Goal: Task Accomplishment & Management: Complete application form

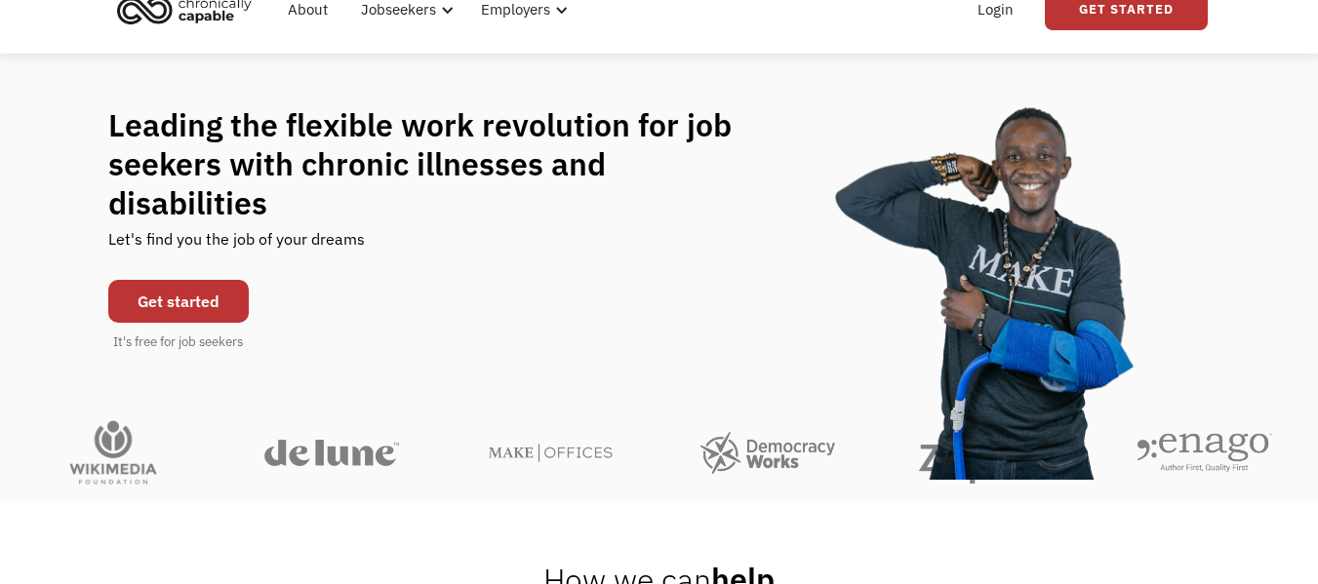
scroll to position [84, 0]
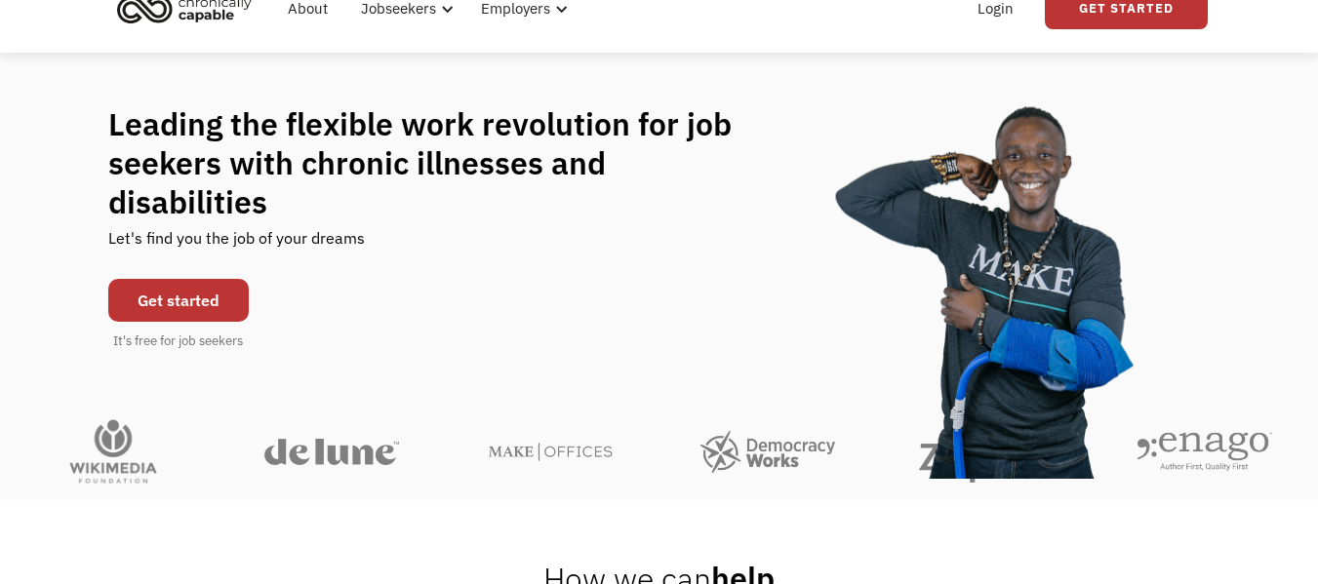
click at [188, 279] on link "Get started" at bounding box center [178, 300] width 141 height 43
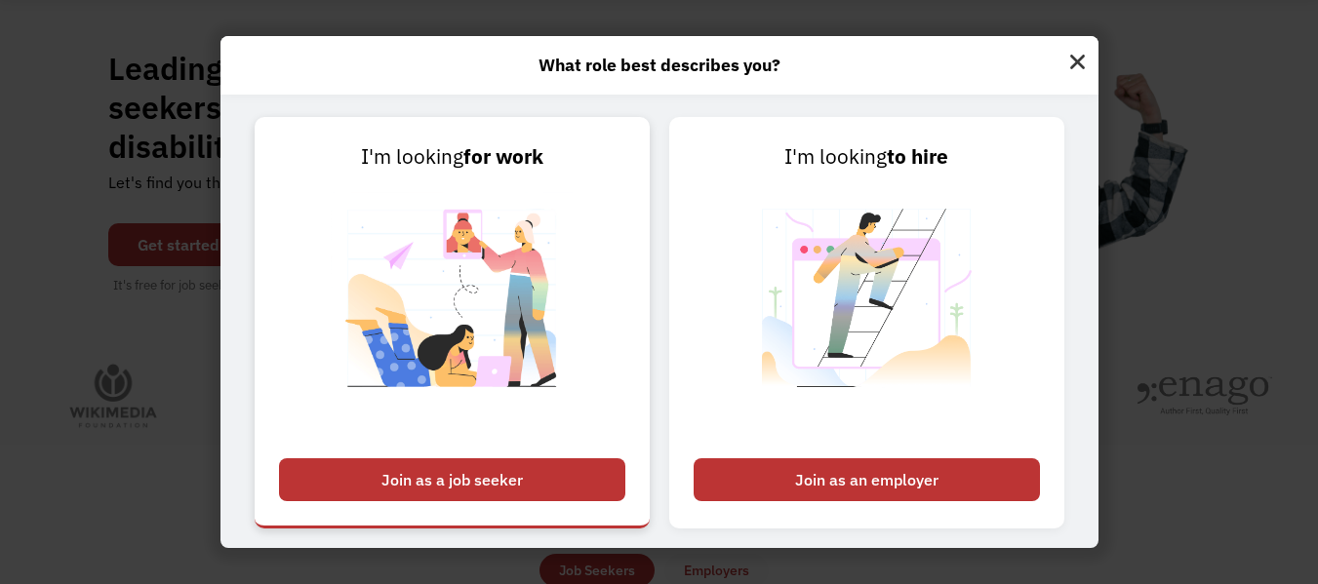
scroll to position [141, 0]
click at [502, 486] on div "Join as a job seeker" at bounding box center [452, 480] width 346 height 43
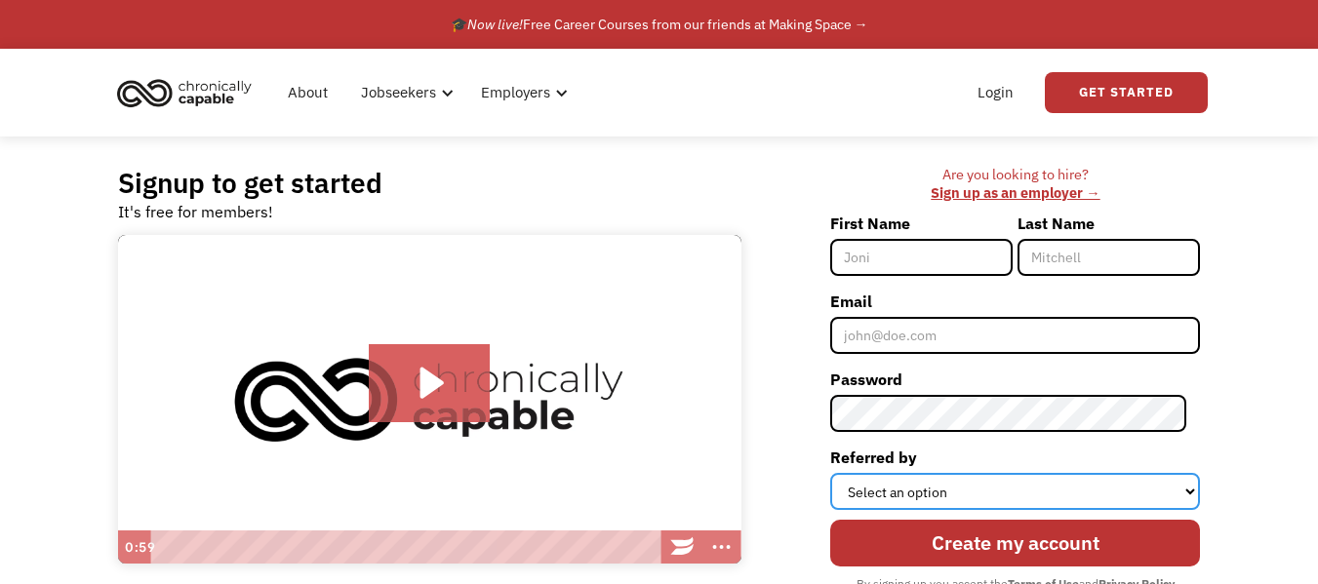
click at [960, 498] on select "Select an option Instagram Facebook Twitter Search Engine News Article Word of …" at bounding box center [1015, 491] width 370 height 37
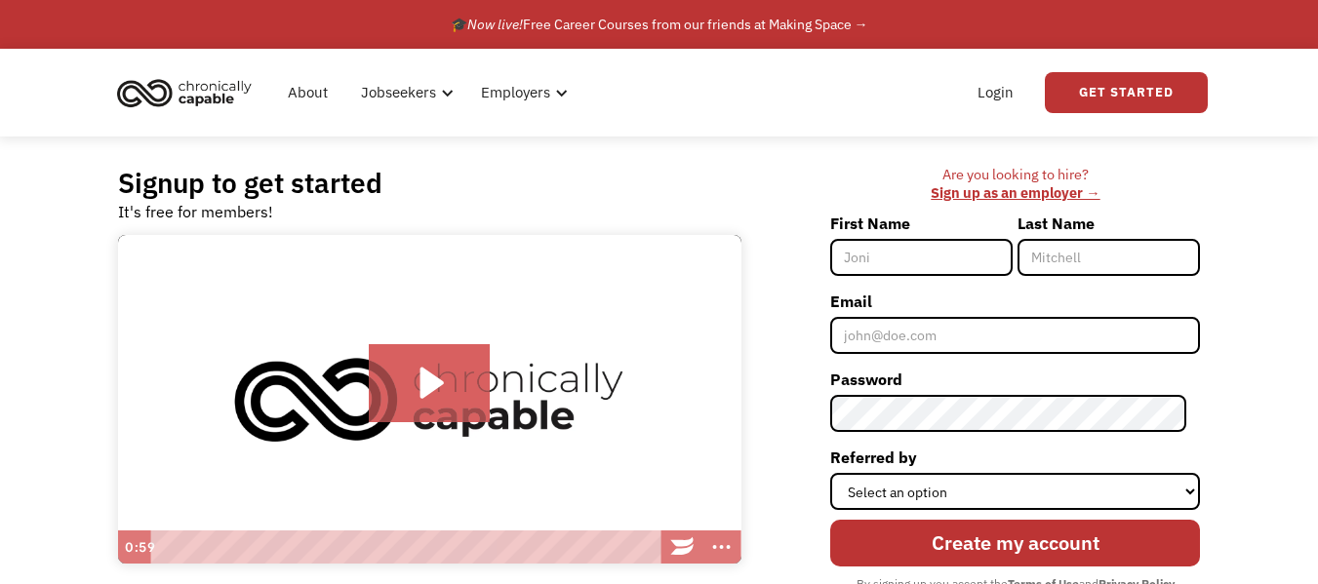
click at [787, 249] on div "Are you looking to hire? ‍ Sign up as an employer → First Name Last Name Email …" at bounding box center [981, 405] width 440 height 479
click at [889, 262] on input "First Name" at bounding box center [921, 257] width 182 height 37
type input "Shannon"
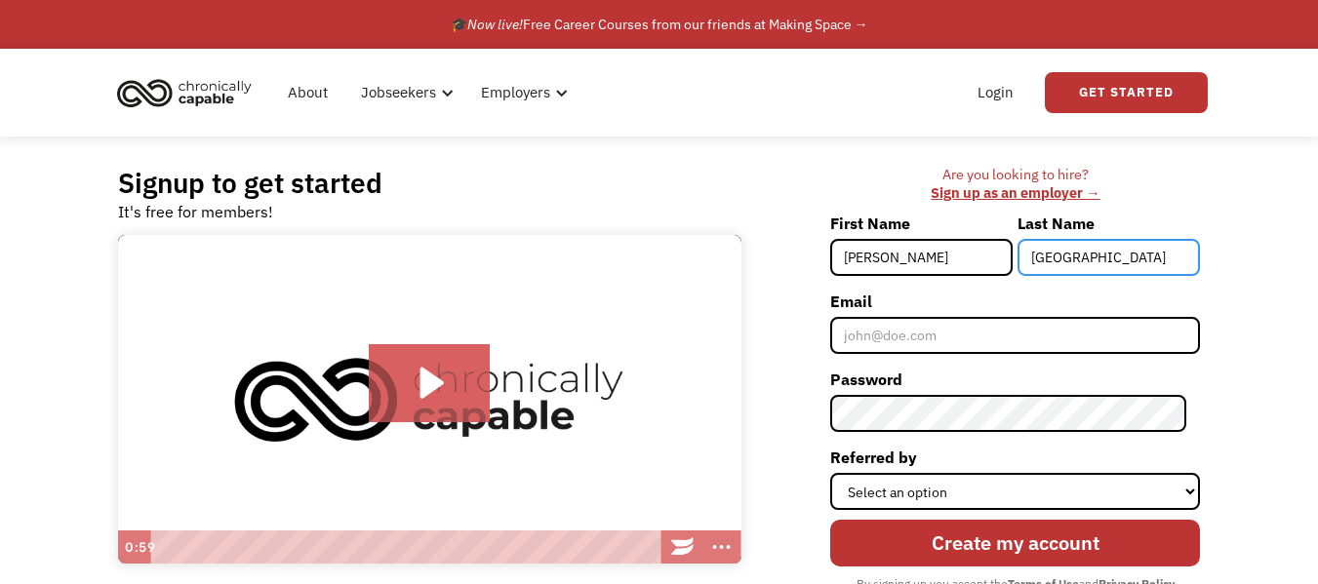
type input "Mayotte"
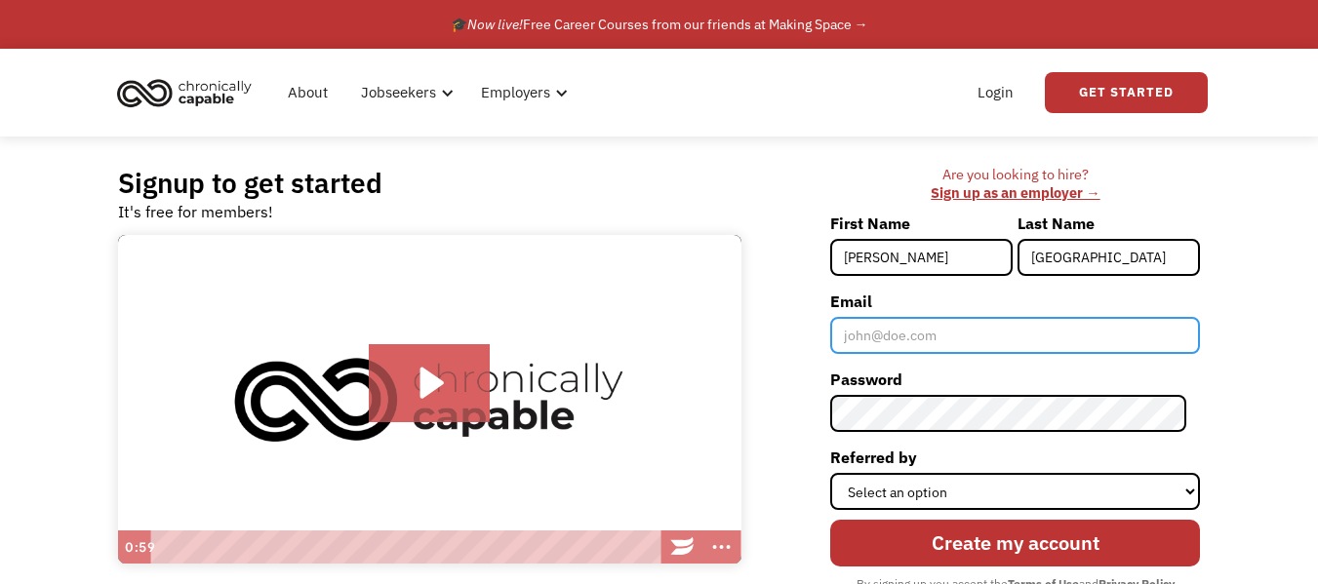
click at [878, 334] on input "Email" at bounding box center [1015, 335] width 370 height 37
type input "shannon2rm@gmail.com"
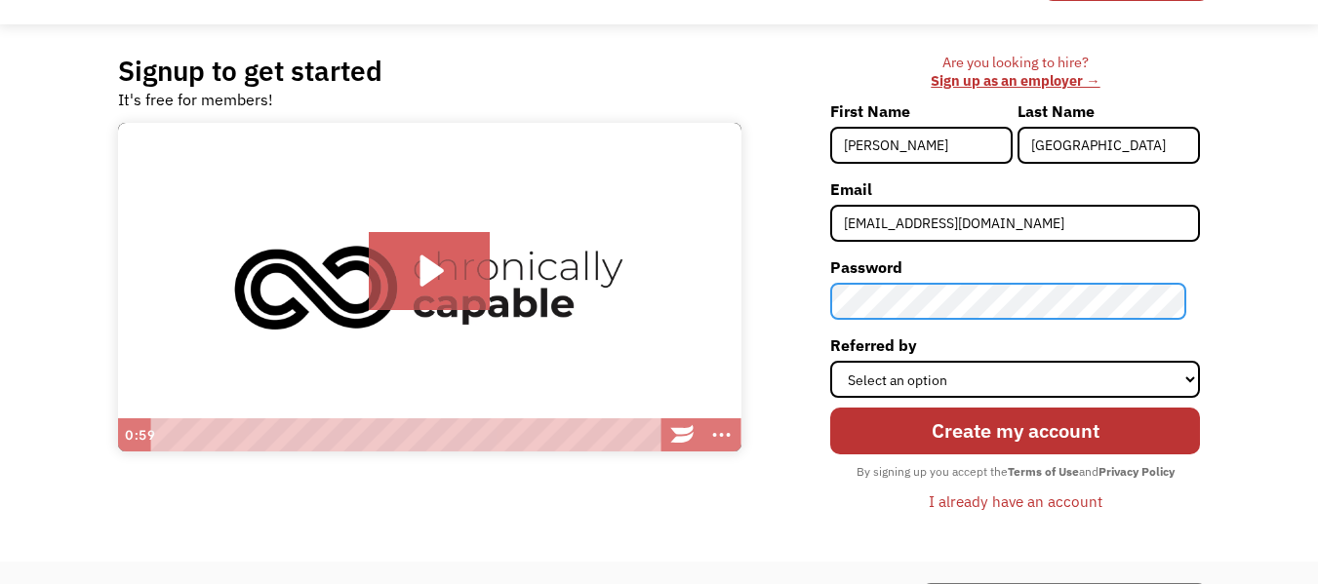
scroll to position [118, 0]
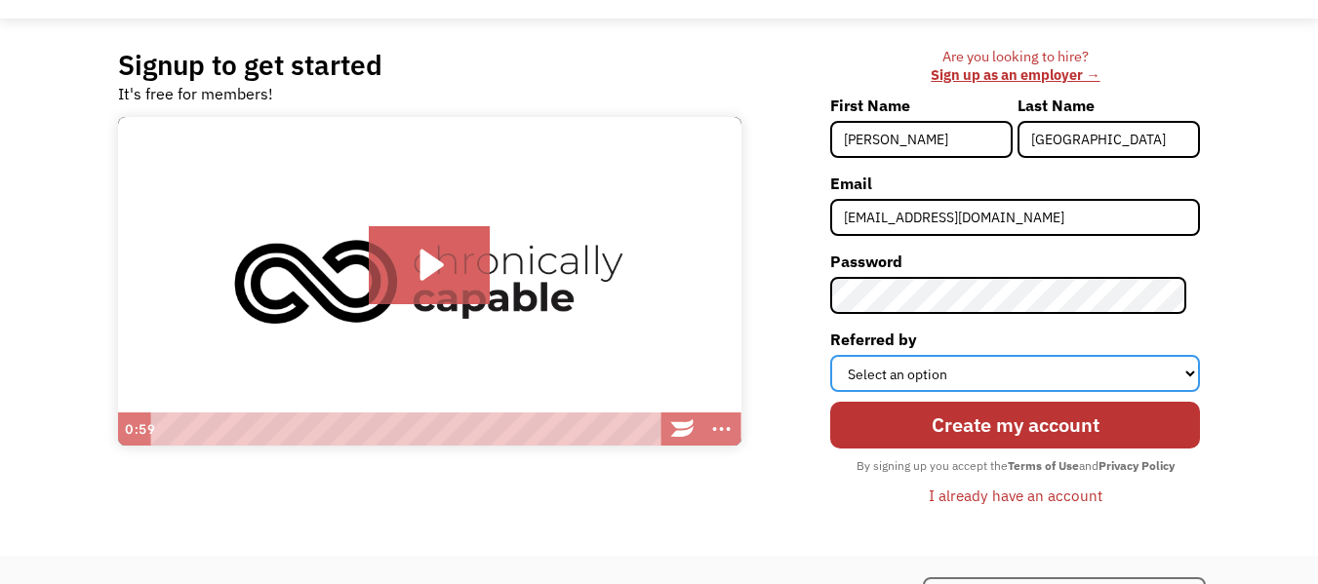
click at [999, 357] on select "Select an option Instagram Facebook Twitter Search Engine News Article Word of …" at bounding box center [1015, 373] width 370 height 37
select select "Search Engine"
click at [844, 355] on select "Select an option Instagram Facebook Twitter Search Engine News Article Word of …" at bounding box center [1015, 373] width 370 height 37
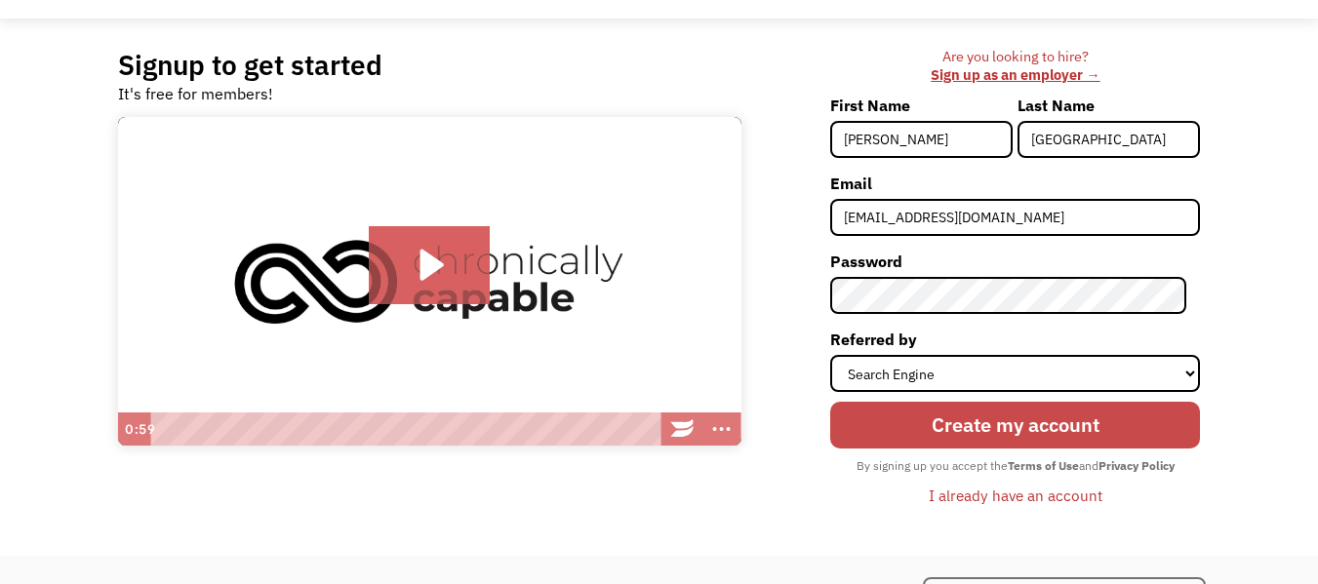
click at [1013, 413] on input "Create my account" at bounding box center [1015, 425] width 370 height 47
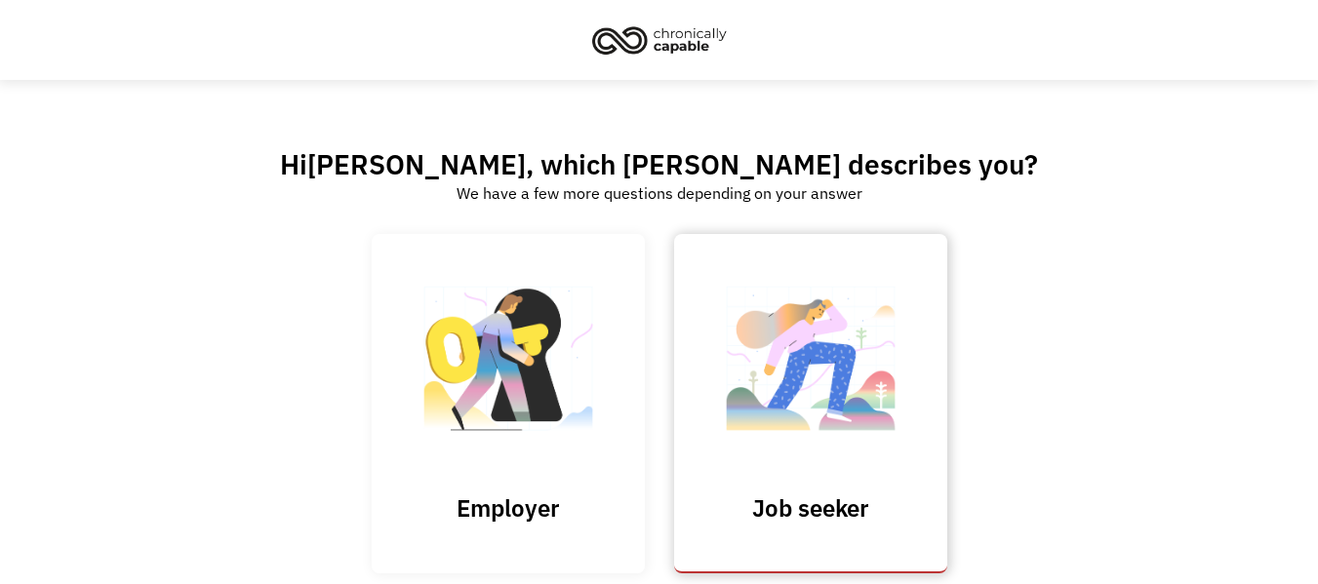
scroll to position [115, 0]
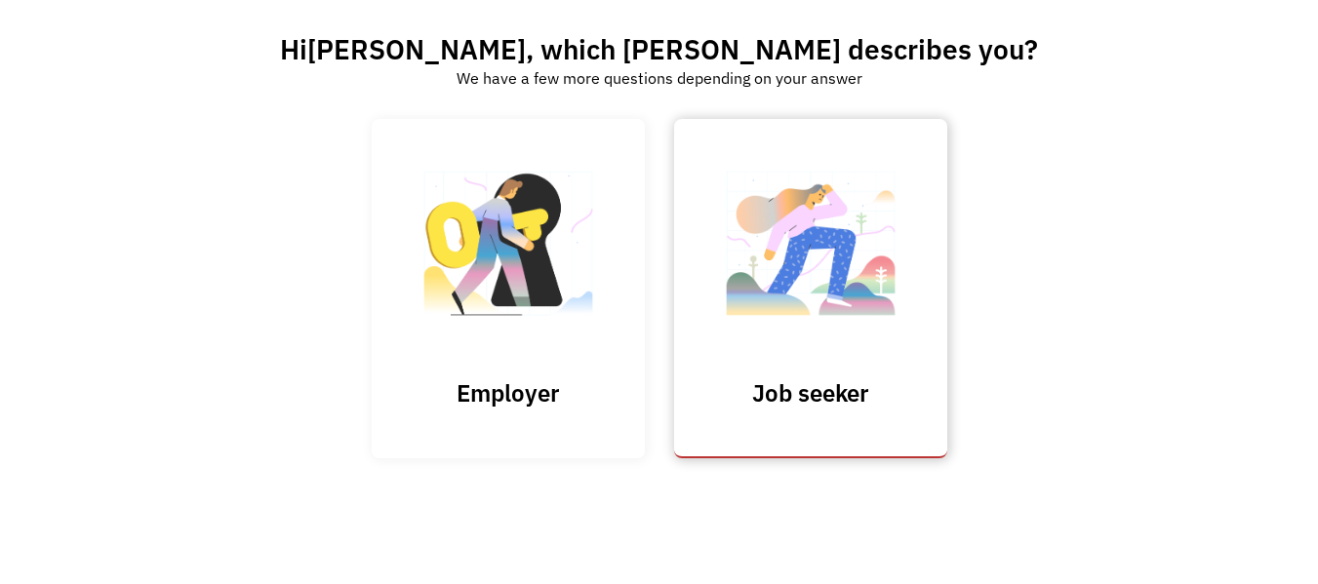
click at [834, 277] on img at bounding box center [810, 253] width 195 height 190
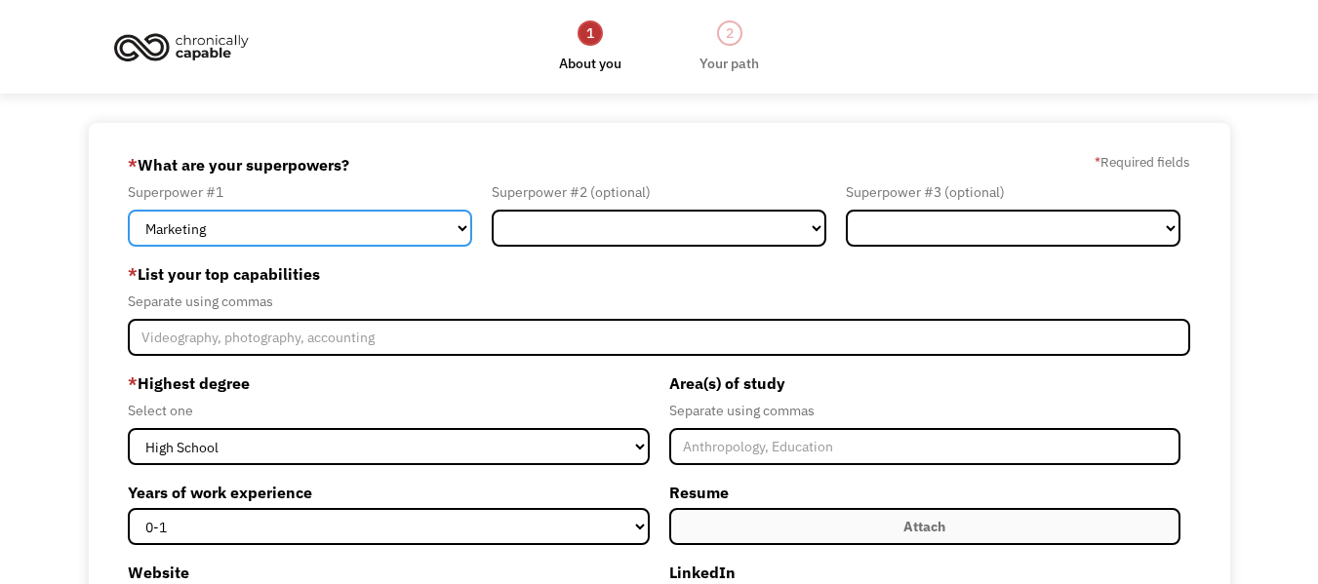
click at [428, 229] on select "Marketing Human Resources Finance Technology Operations Sales Industrial & Manu…" at bounding box center [300, 228] width 344 height 37
select select "Healthcare"
click at [128, 210] on select "Marketing Human Resources Finance Technology Operations Sales Industrial & Manu…" at bounding box center [300, 228] width 344 height 37
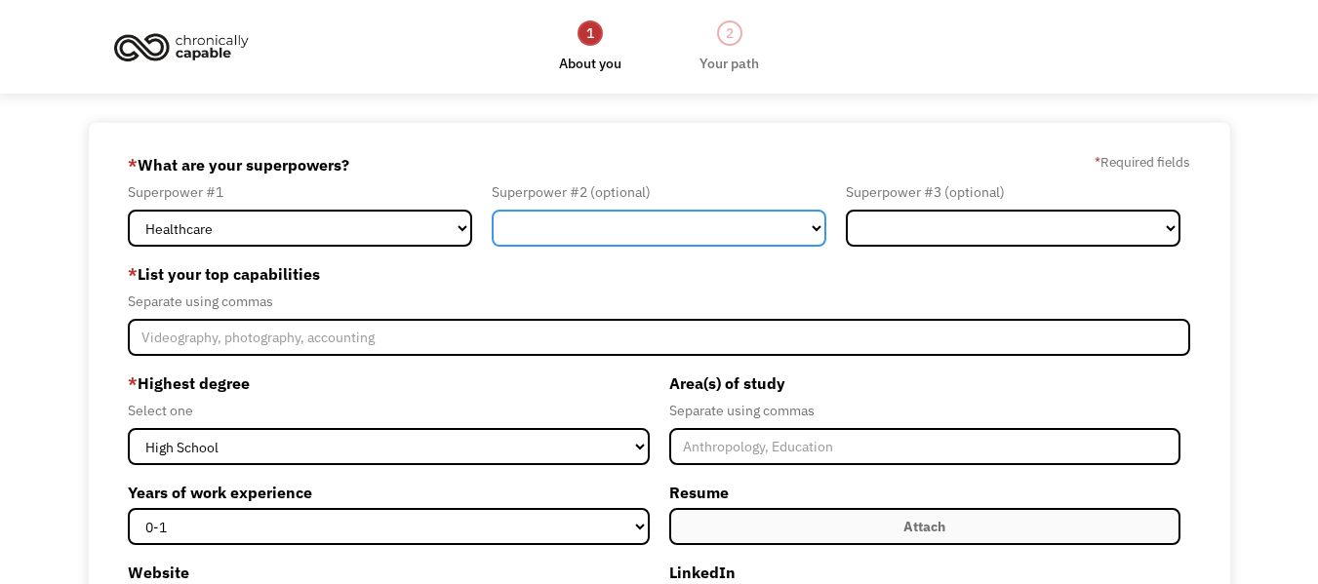
click at [583, 241] on select "Marketing Human Resources Finance Technology Operations Sales Industrial & Manu…" at bounding box center [659, 228] width 335 height 37
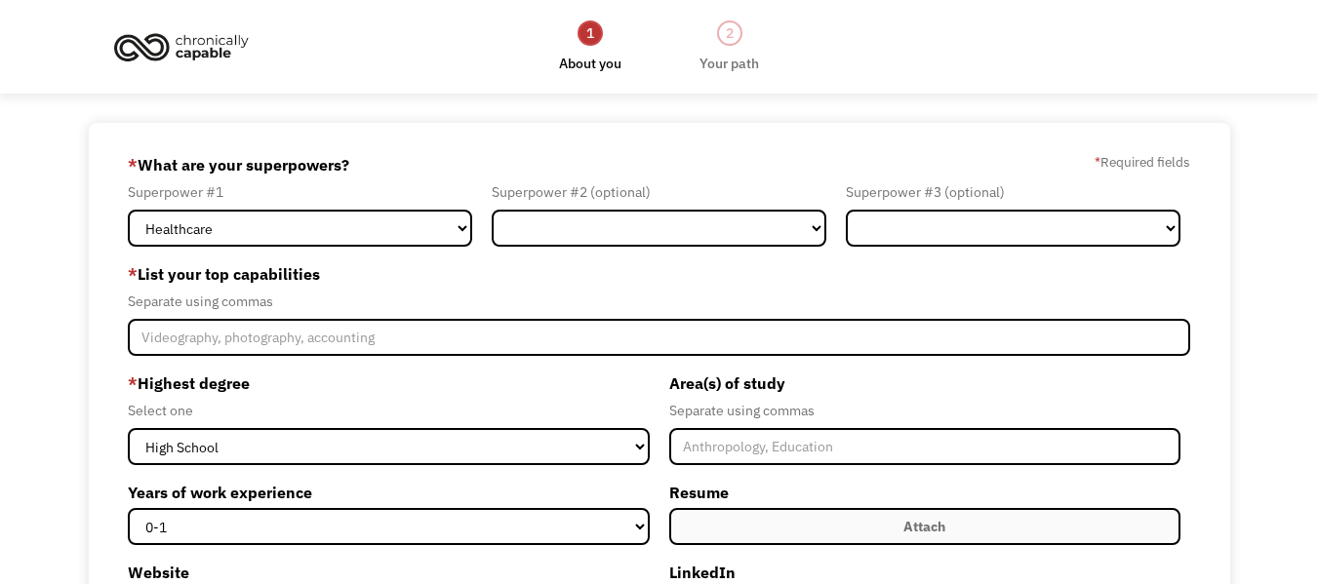
click at [624, 142] on div "68dc3e83eb02e82dd9687608 shannon2rm@gmail.com Shannon Mayotte Search Engine * W…" at bounding box center [660, 519] width 1142 height 793
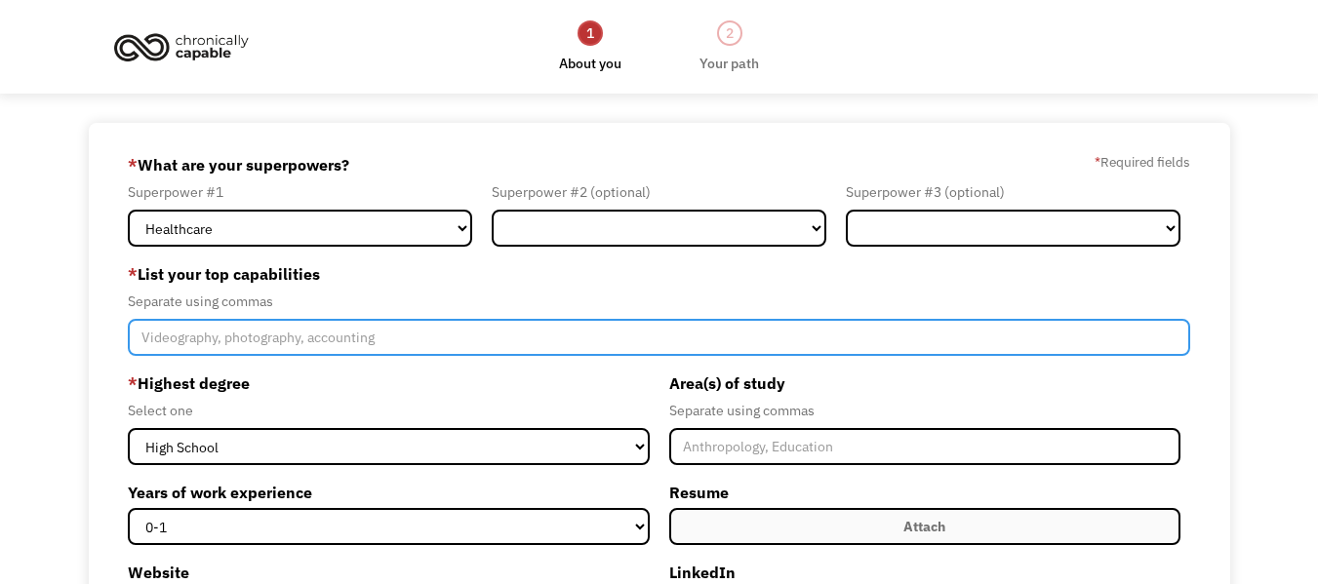
click at [423, 333] on input "Member-Create-Step1" at bounding box center [659, 337] width 1063 height 37
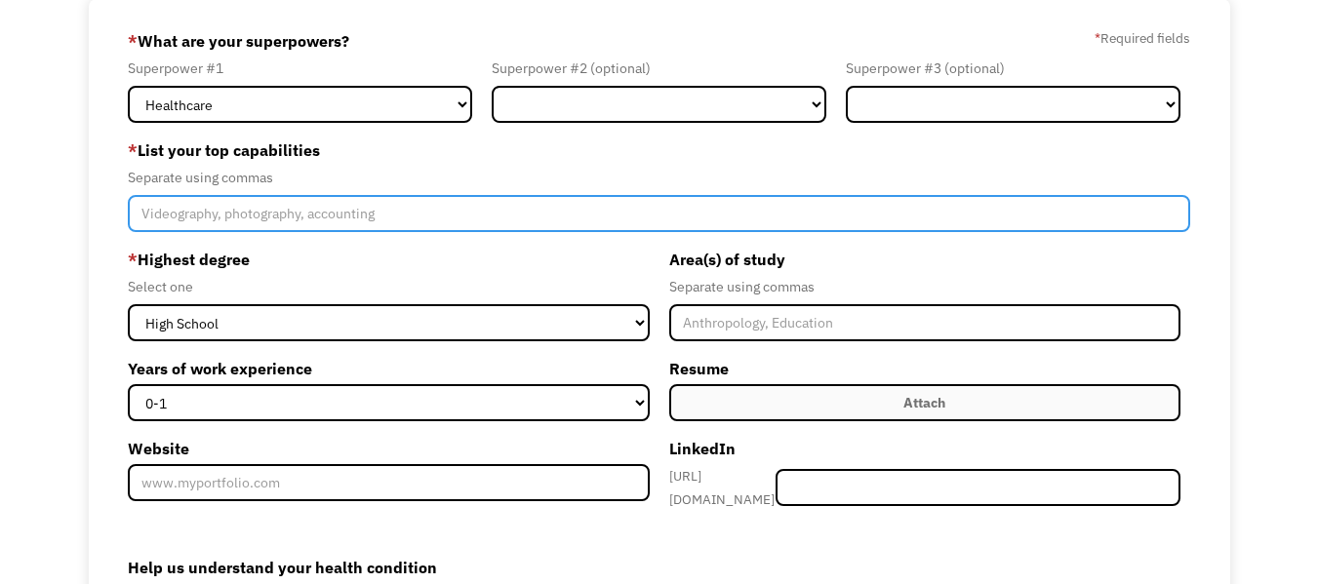
scroll to position [125, 0]
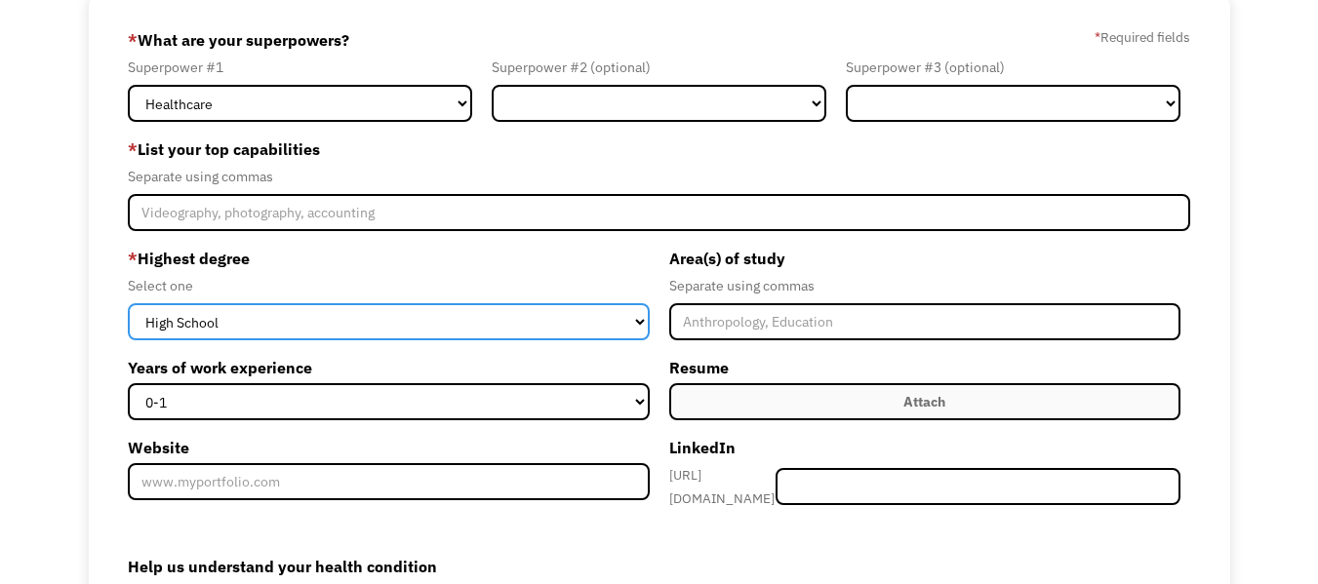
click at [423, 333] on select "High School Associates Bachelors Master's PhD" at bounding box center [388, 321] width 521 height 37
select select "associates"
click at [128, 303] on select "High School Associates Bachelors Master's PhD" at bounding box center [388, 321] width 521 height 37
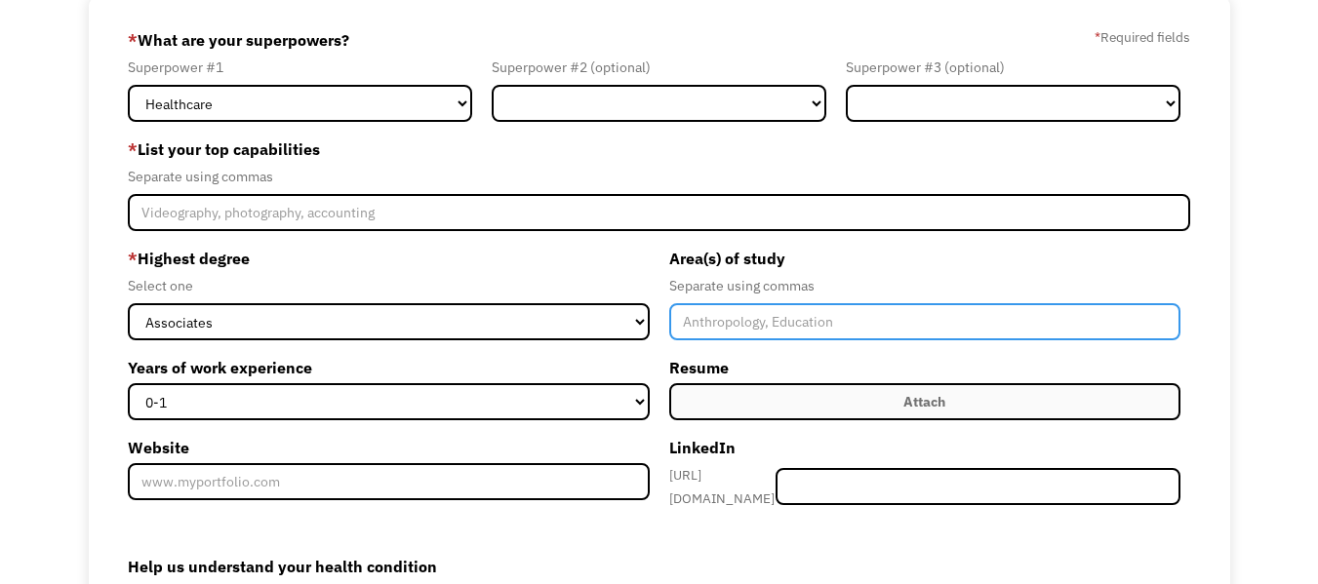
click at [768, 329] on input "Member-Create-Step1" at bounding box center [924, 321] width 511 height 37
type input "Nursing"
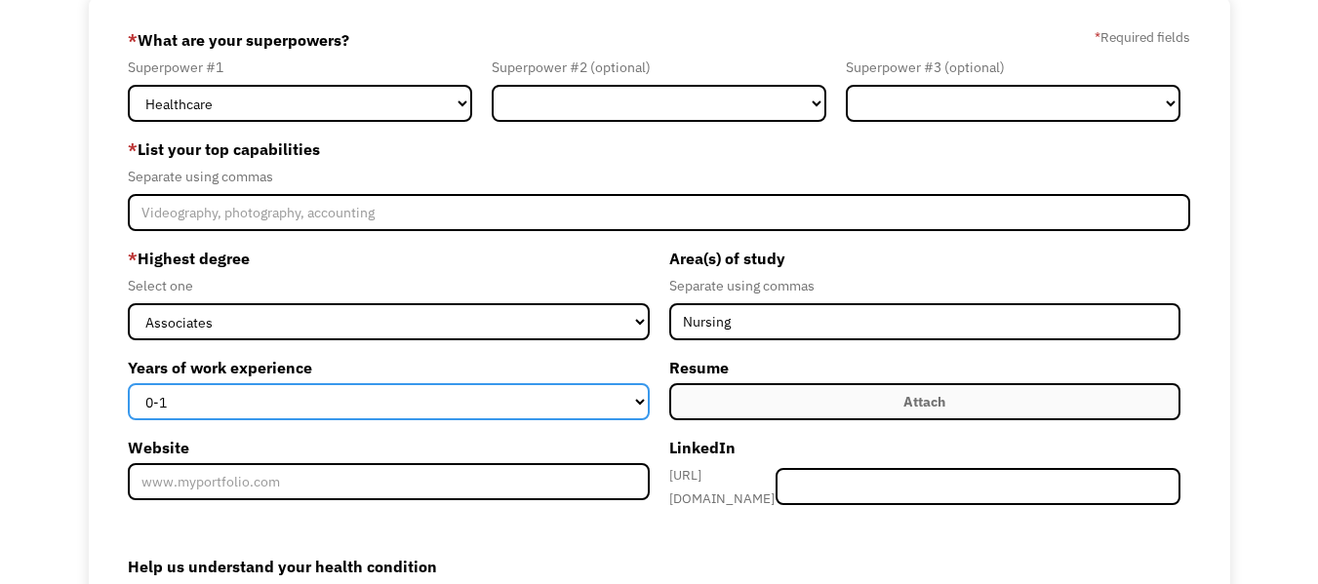
click at [475, 396] on select "0-1 2-4 5-10 11-15 15+" at bounding box center [388, 401] width 521 height 37
click at [476, 405] on select "0-1 2-4 5-10 11-15 15+" at bounding box center [388, 401] width 521 height 37
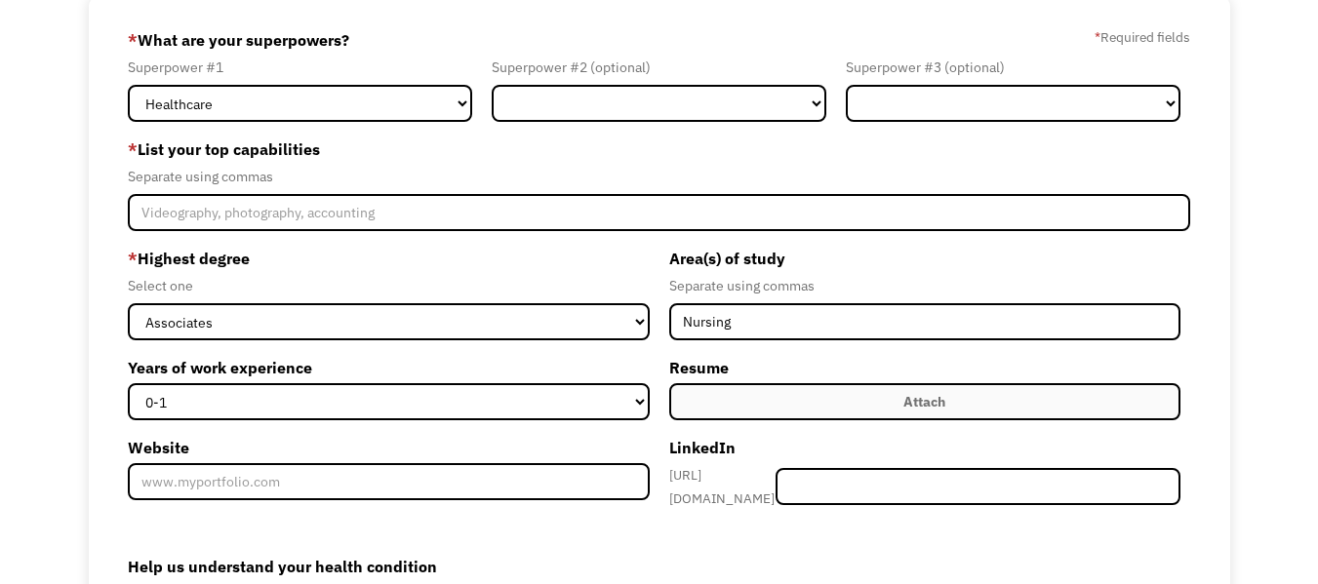
click at [774, 408] on label "Attach" at bounding box center [924, 401] width 511 height 37
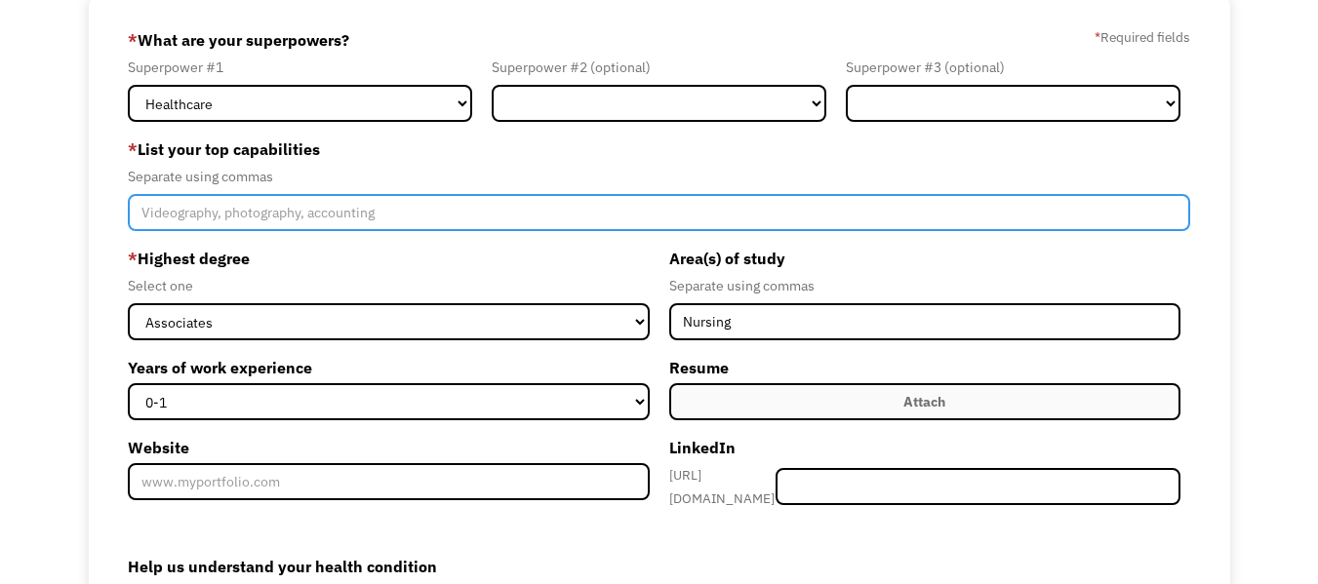
click at [507, 224] on input "Member-Create-Step1" at bounding box center [659, 212] width 1063 height 37
type input "Nursing, Special Needs, Medical Records, Pediatrics"
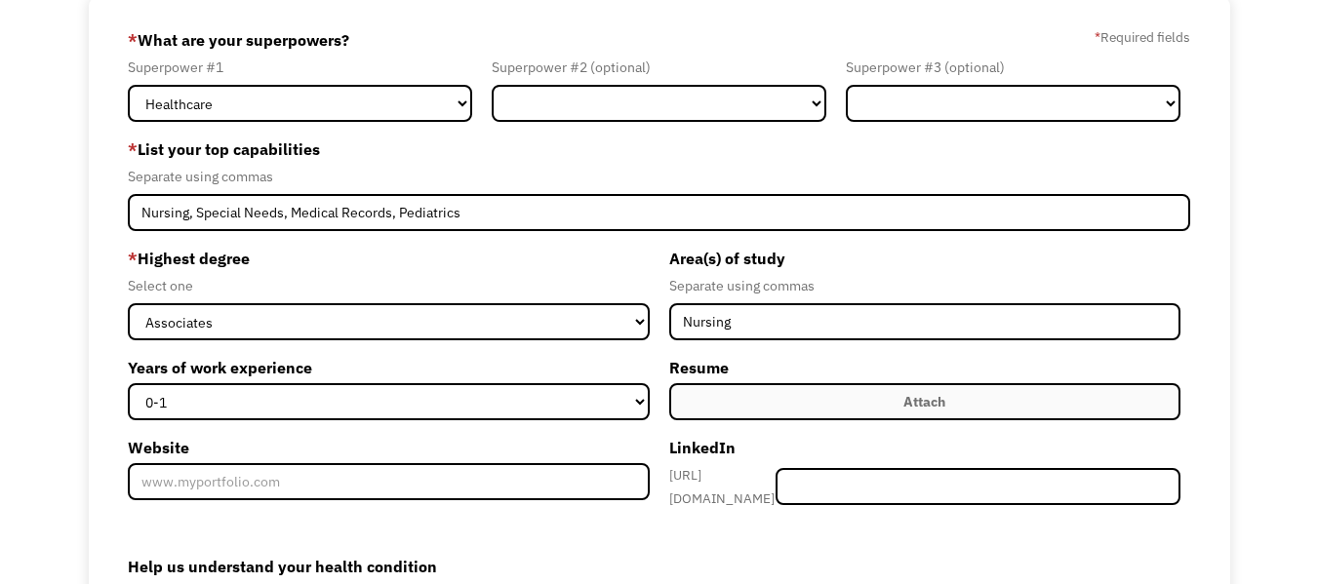
click at [835, 389] on label "Attach" at bounding box center [924, 401] width 511 height 37
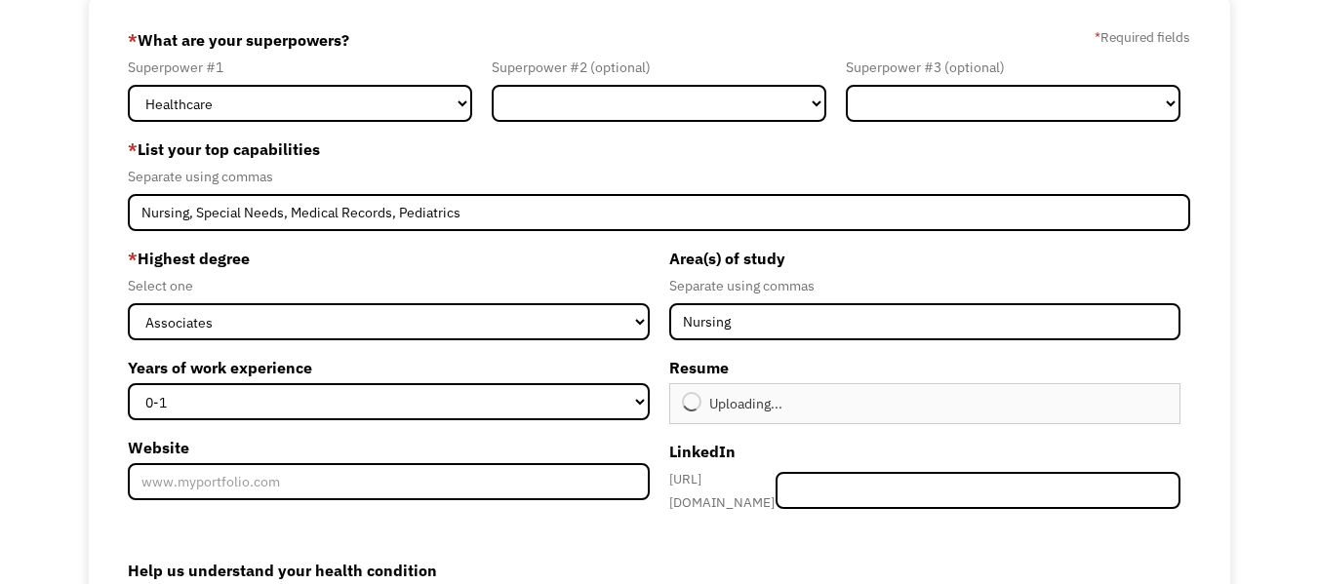
type input "Continue"
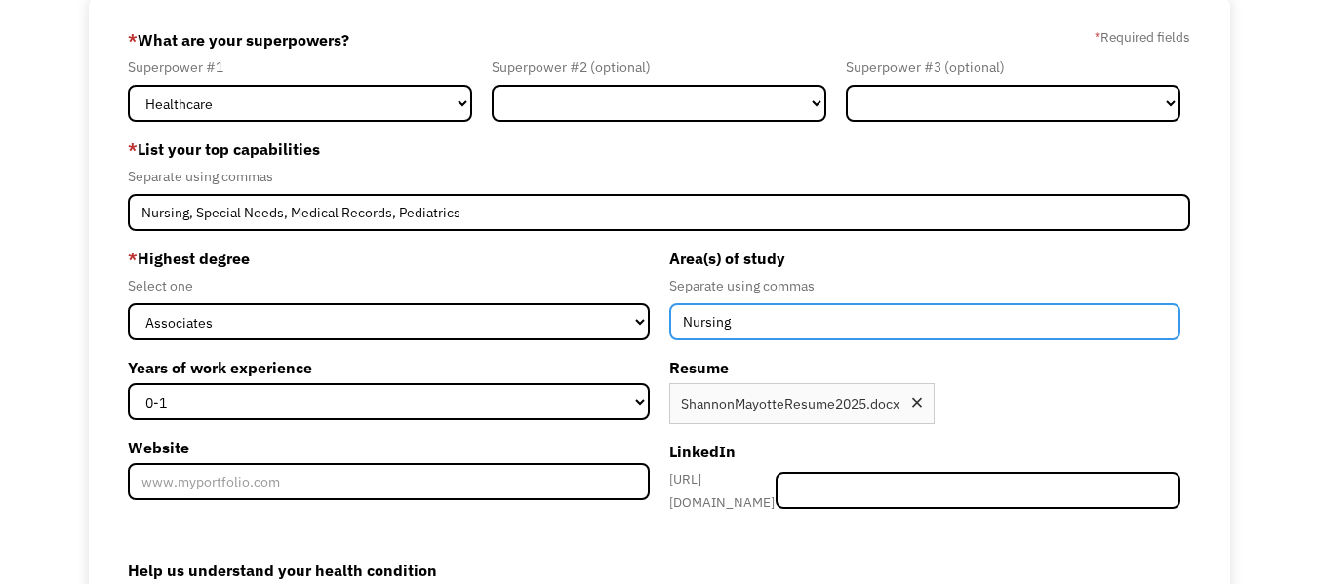
click at [760, 323] on input "Nursing" at bounding box center [924, 321] width 511 height 37
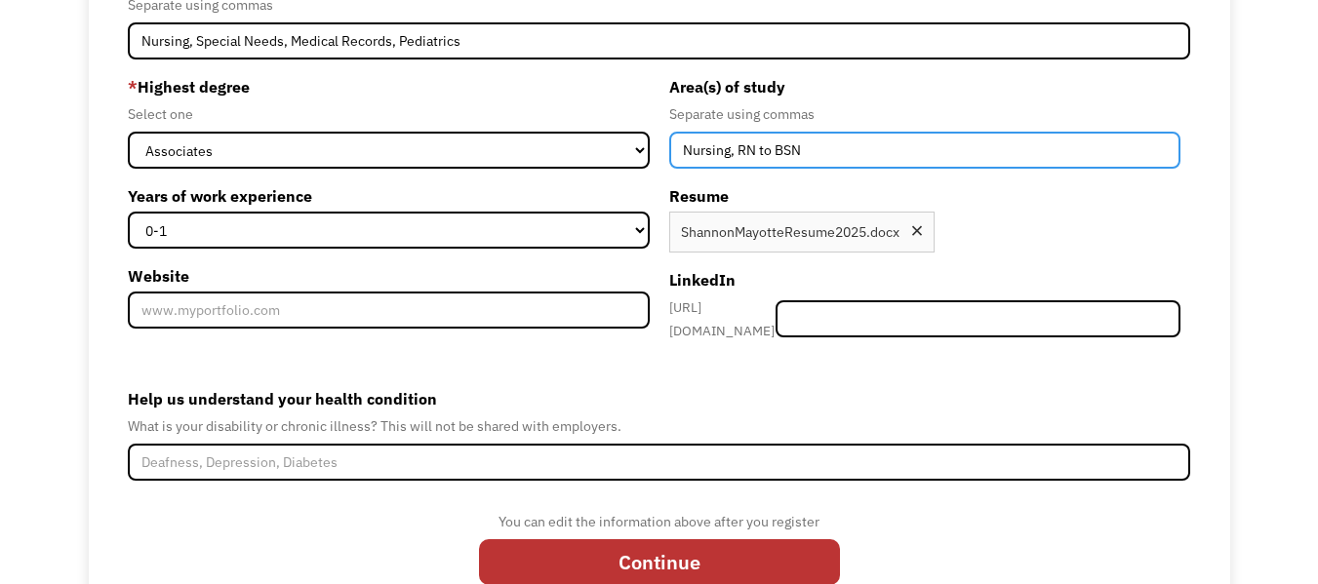
scroll to position [355, 0]
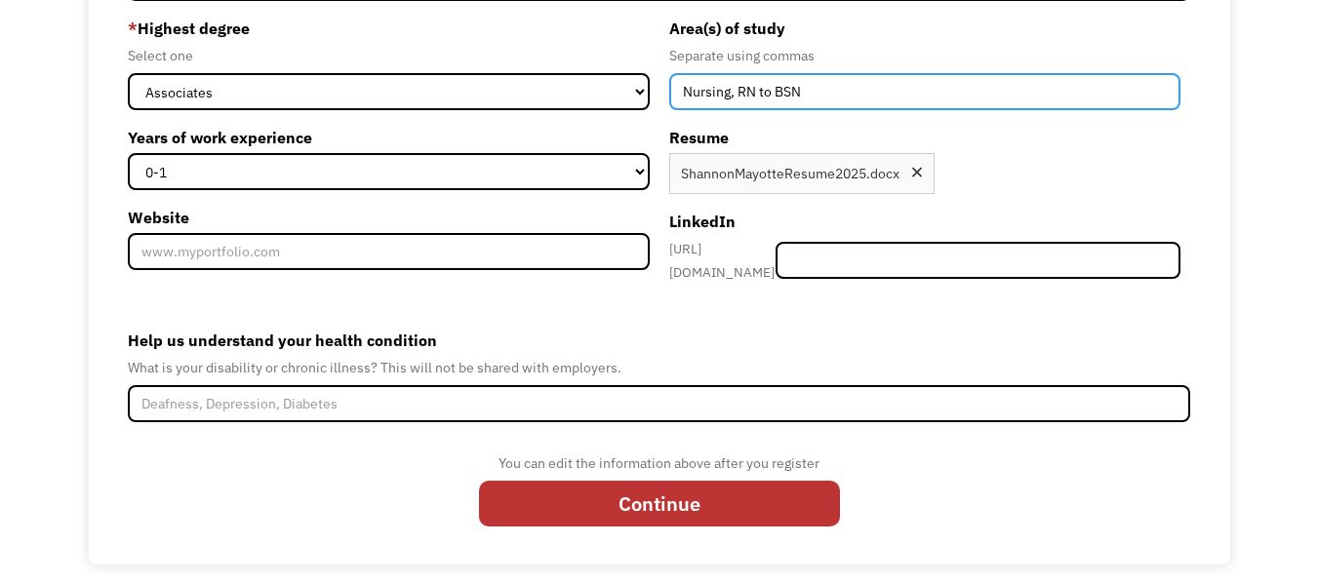
type input "Nursing, RN to BSN"
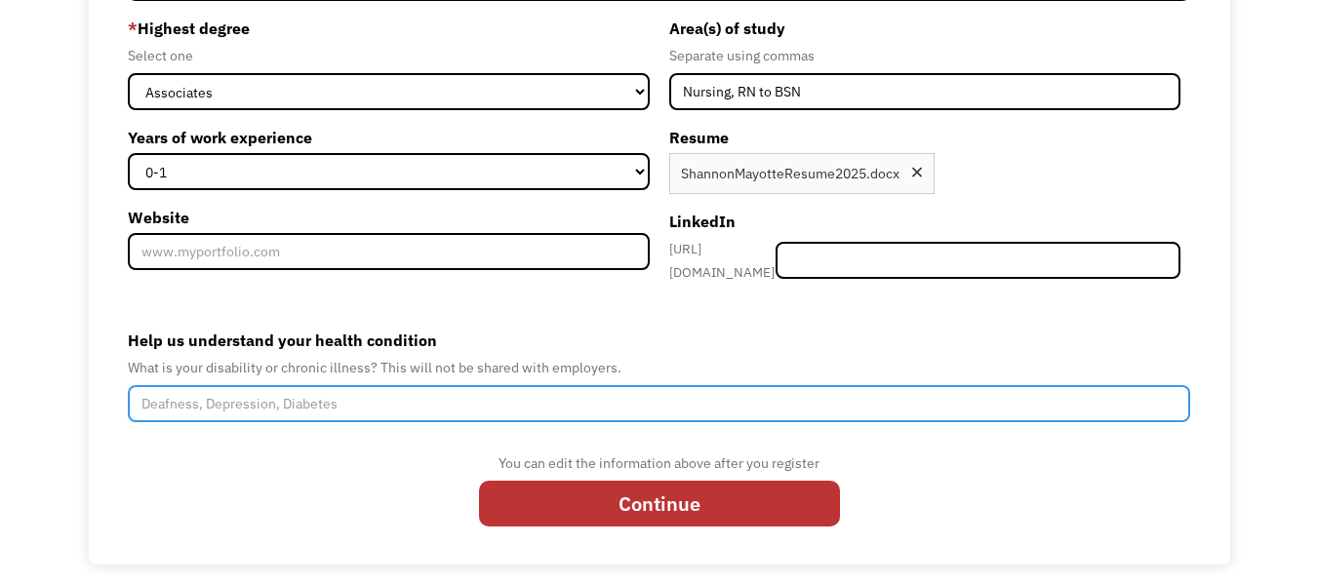
click at [480, 392] on input "Help us understand your health condition" at bounding box center [659, 403] width 1063 height 37
type input "P"
click at [237, 393] on input "Dysautonomia, Hypermobility, Celiac Disease" at bounding box center [659, 403] width 1063 height 37
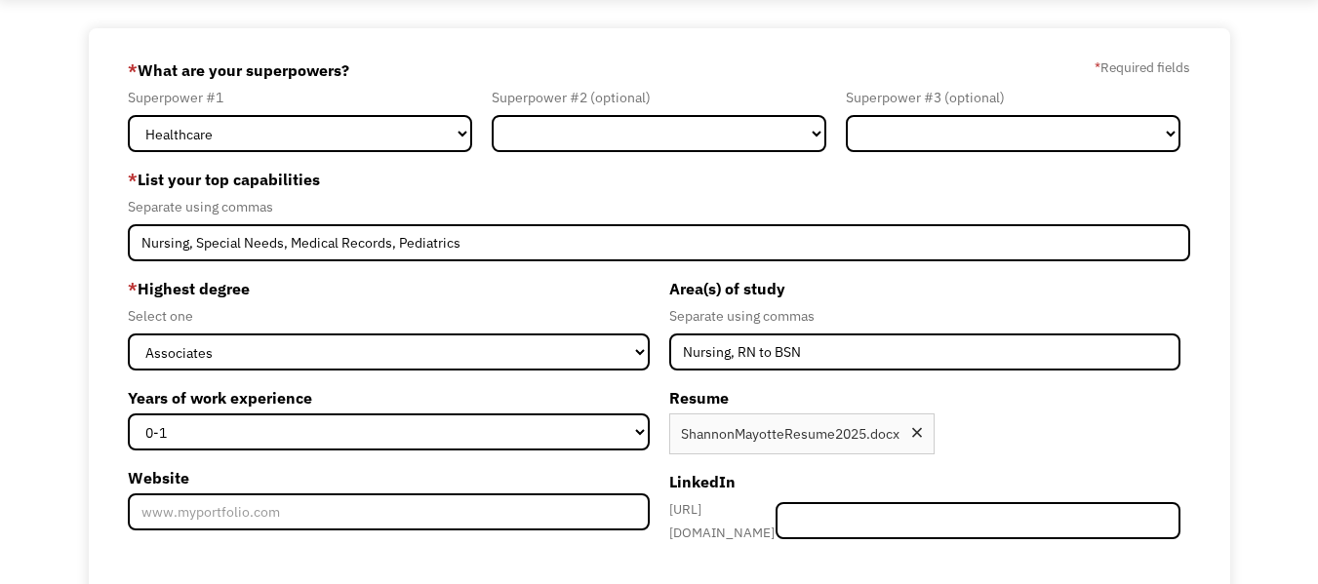
scroll to position [94, 0]
type input "Dysautonomia, Orthostatic Hypotension, Hypermobility, Celiac Disease"
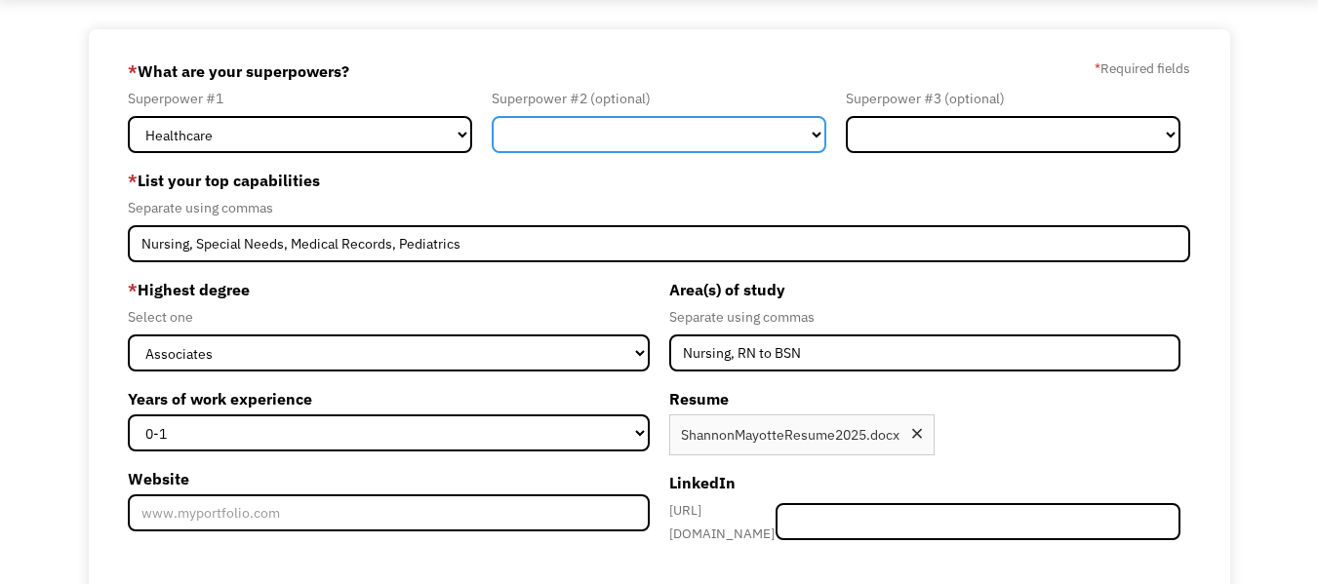
click at [765, 147] on select "Marketing Human Resources Finance Technology Operations Sales Industrial & Manu…" at bounding box center [659, 134] width 335 height 37
click at [764, 147] on select "Marketing Human Resources Finance Technology Operations Sales Industrial & Manu…" at bounding box center [659, 134] width 335 height 37
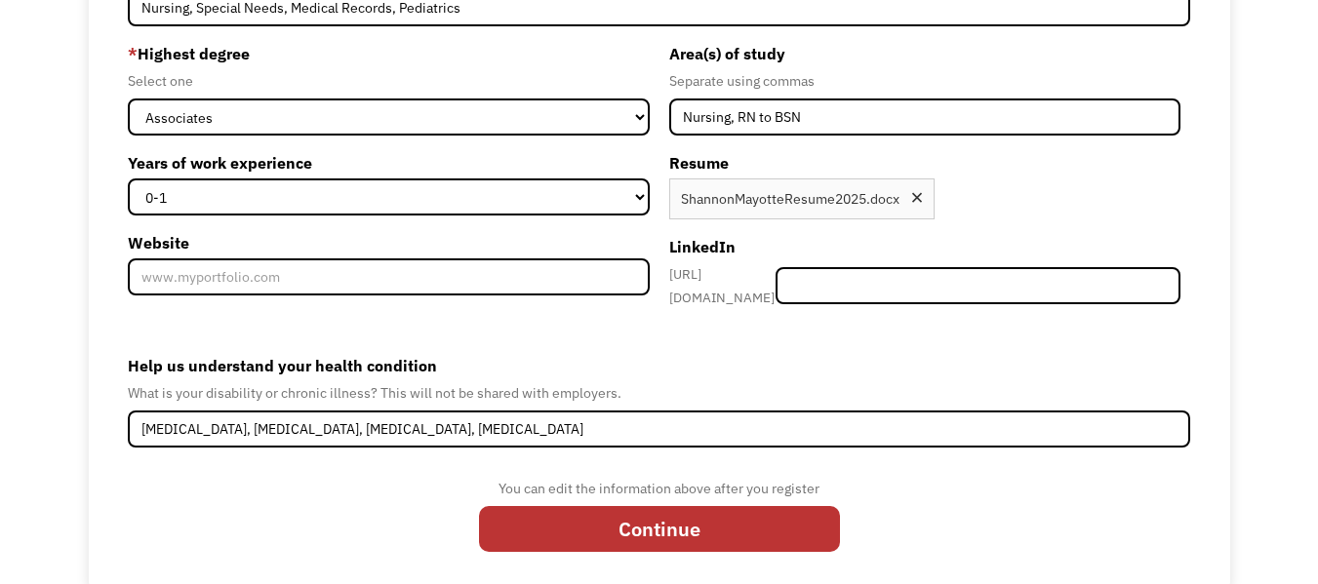
scroll to position [331, 0]
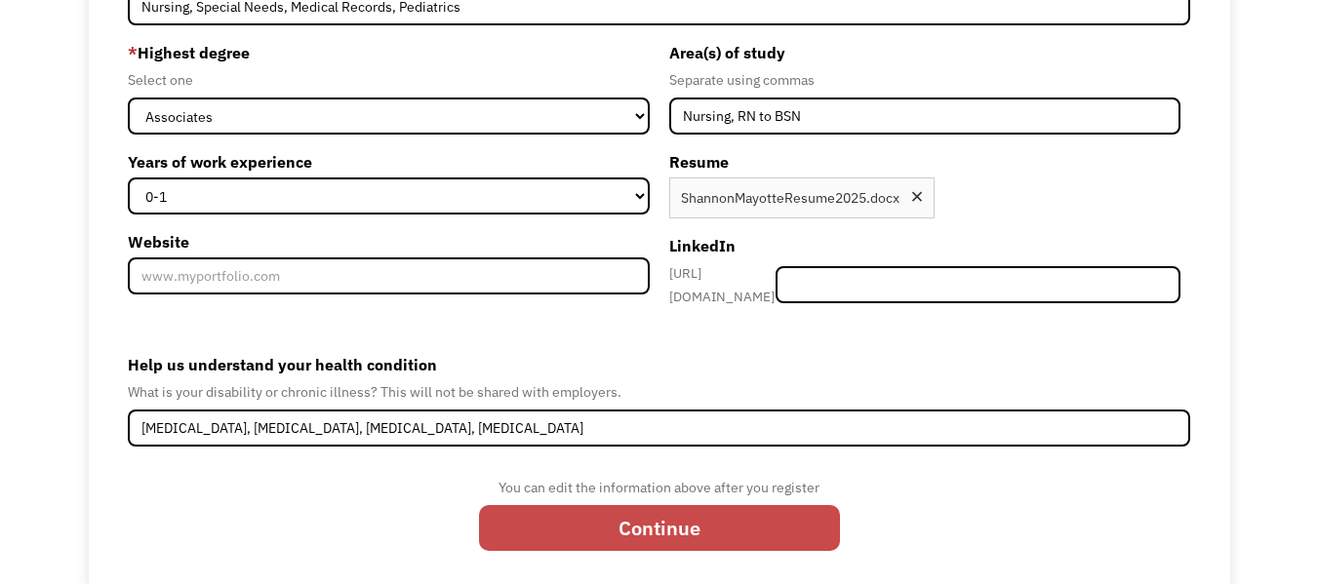
click at [664, 535] on input "Continue" at bounding box center [659, 528] width 361 height 47
type input "Please wait..."
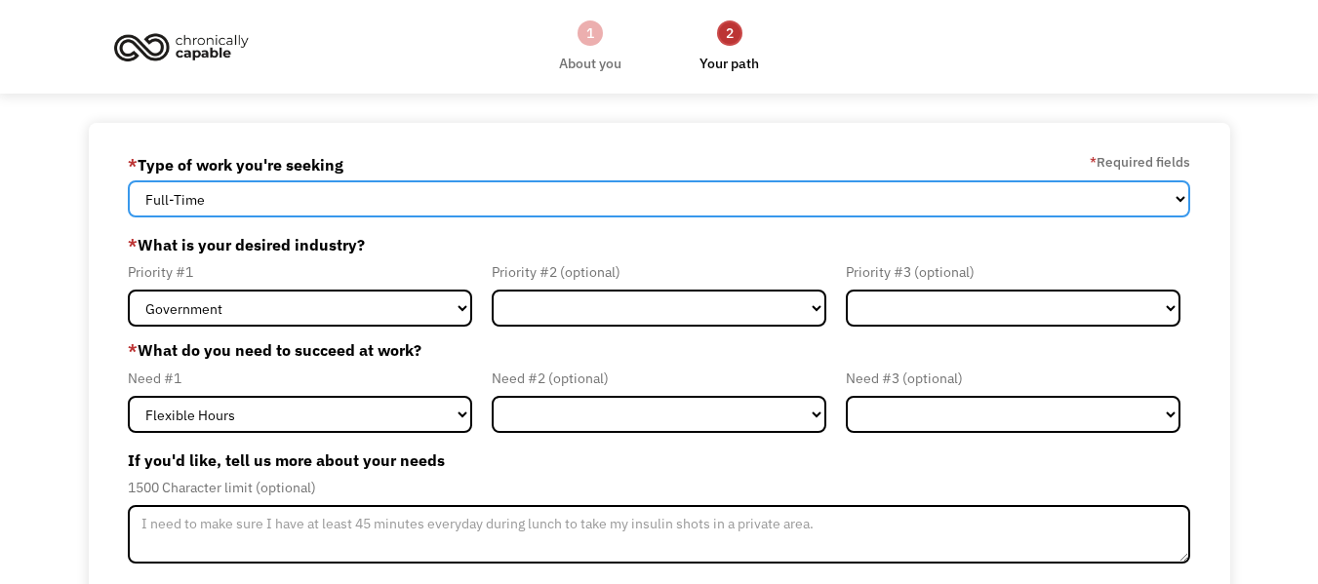
click at [451, 210] on select "Full-Time Part-Time Both Full-Time and Part-Time" at bounding box center [659, 199] width 1063 height 37
select select "Both Full-Time and Part-Time"
click at [128, 181] on select "Full-Time Part-Time Both Full-Time and Part-Time" at bounding box center [659, 199] width 1063 height 37
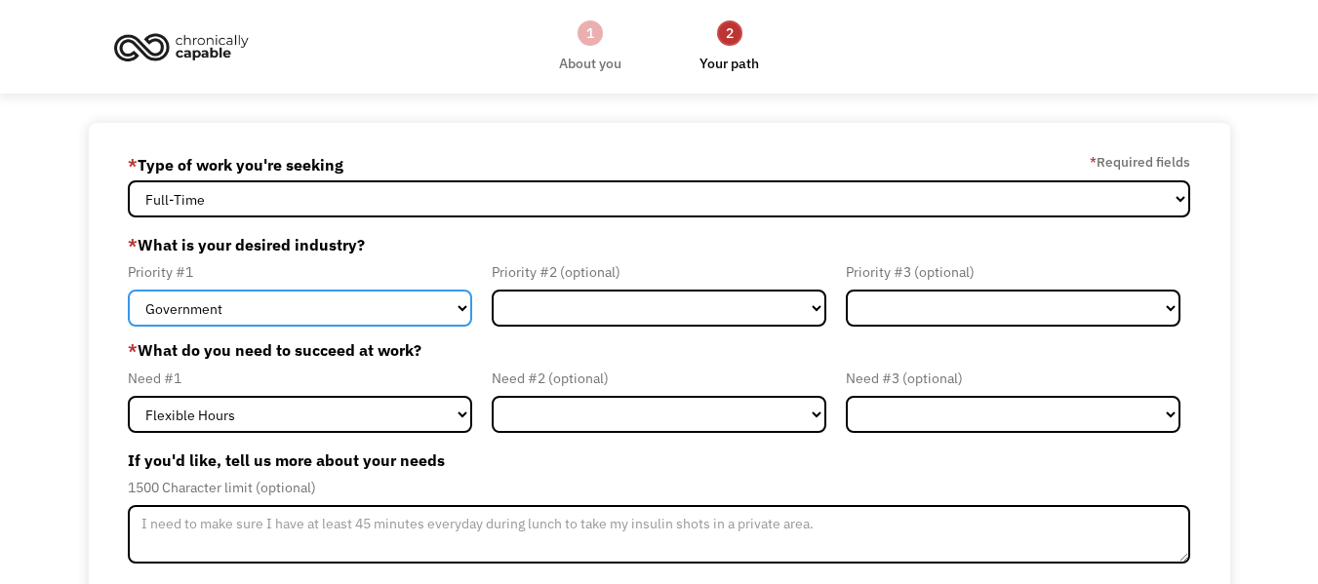
click at [412, 312] on select "Government Finance & Insurance Health & Social Care Tech & Engineering Creative…" at bounding box center [300, 308] width 344 height 37
select select "Health & Social Care"
click at [128, 290] on select "Government Finance & Insurance Health & Social Care Tech & Engineering Creative…" at bounding box center [300, 308] width 344 height 37
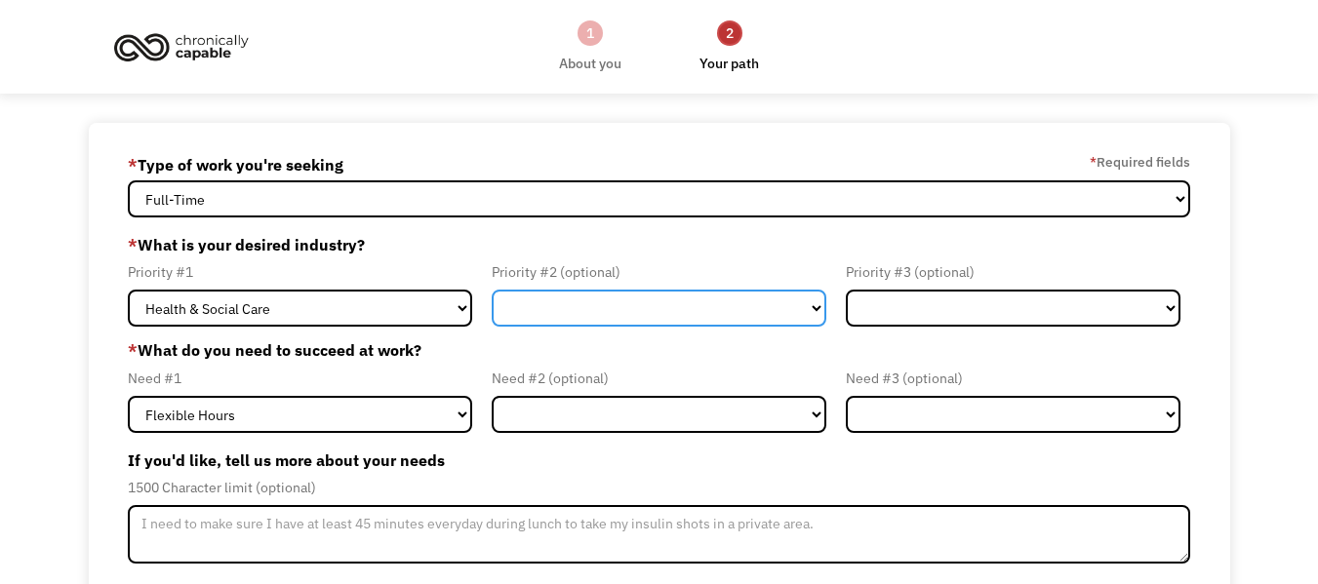
click at [531, 290] on select "Government Finance & Insurance Health & Social Care Tech & Engineering Creative…" at bounding box center [659, 308] width 335 height 37
click at [561, 313] on select "Government Finance & Insurance Health & Social Care Tech & Engineering Creative…" at bounding box center [659, 308] width 335 height 37
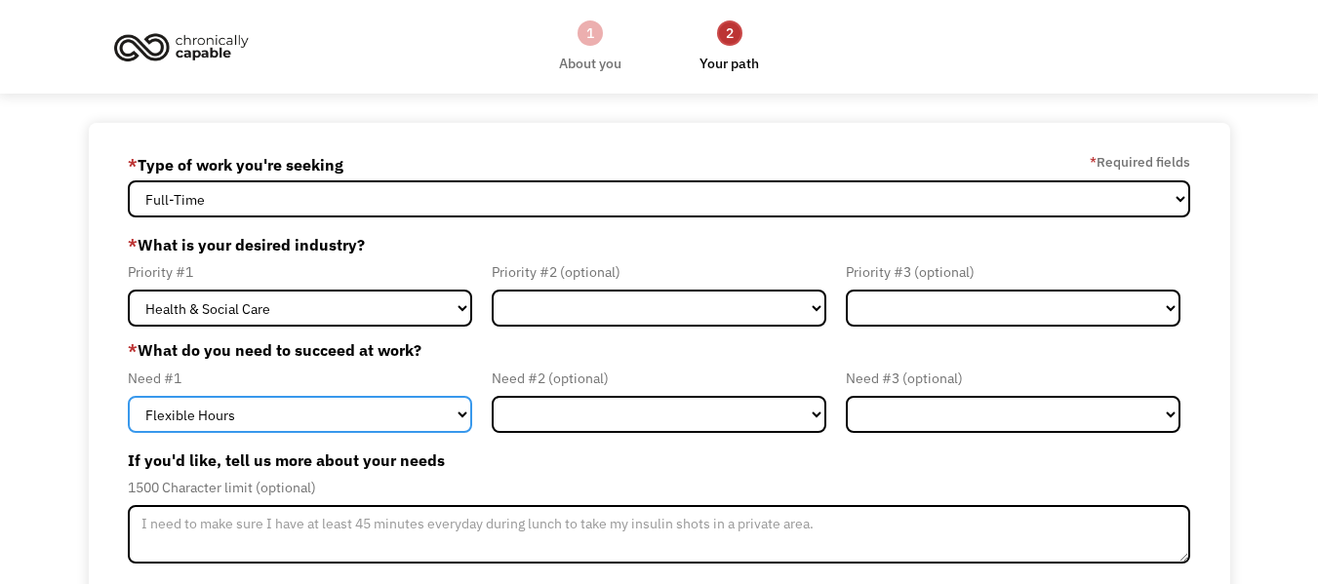
click at [417, 410] on select "Flexible Hours Remote Work Service Animal On-site Accommodations Visual Support…" at bounding box center [300, 414] width 344 height 37
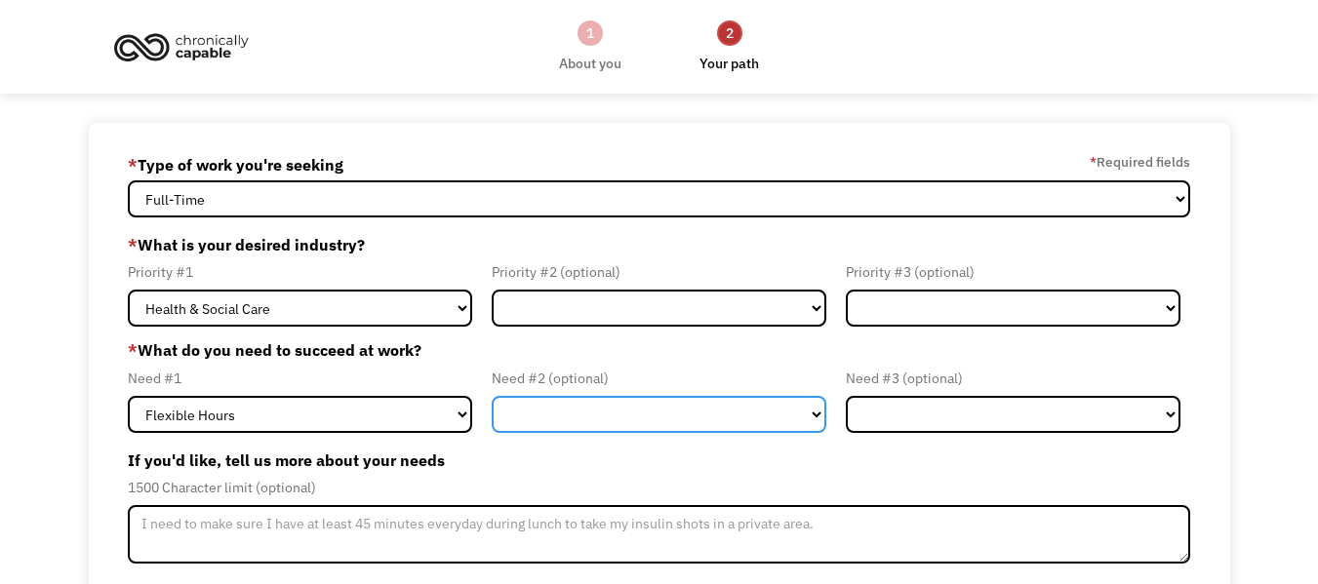
click at [520, 422] on select "Flexible Hours Remote Work Service Animal On-site Accommodations Visual Support…" at bounding box center [659, 414] width 335 height 37
select select "On-site Accommodations"
click at [492, 396] on select "Flexible Hours Remote Work Service Animal On-site Accommodations Visual Support…" at bounding box center [659, 414] width 335 height 37
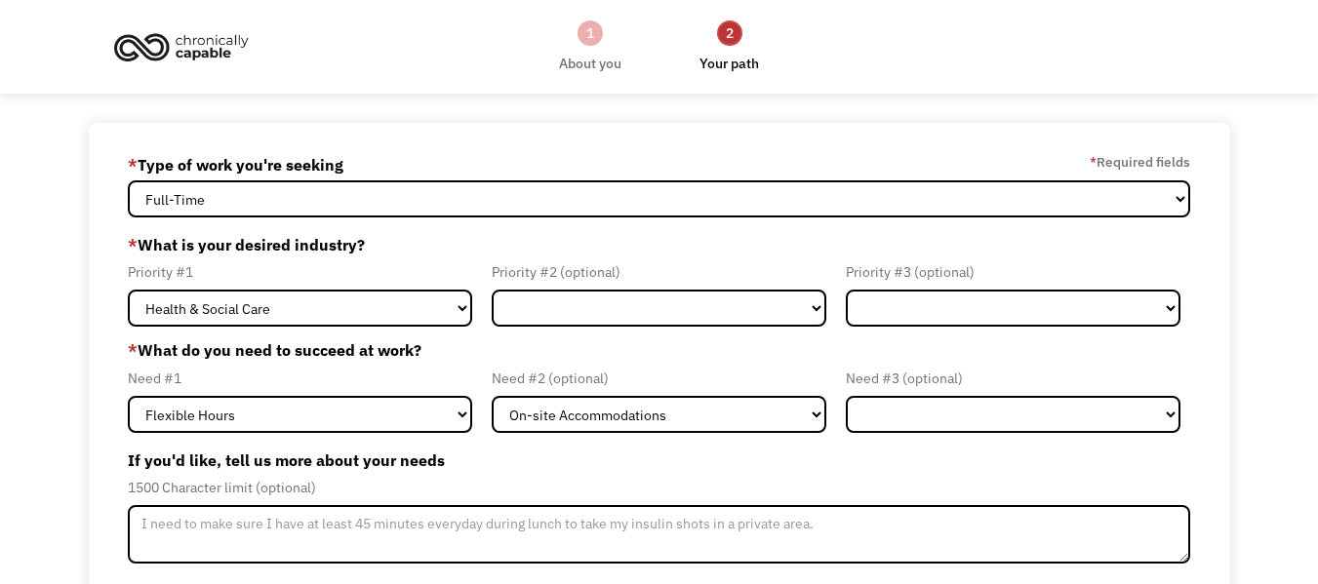
click at [910, 440] on form "68dc3e83eb02e82dd9687608 shannon2rm@gmail.com Shannon Mayotte * Type of work yo…" at bounding box center [659, 480] width 1063 height 663
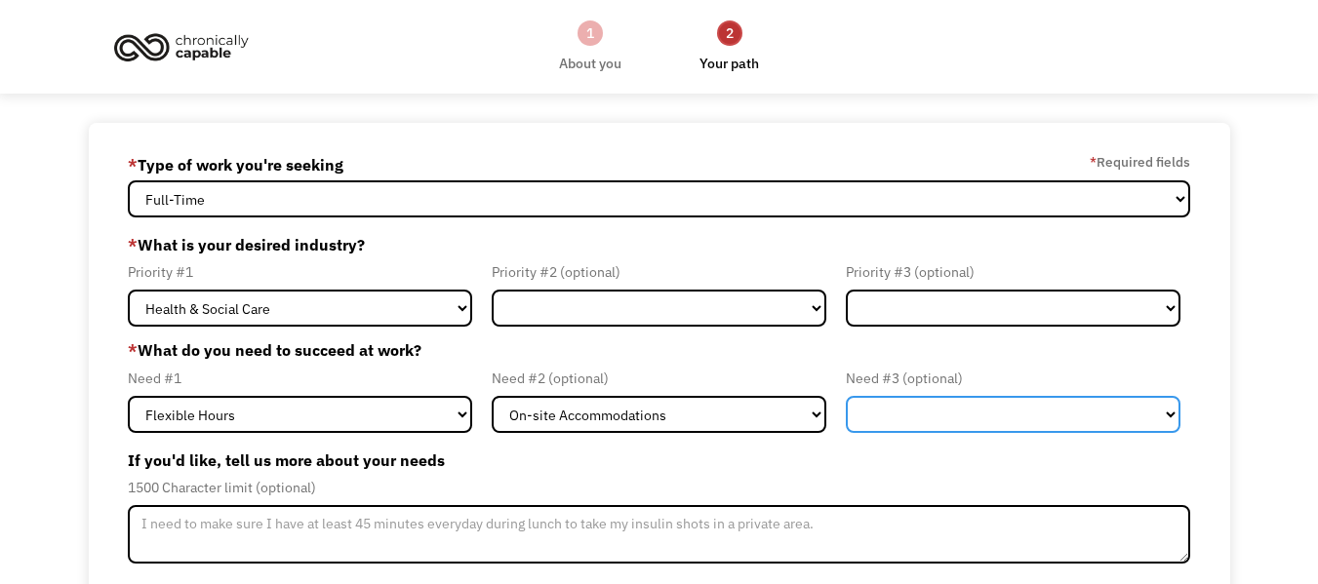
click at [912, 421] on select "Flexible Hours Remote Work Service Animal On-site Accommodations Visual Support…" at bounding box center [1013, 414] width 335 height 37
select select "Remote Work"
click at [846, 396] on select "Flexible Hours Remote Work Service Animal On-site Accommodations Visual Support…" at bounding box center [1013, 414] width 335 height 37
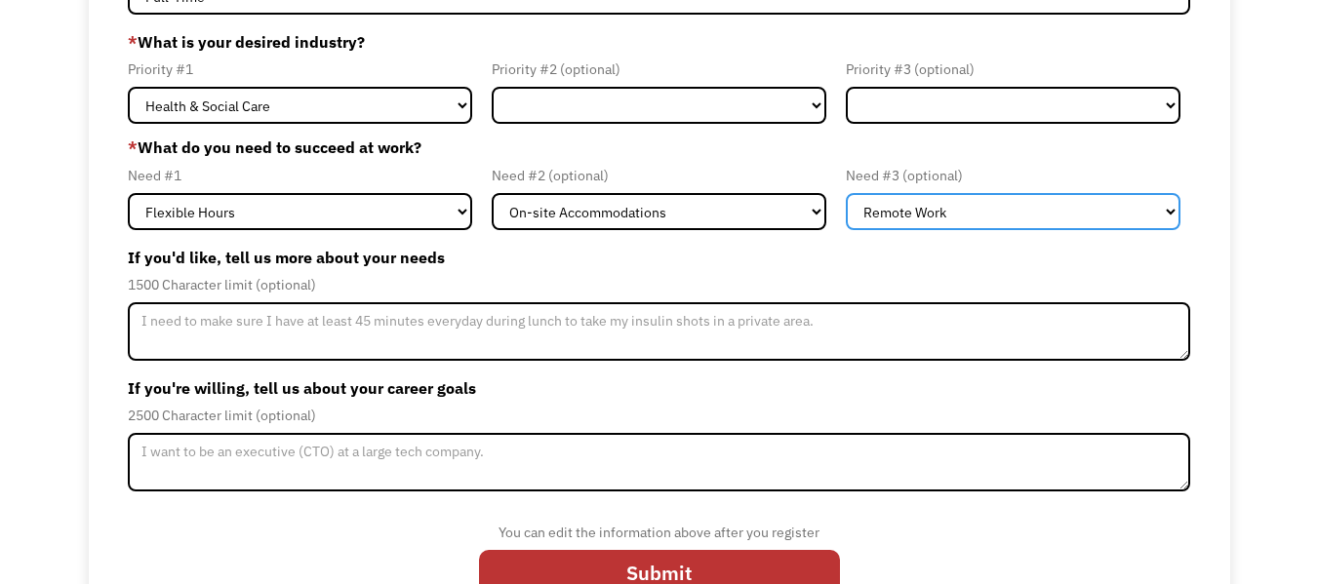
scroll to position [204, 0]
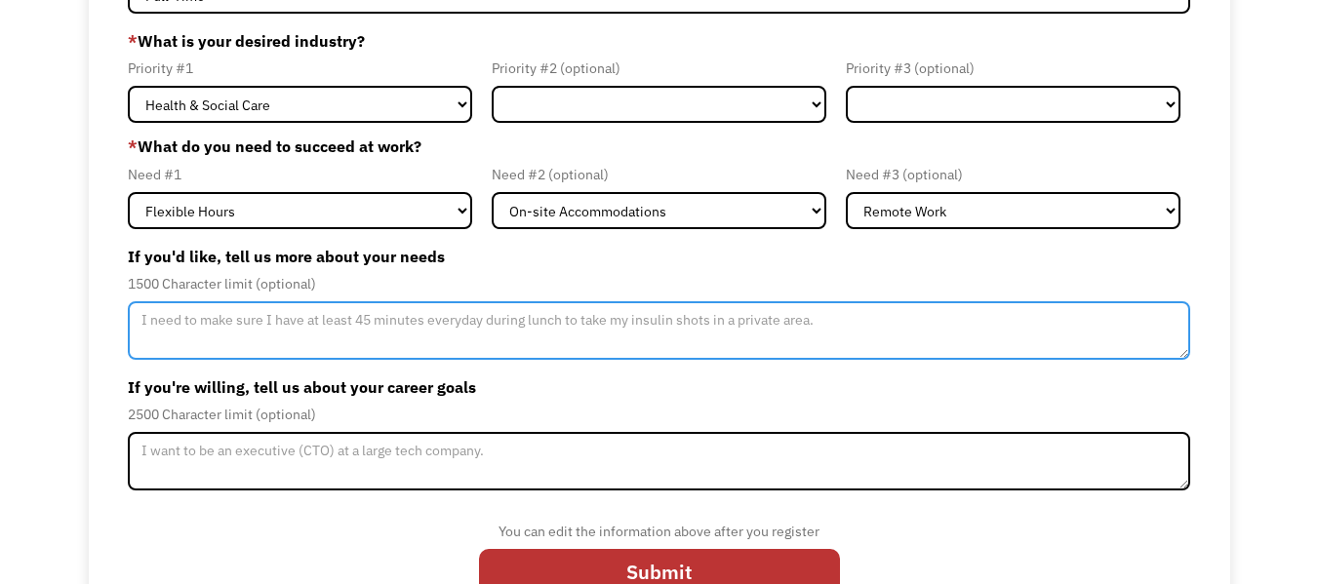
click at [503, 335] on textarea "Member-Update-Form-Step2" at bounding box center [659, 331] width 1063 height 59
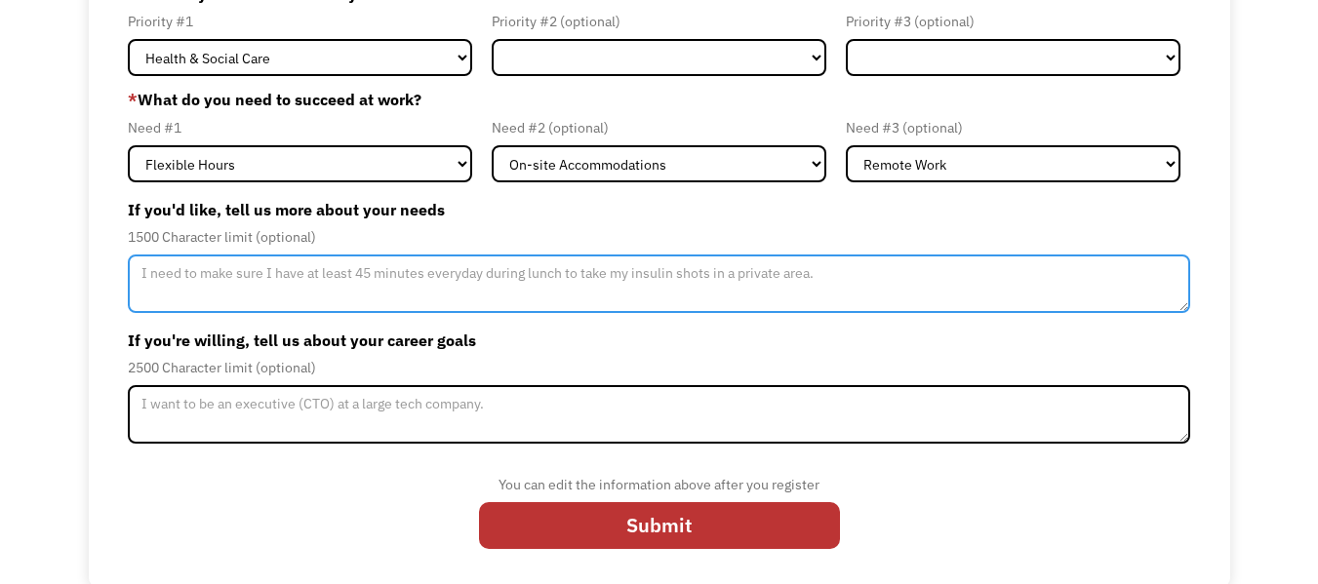
scroll to position [0, 0]
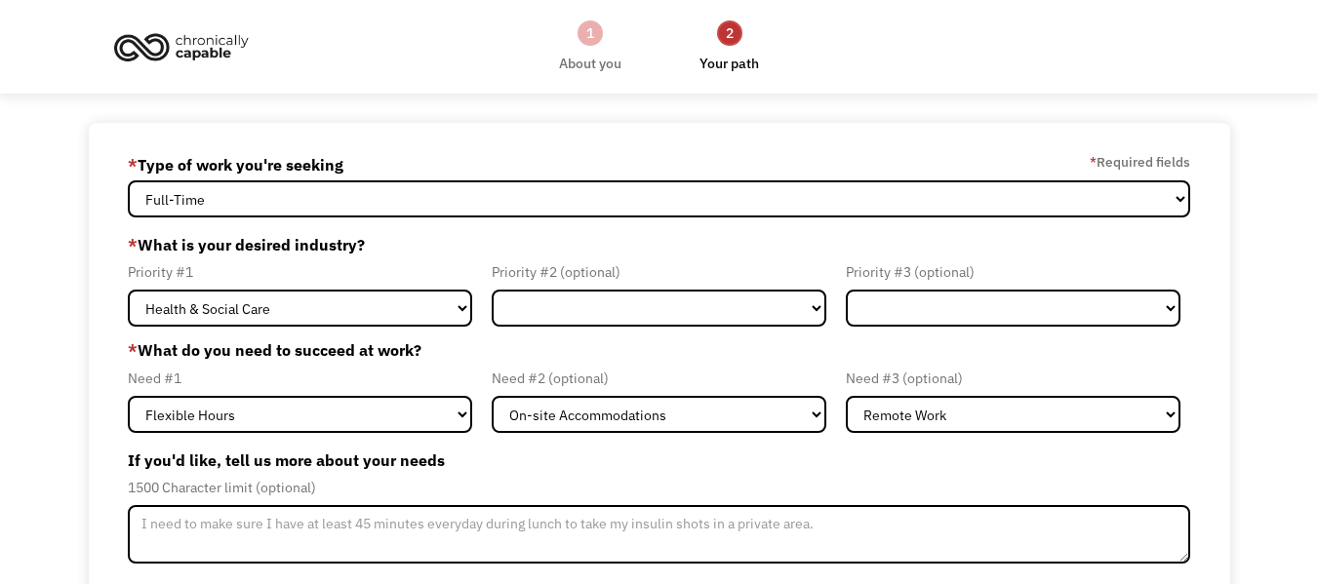
click at [583, 49] on link "1 About you" at bounding box center [590, 47] width 62 height 57
click at [589, 36] on div "1" at bounding box center [590, 32] width 25 height 25
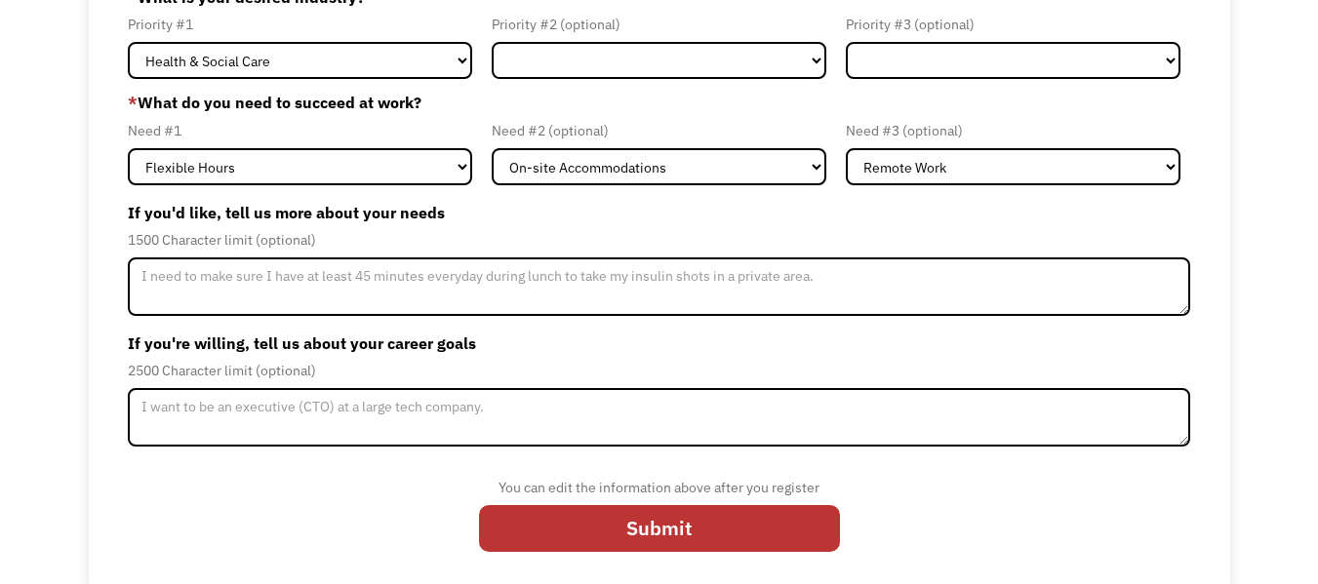
scroll to position [253, 0]
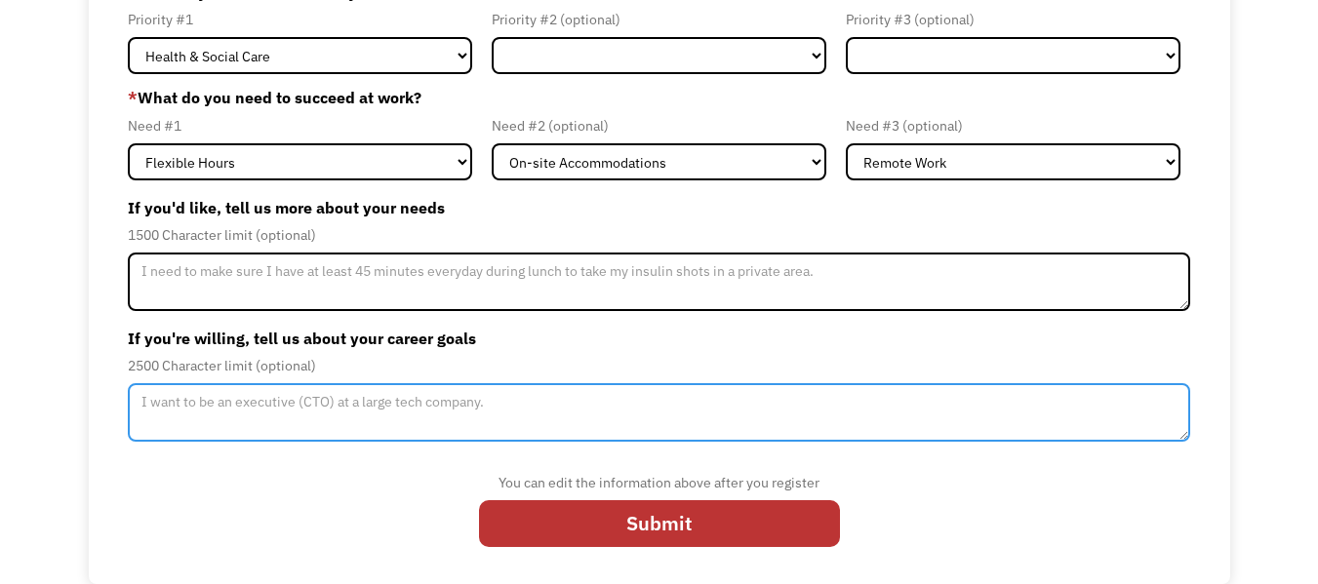
click at [394, 400] on textarea "Member-Update-Form-Step2" at bounding box center [659, 412] width 1063 height 59
type textarea "I"
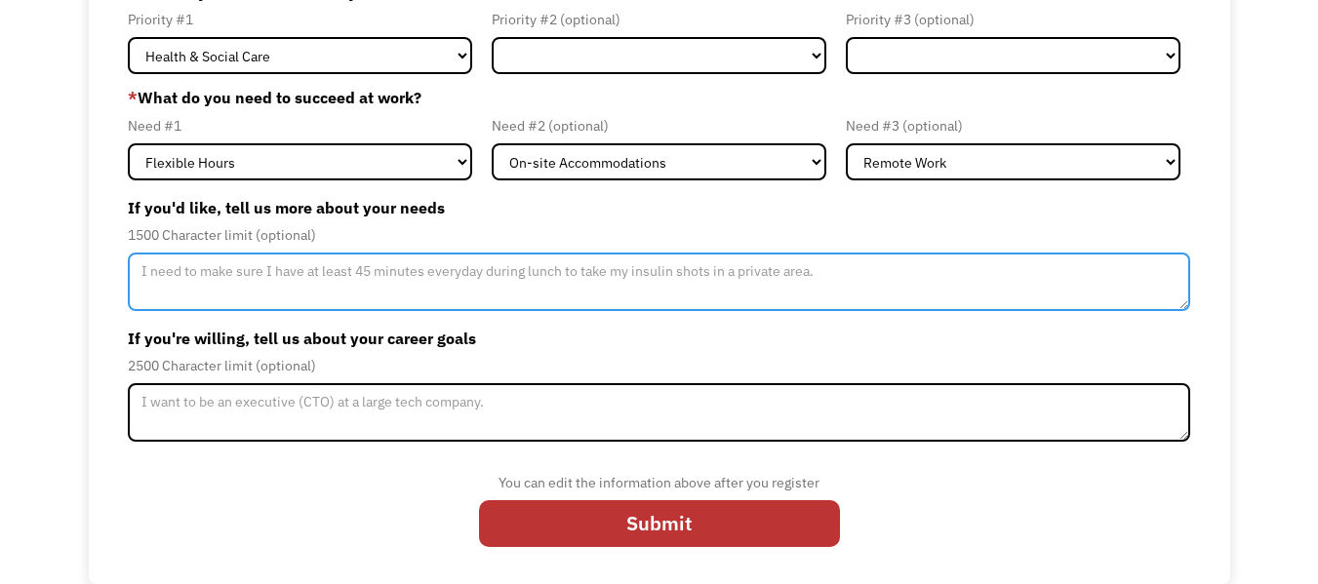
click at [410, 279] on textarea "Member-Update-Form-Step2" at bounding box center [659, 282] width 1063 height 59
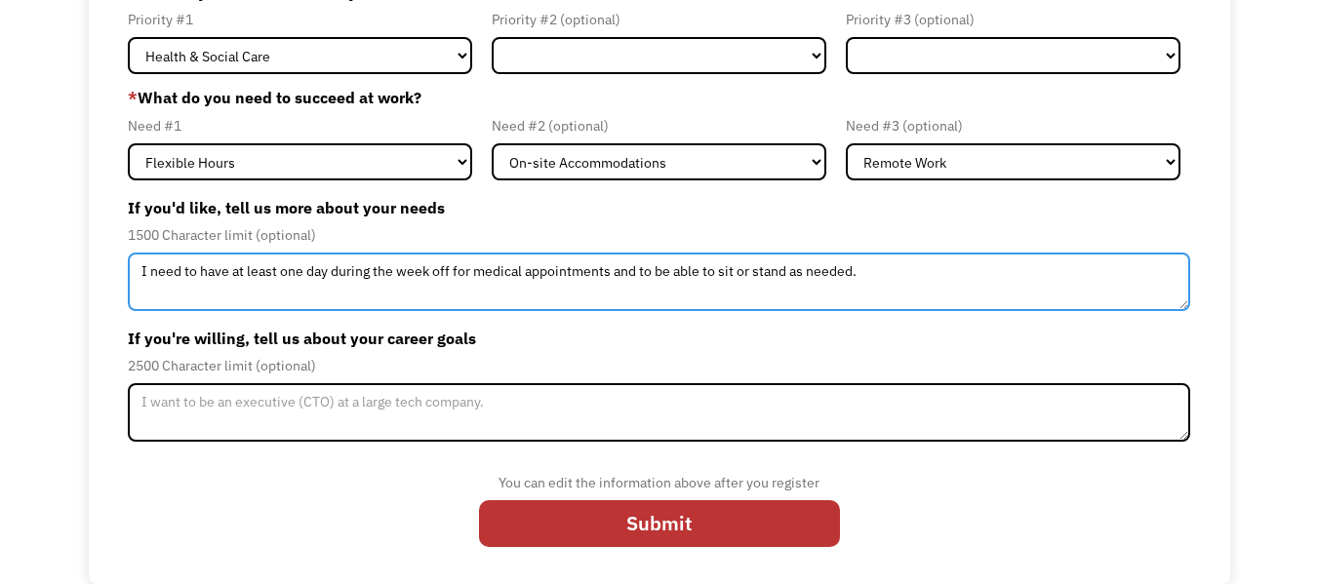
type textarea "I need to have at least one day during the week off for medical appointments an…"
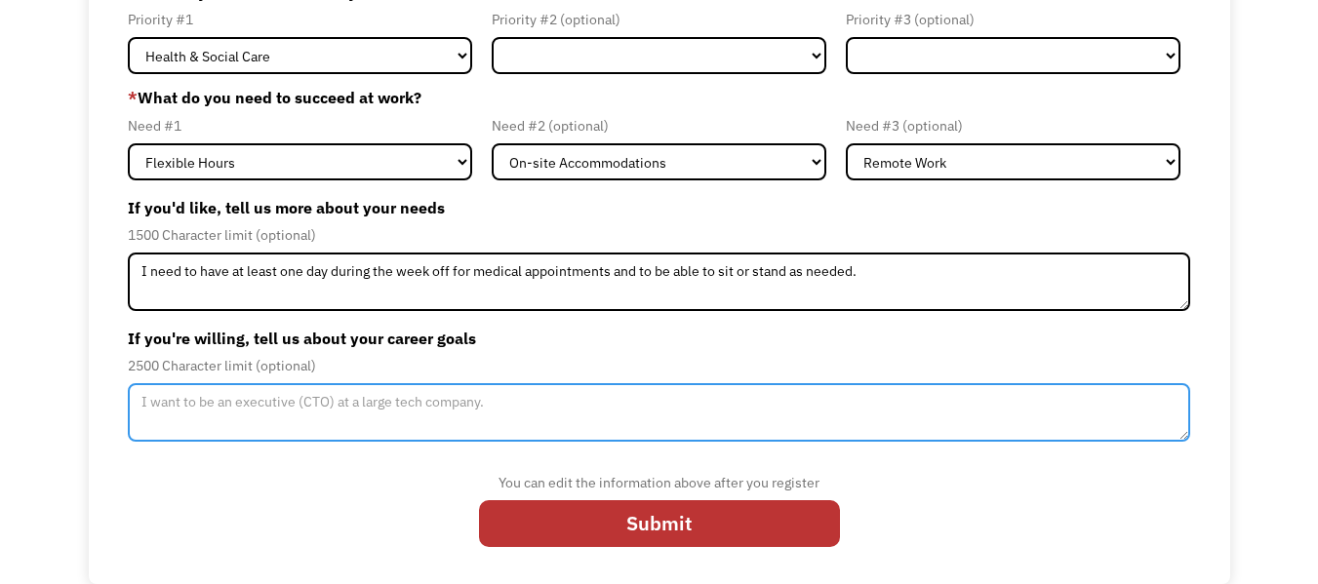
click at [340, 400] on textarea "Member-Update-Form-Step2" at bounding box center [659, 412] width 1063 height 59
type textarea "I would like"
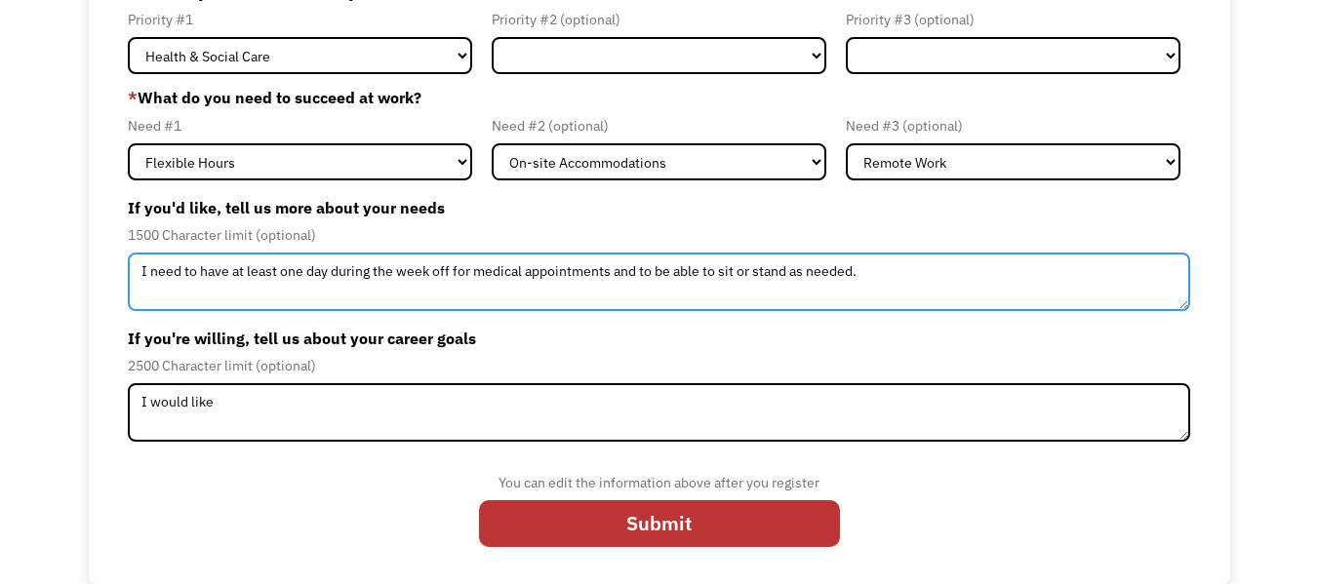
click at [861, 276] on textarea "I need to have at least one day during the week off for medical appointments an…" at bounding box center [659, 282] width 1063 height 59
click at [850, 270] on textarea "I need to have at least one day during the week off for medical appointments an…" at bounding box center [659, 282] width 1063 height 59
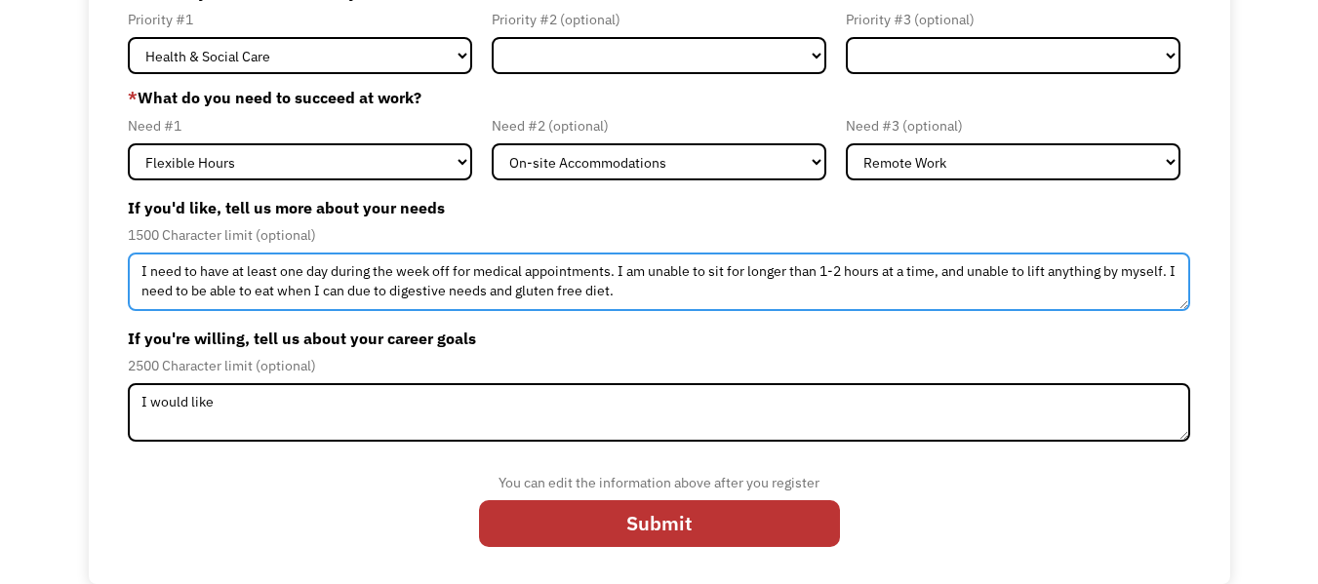
click at [1099, 275] on textarea "I need to have at least one day during the week off for medical appointments. I…" at bounding box center [659, 282] width 1063 height 59
click at [764, 291] on textarea "I need to have at least one day during the week off for medical appointments. I…" at bounding box center [659, 282] width 1063 height 59
click at [458, 293] on textarea "I need to have at least one day during the week off for medical appointments. I…" at bounding box center [659, 282] width 1063 height 59
click at [970, 285] on textarea "I need to have at least one day during the week off for medical appointments. I…" at bounding box center [659, 282] width 1063 height 59
type textarea "I need to have at least one day during the week off for medical appointments. I…"
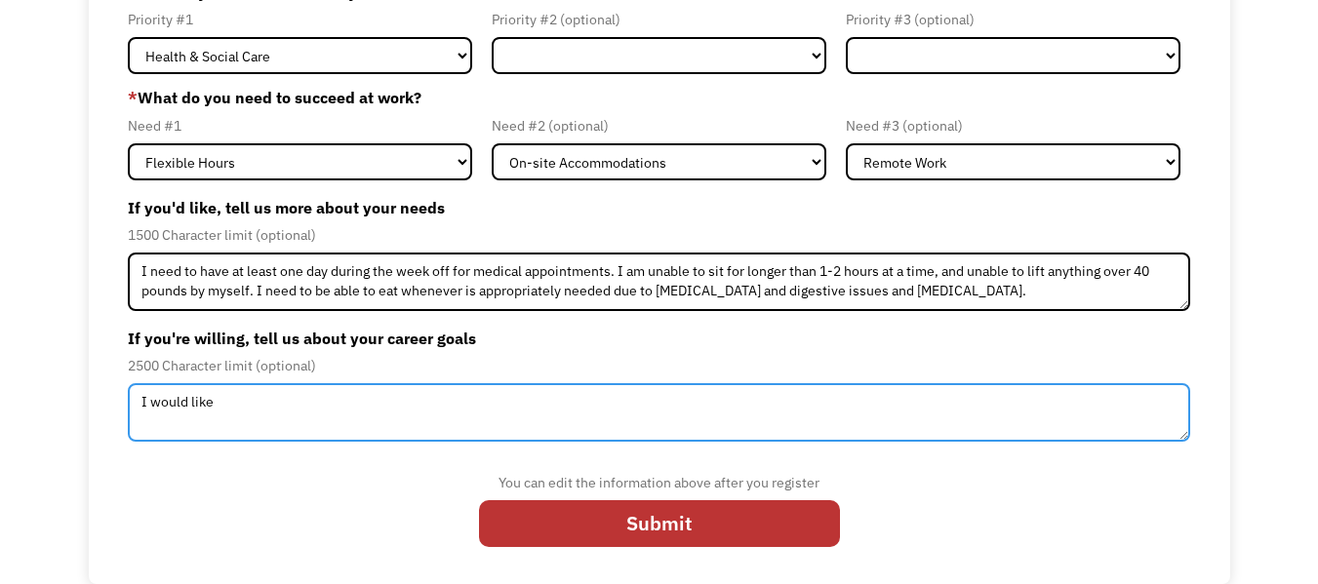
click at [633, 418] on textarea "I would like" at bounding box center [659, 412] width 1063 height 59
type textarea "I would like to be able to use my RN degree with a focus in pediatrics and fami…"
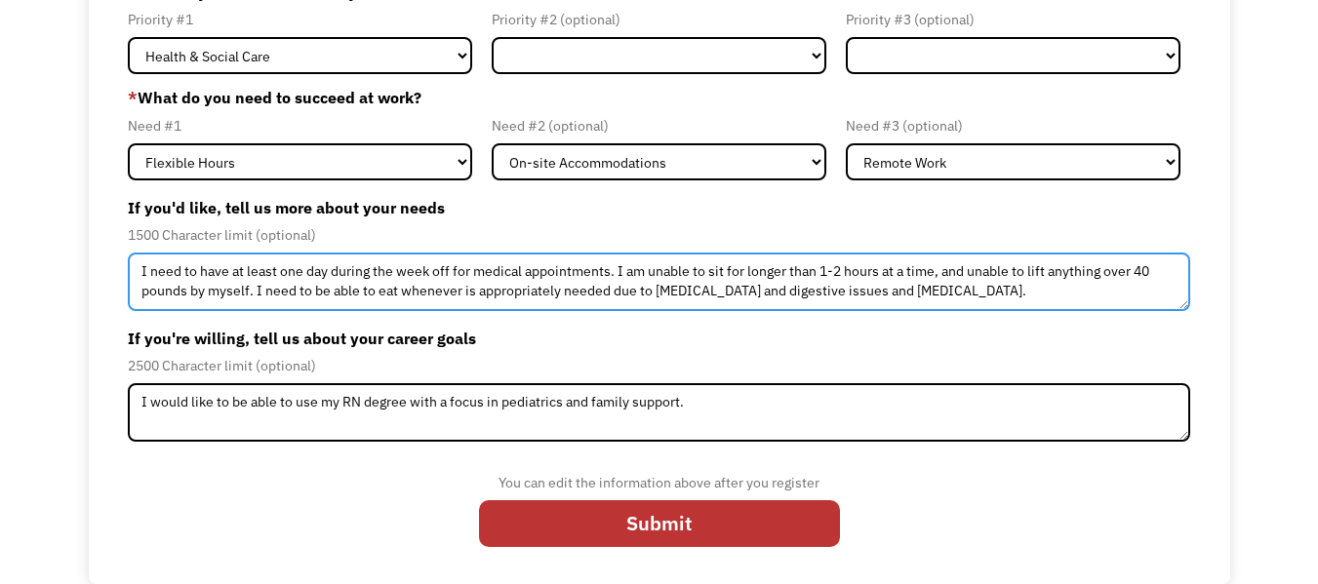
click at [748, 294] on textarea "I need to have at least one day during the week off for medical appointments. I…" at bounding box center [659, 282] width 1063 height 59
click at [938, 270] on textarea "I need to have at least one day during the week off for medical appointments. I…" at bounding box center [659, 282] width 1063 height 59
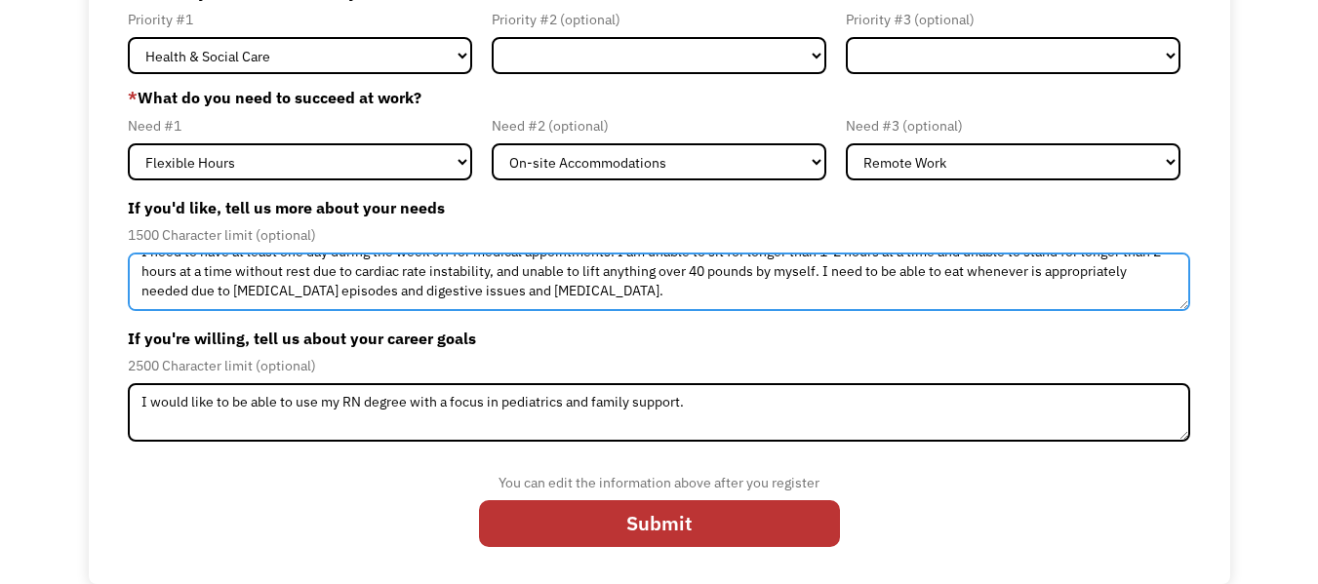
click at [837, 292] on textarea "I need to have at least one day during the week off for medical appointments. I…" at bounding box center [659, 282] width 1063 height 59
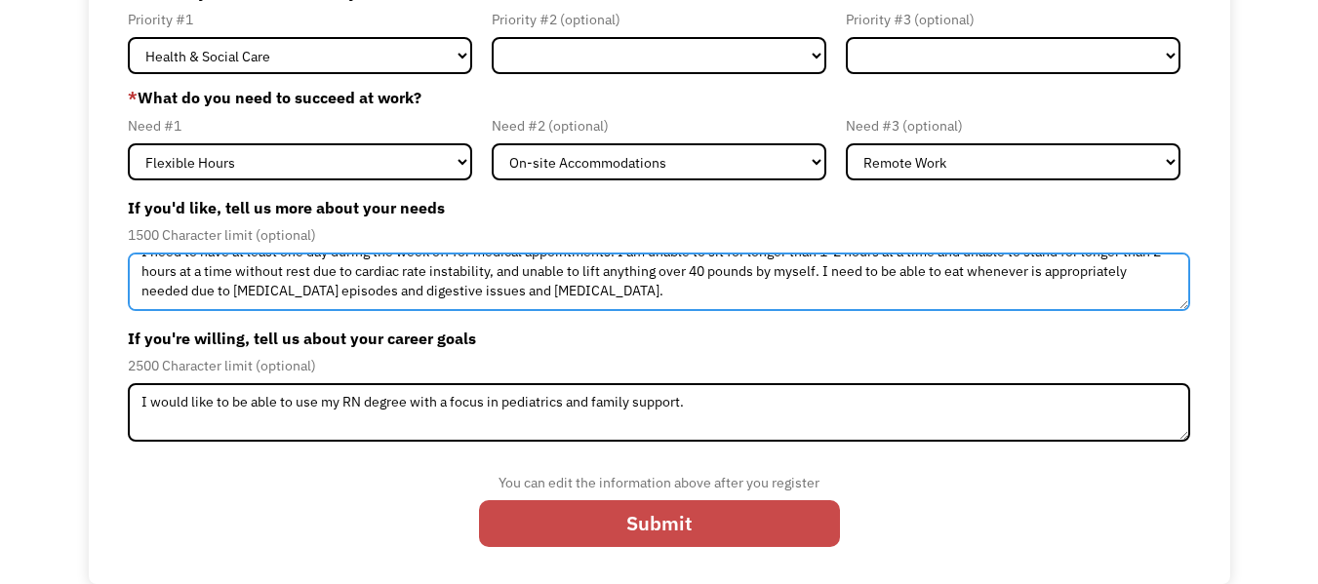
type textarea "I need to have at least one day during the week off for medical appointments. I…"
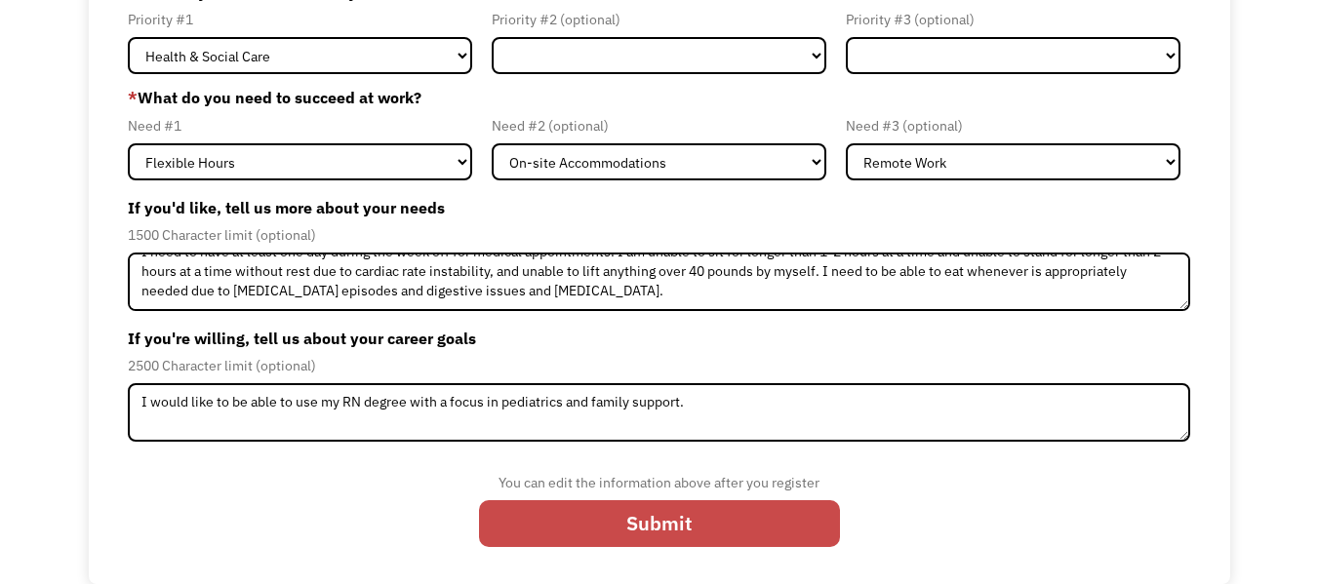
click at [741, 525] on input "Submit" at bounding box center [659, 524] width 361 height 47
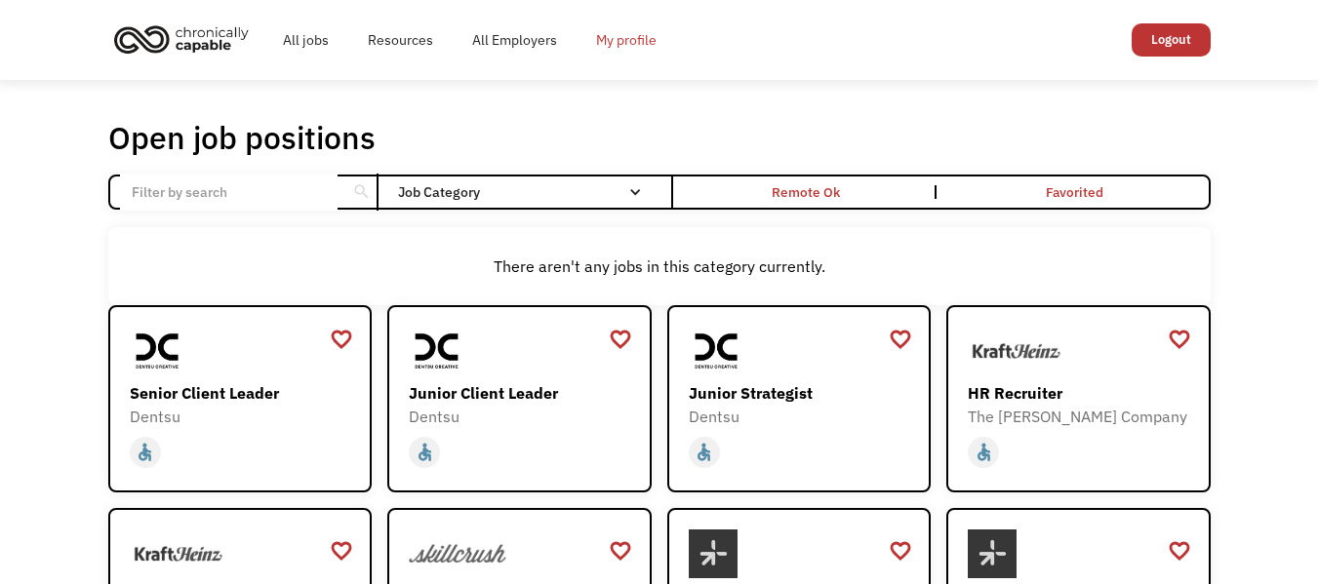
click at [612, 52] on link "My profile" at bounding box center [627, 40] width 100 height 62
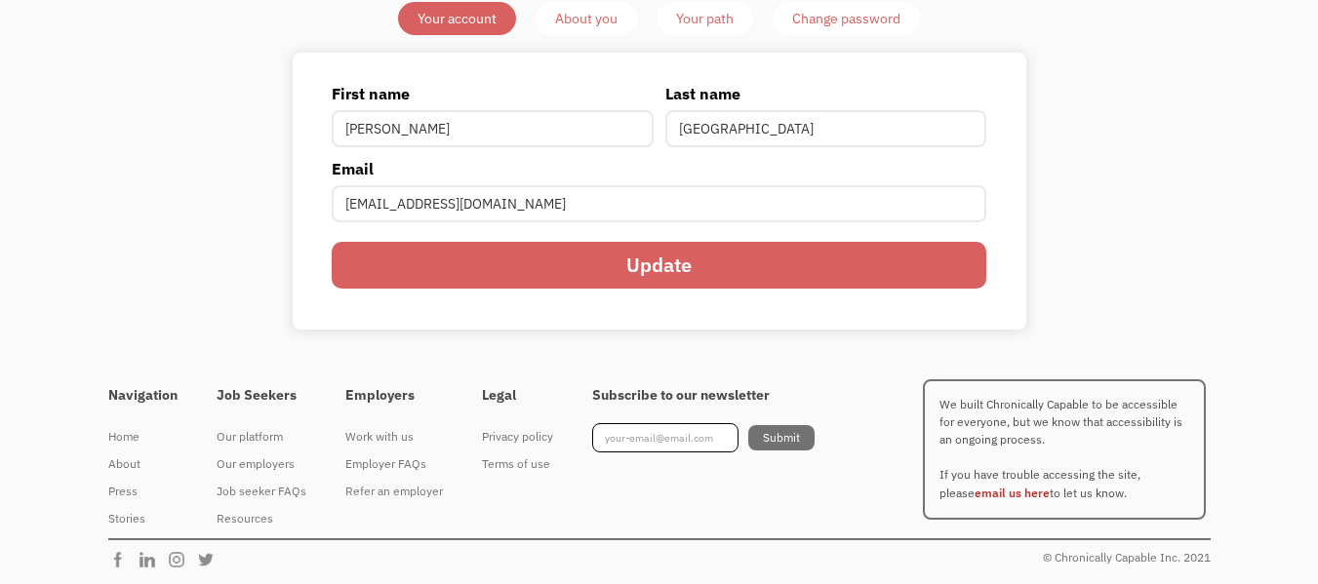
scroll to position [108, 0]
click at [590, 27] on div "About you" at bounding box center [586, 17] width 62 height 23
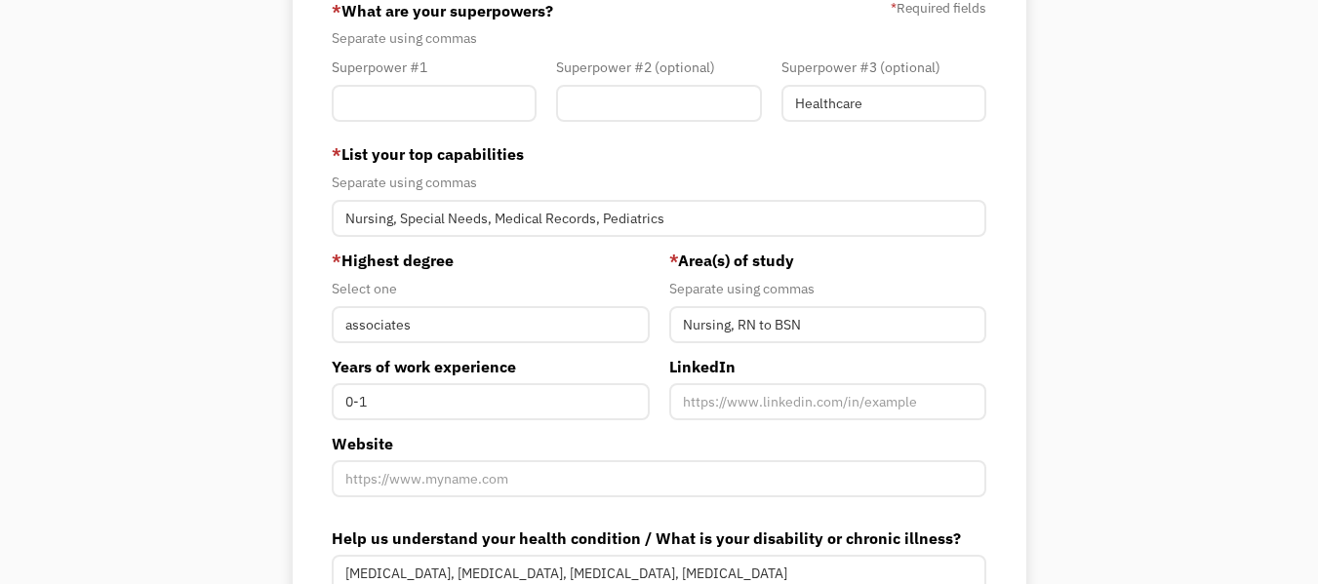
scroll to position [446, 0]
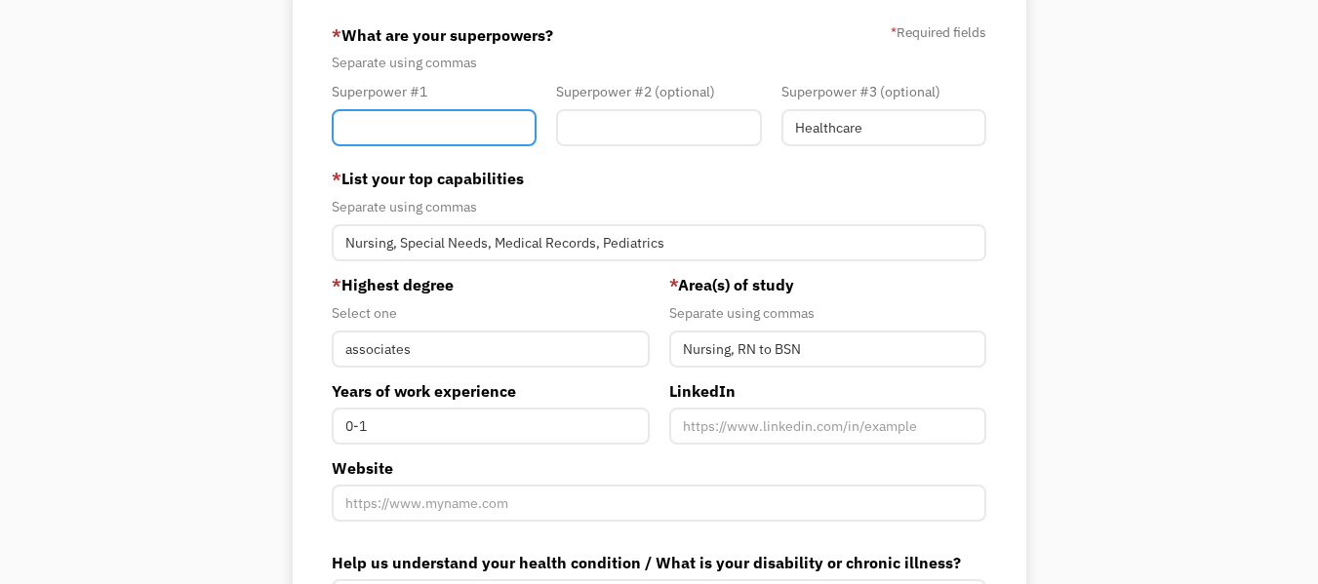
click at [449, 121] on input "Member-You-Update" at bounding box center [434, 127] width 205 height 37
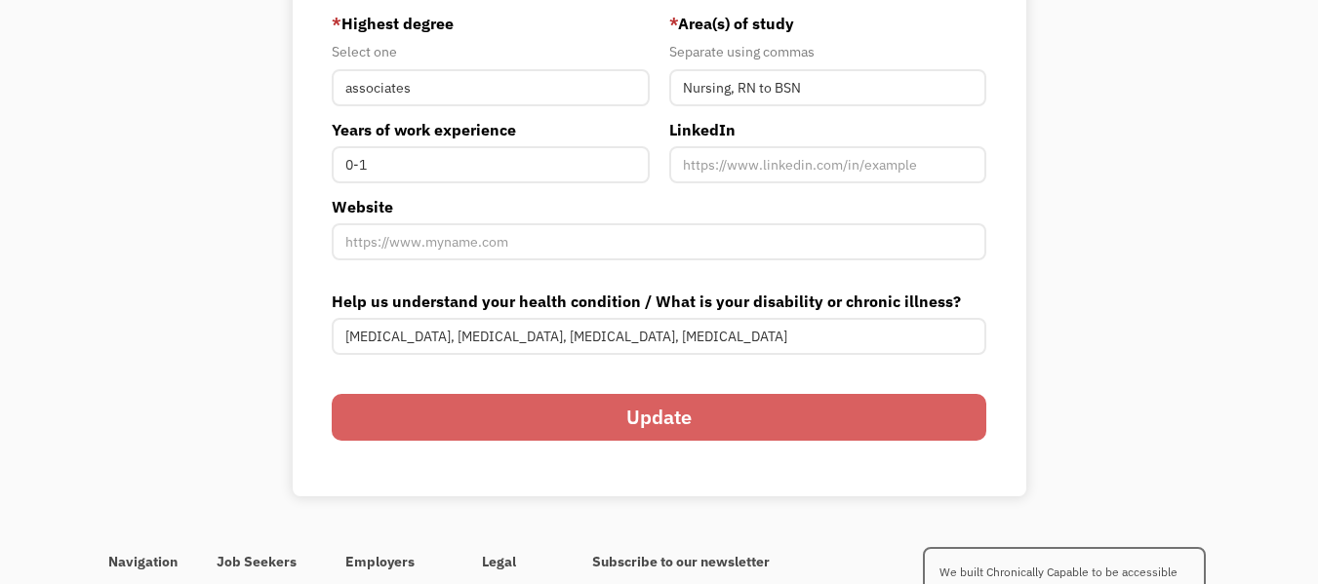
scroll to position [708, 0]
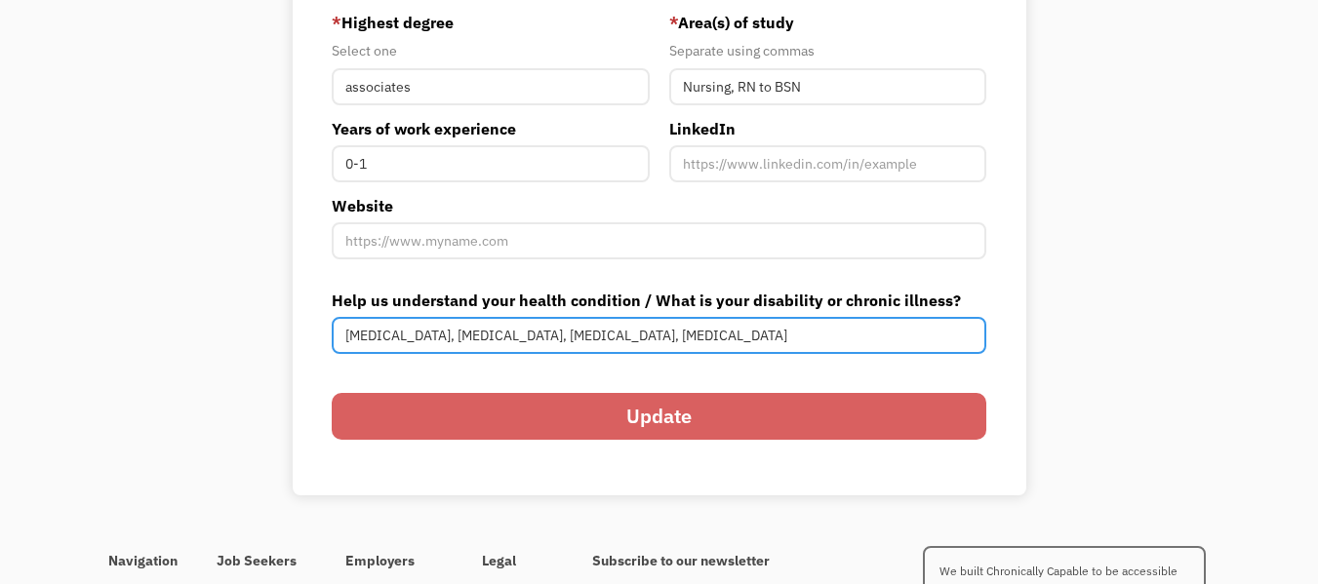
click at [798, 335] on input "[MEDICAL_DATA], [MEDICAL_DATA], [MEDICAL_DATA], [MEDICAL_DATA]" at bounding box center [659, 335] width 655 height 37
click at [683, 334] on input "[MEDICAL_DATA], [MEDICAL_DATA], [MEDICAL_DATA], [MEDICAL_DATA]" at bounding box center [659, 335] width 655 height 37
click at [896, 335] on input "[MEDICAL_DATA], [MEDICAL_DATA], [MEDICAL_DATA], Chronic Back Pain, [MEDICAL_DAT…" at bounding box center [659, 335] width 655 height 37
type input "[MEDICAL_DATA], [MEDICAL_DATA], [MEDICAL_DATA], Chronic Back Pain, [MEDICAL_DAT…"
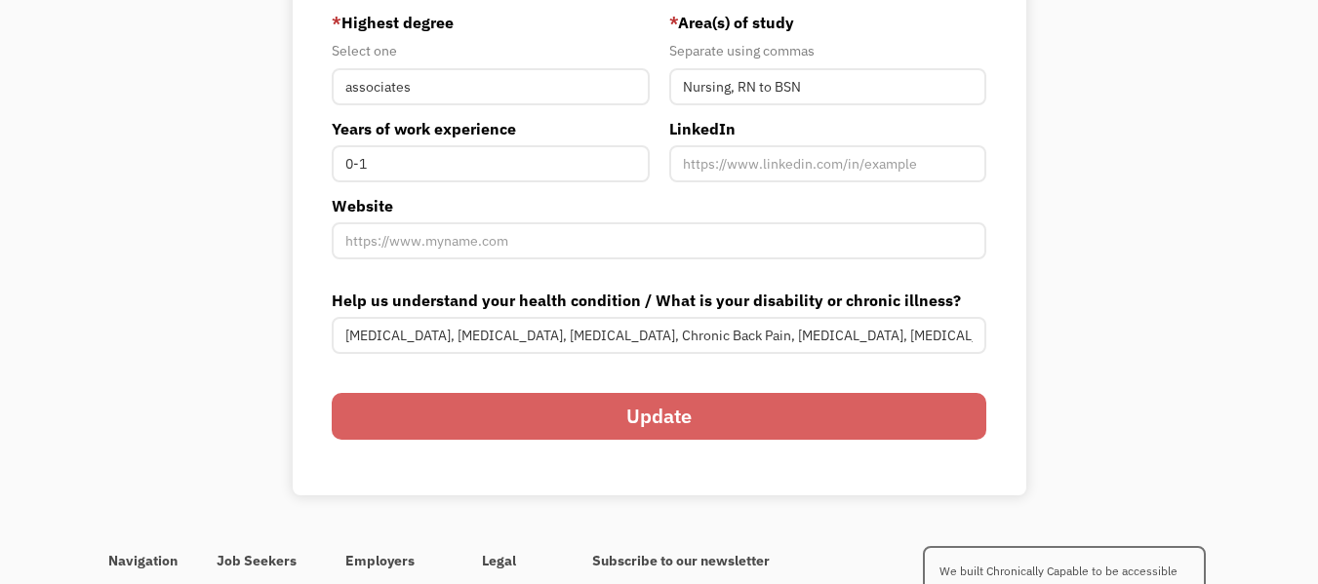
click at [826, 409] on input "Update" at bounding box center [659, 416] width 655 height 47
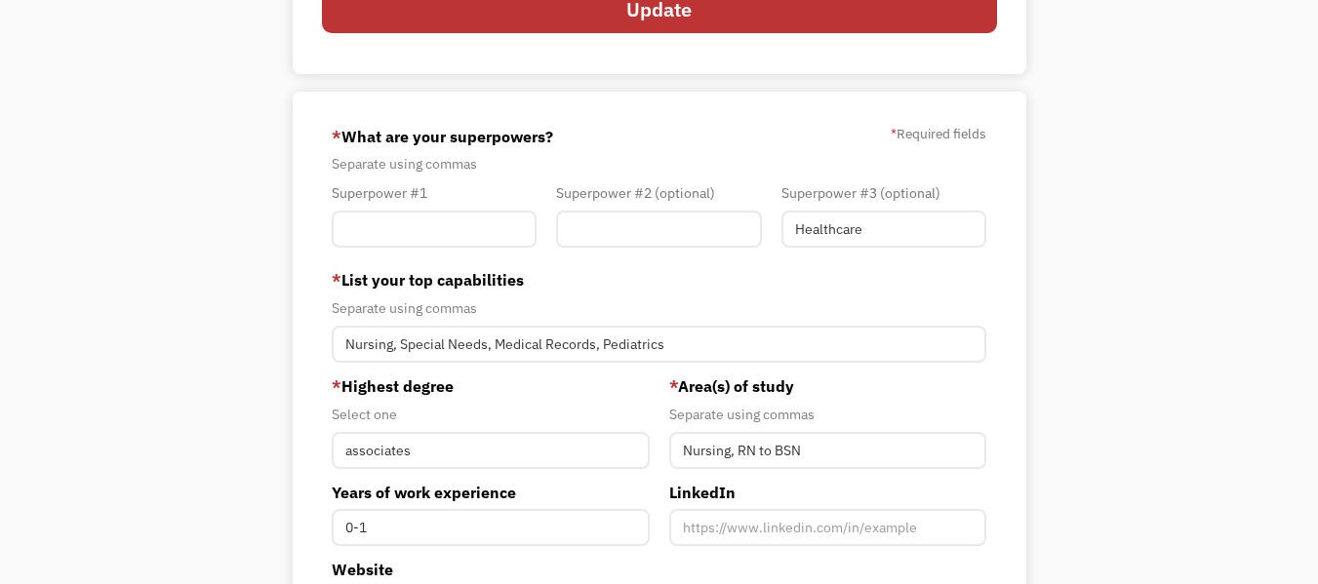
scroll to position [343, 0]
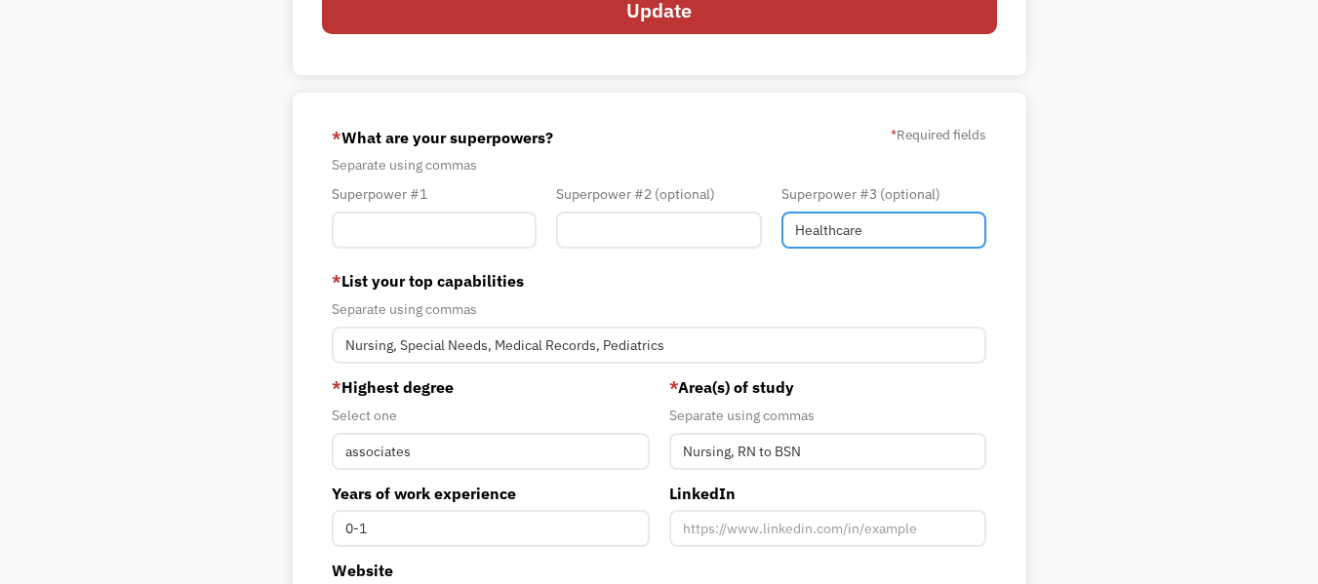
drag, startPoint x: 876, startPoint y: 223, endPoint x: 747, endPoint y: 238, distance: 129.6
click at [747, 238] on div "Superpower #1 Superpower #2 (optional) Superpower #3 (optional) Healthcare" at bounding box center [659, 220] width 674 height 76
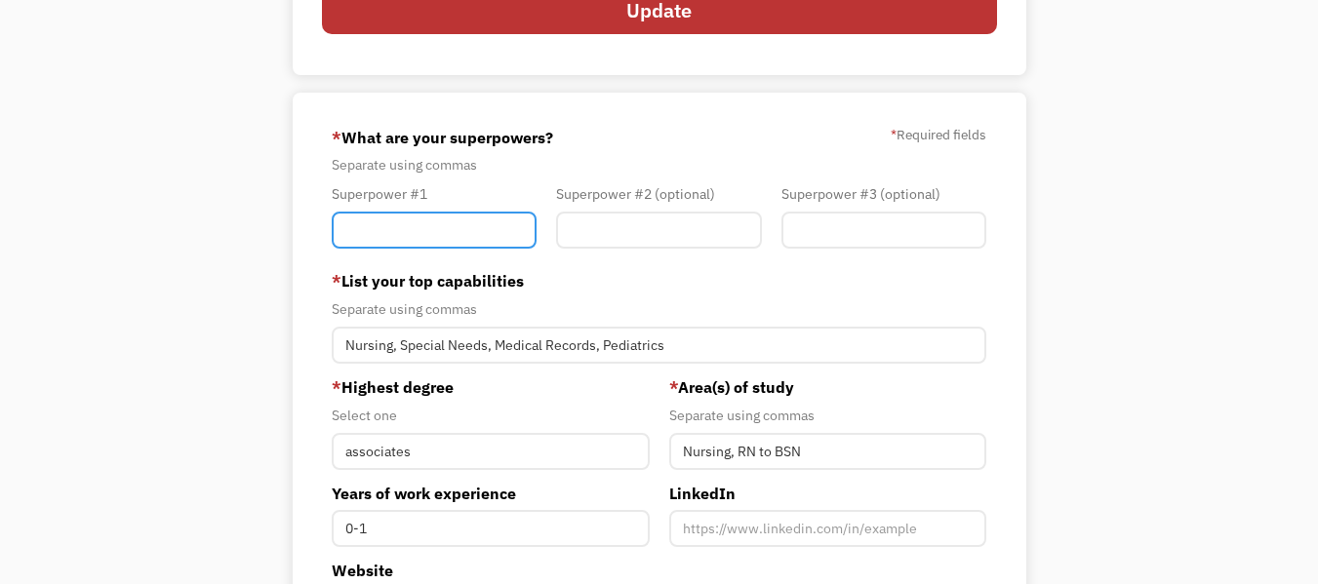
click at [375, 223] on input "Member-You-Update" at bounding box center [434, 230] width 205 height 37
type input "H"
type input "Compassionate"
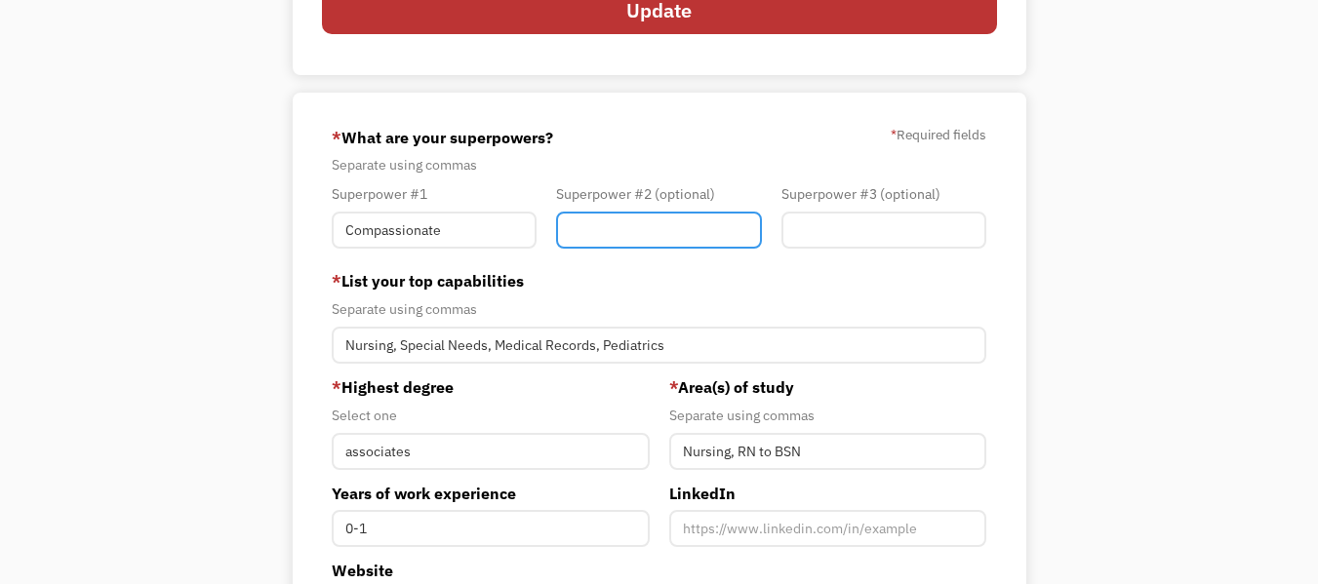
click at [582, 221] on input "Member-You-Update" at bounding box center [658, 230] width 205 height 37
type input "Patient"
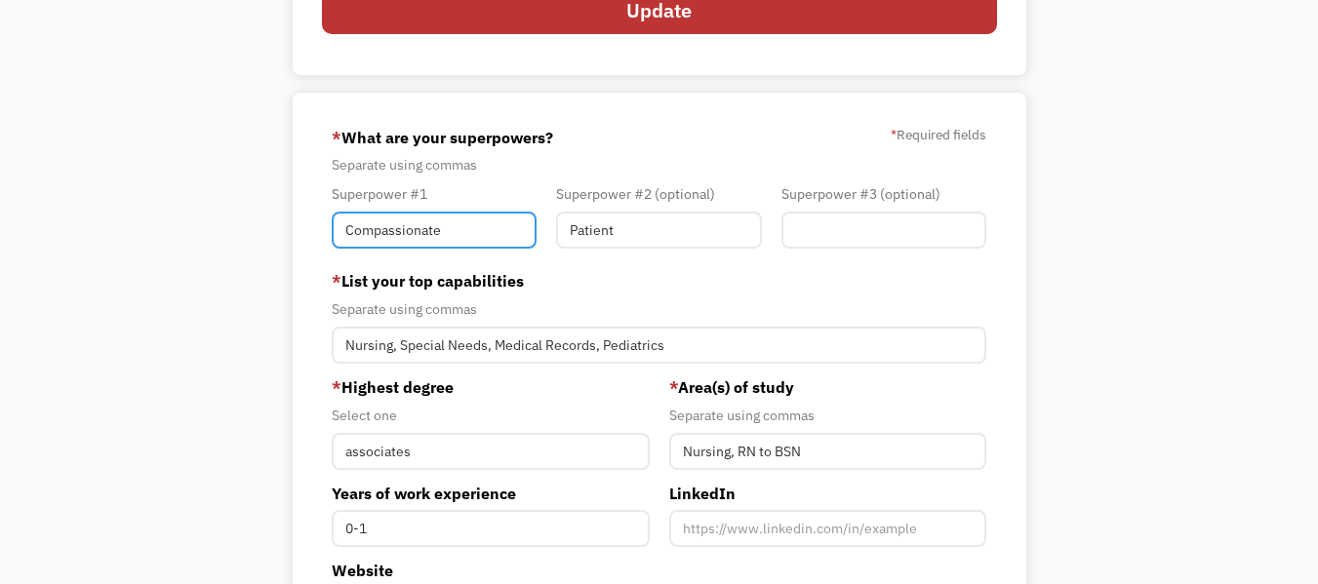
click at [473, 220] on input "Compassionate" at bounding box center [434, 230] width 205 height 37
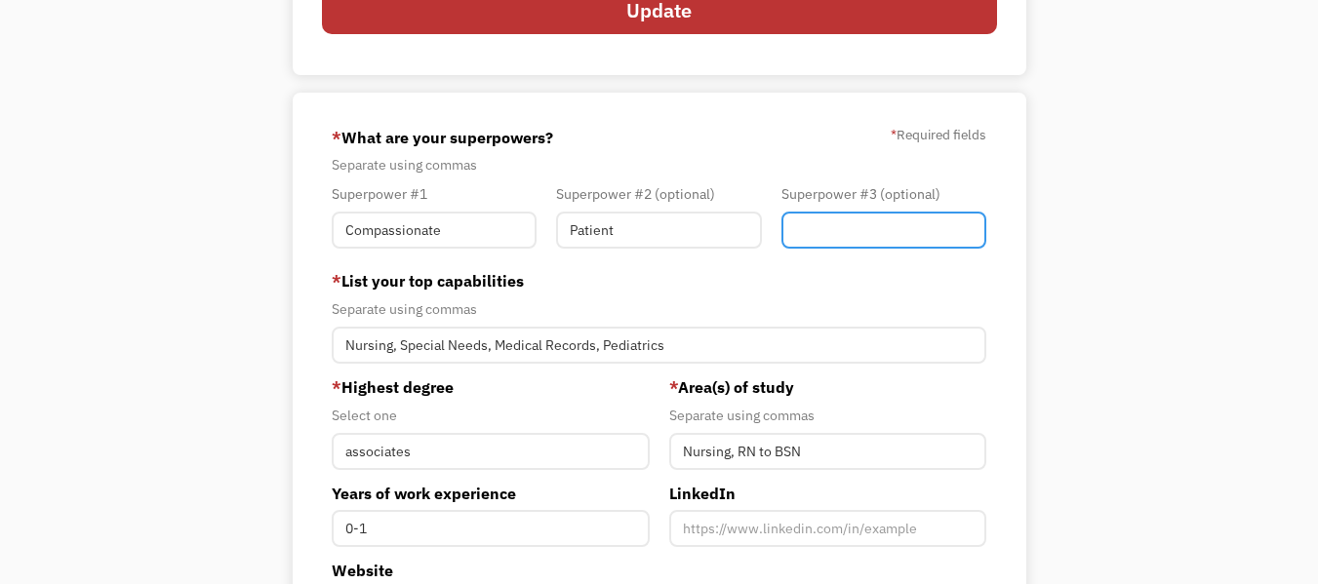
click at [798, 232] on input "Member-You-Update" at bounding box center [884, 230] width 205 height 37
type input "Detail orientated"
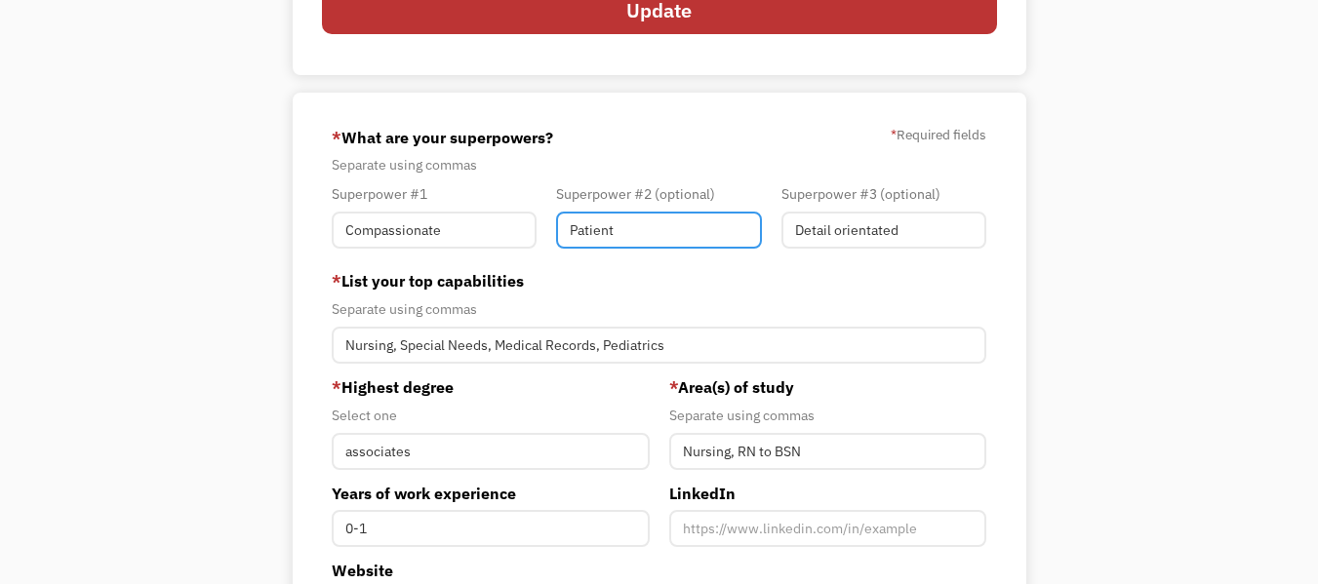
click at [658, 224] on input "Patient" at bounding box center [658, 230] width 205 height 37
type input "Patient with kids and families"
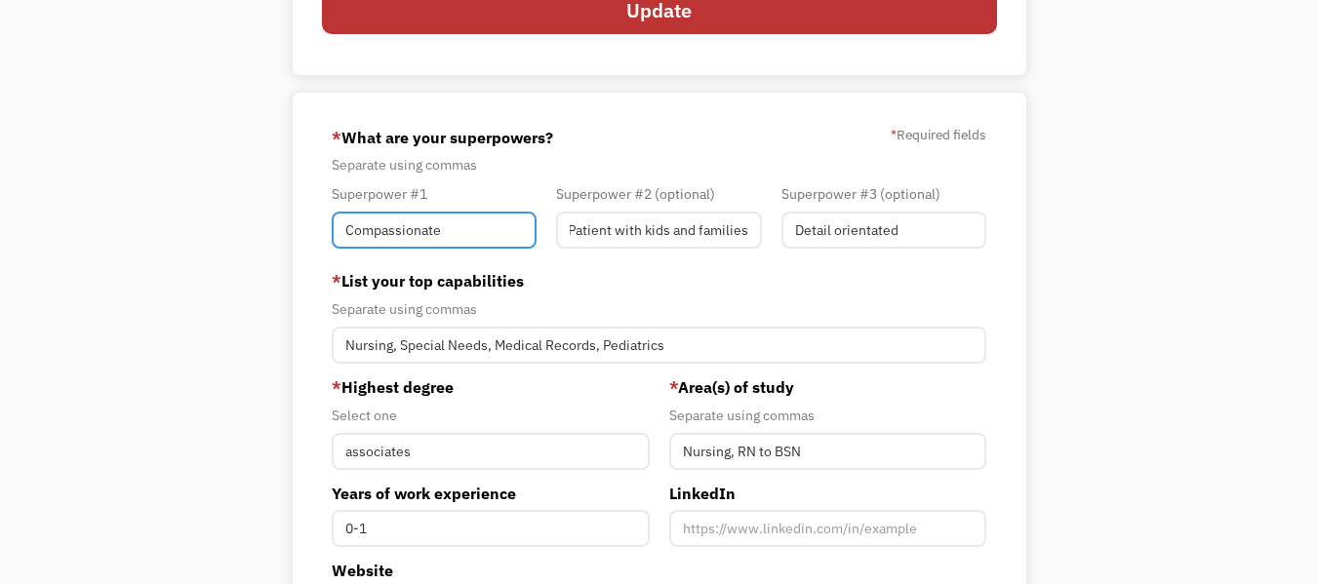
scroll to position [0, 0]
click at [463, 224] on input "Compassionate" at bounding box center [434, 230] width 205 height 37
type input "Compassionate and Empathetic"
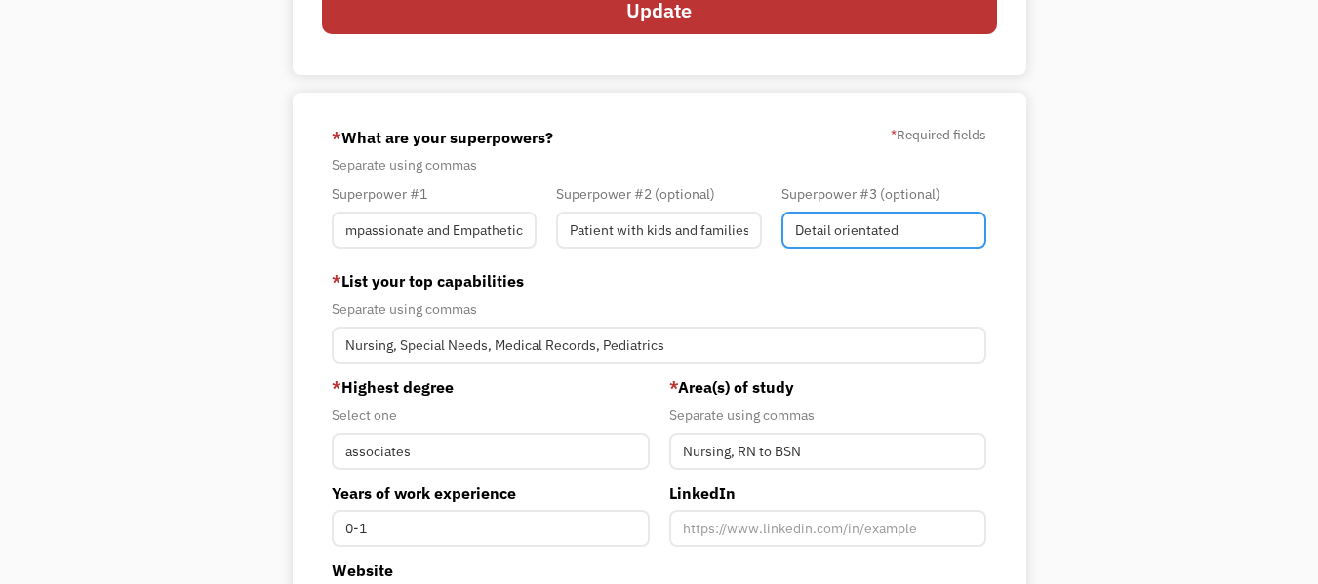
scroll to position [0, 0]
click at [923, 224] on input "Detail orientated" at bounding box center [884, 230] width 205 height 37
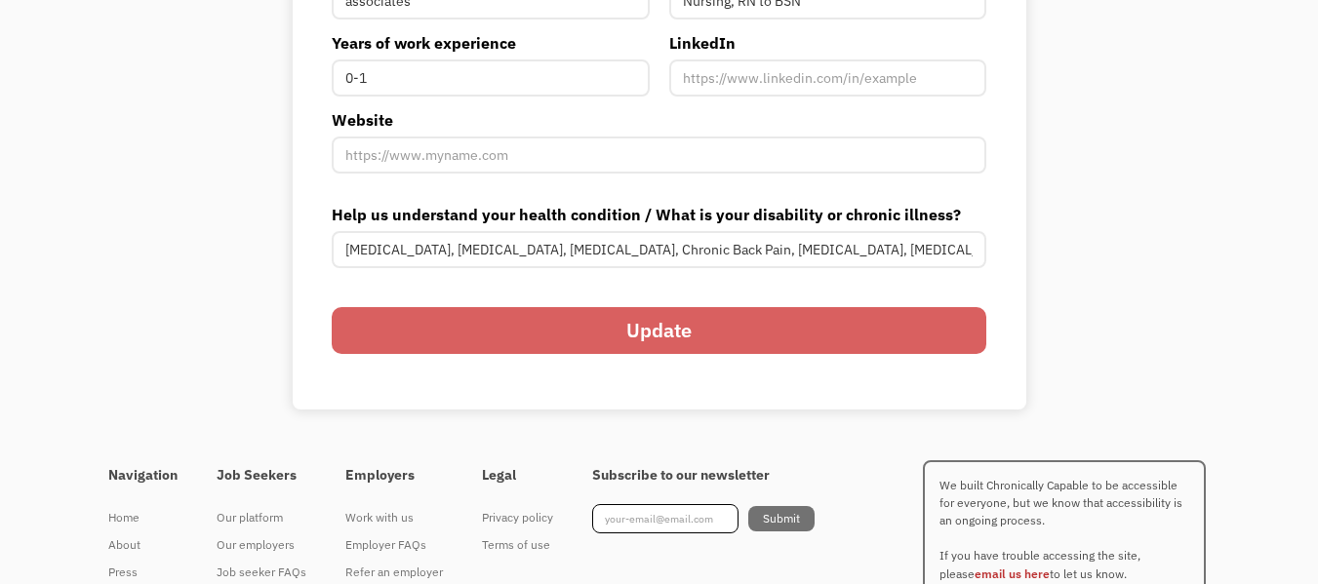
scroll to position [795, 0]
type input "Detail orientated"
click at [634, 339] on input "Update" at bounding box center [659, 329] width 655 height 47
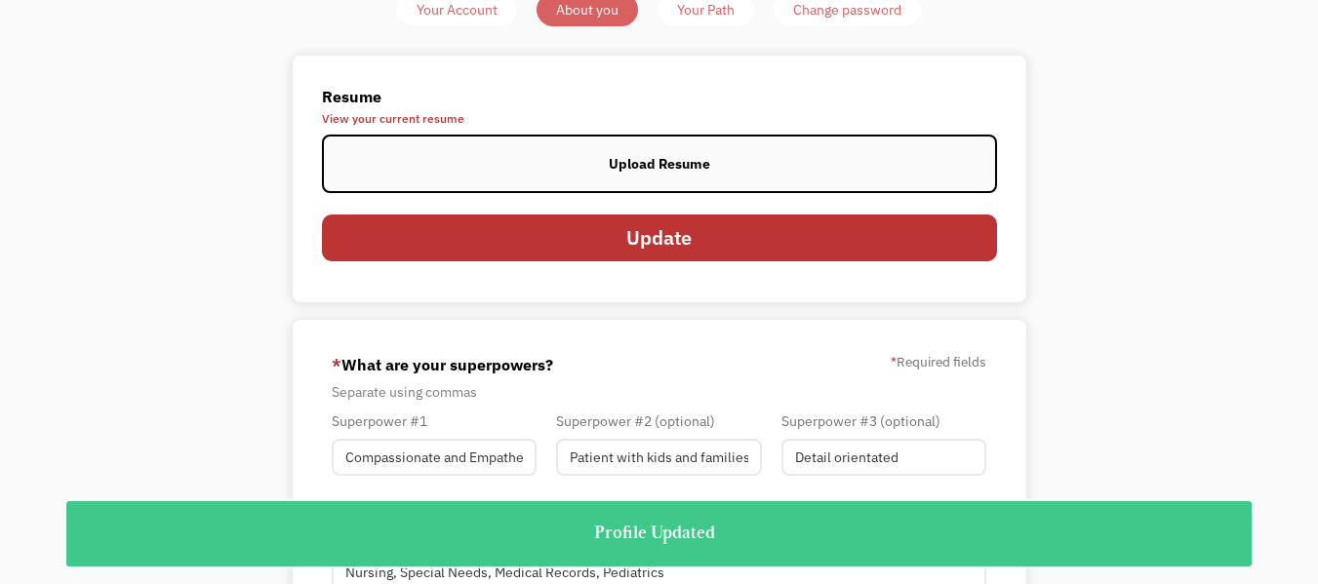
scroll to position [0, 0]
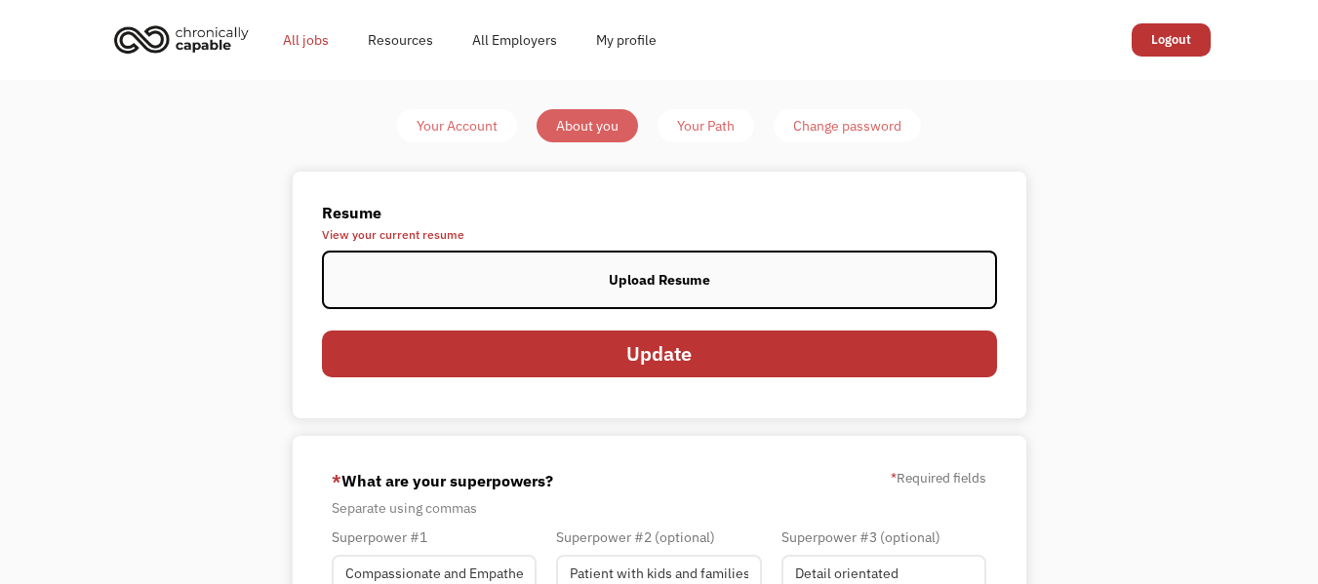
click at [329, 41] on link "All jobs" at bounding box center [305, 40] width 85 height 62
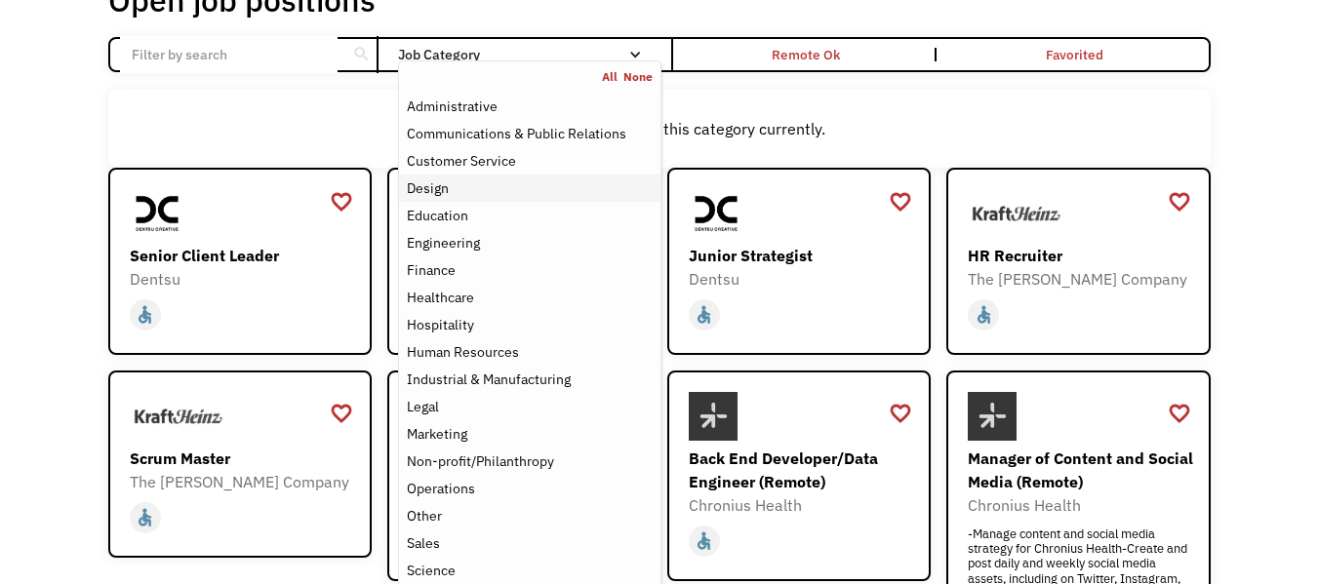
scroll to position [139, 0]
click at [542, 298] on div "Healthcare" at bounding box center [529, 296] width 245 height 23
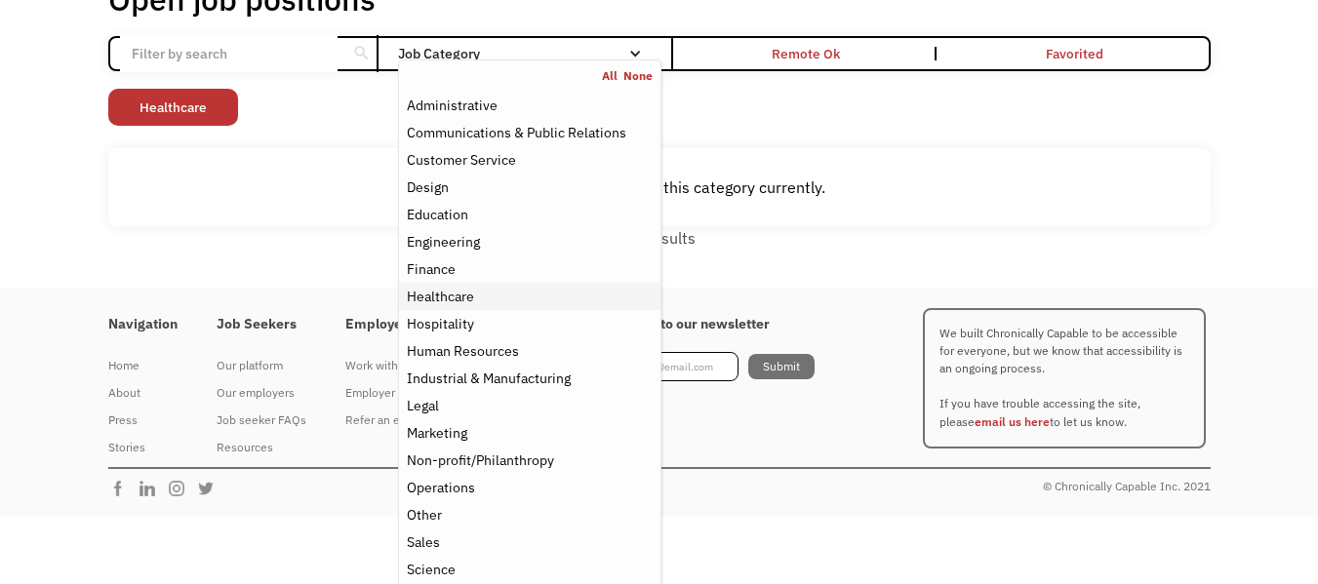
click at [487, 299] on div "Healthcare" at bounding box center [529, 296] width 245 height 23
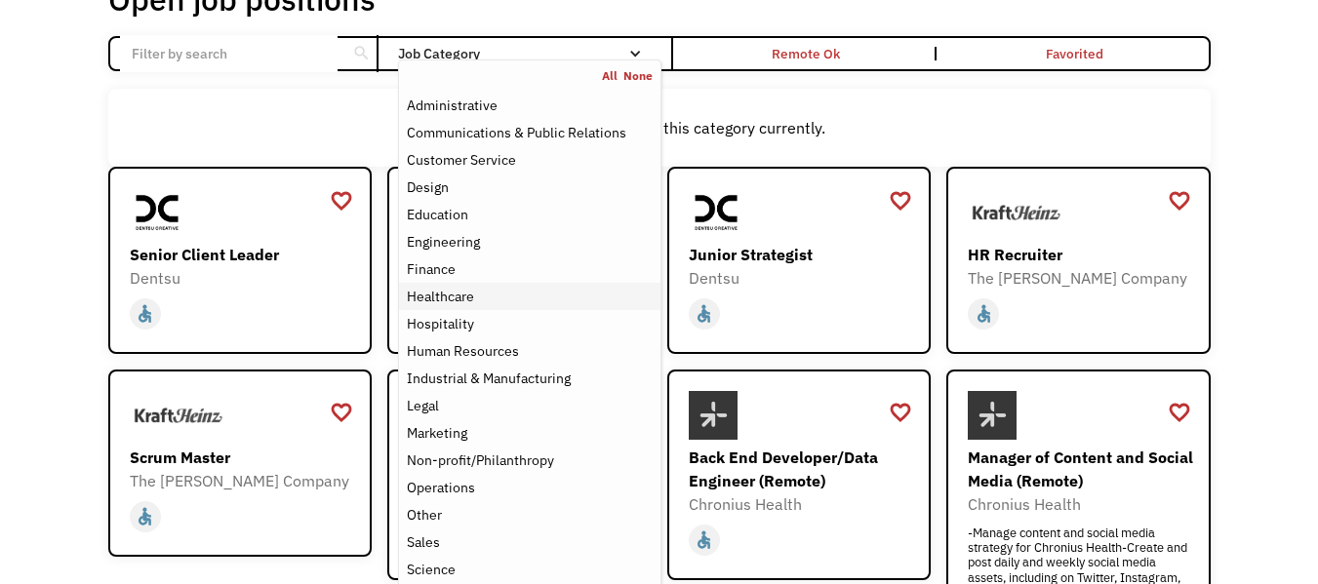
click at [487, 299] on div "Healthcare" at bounding box center [529, 296] width 245 height 23
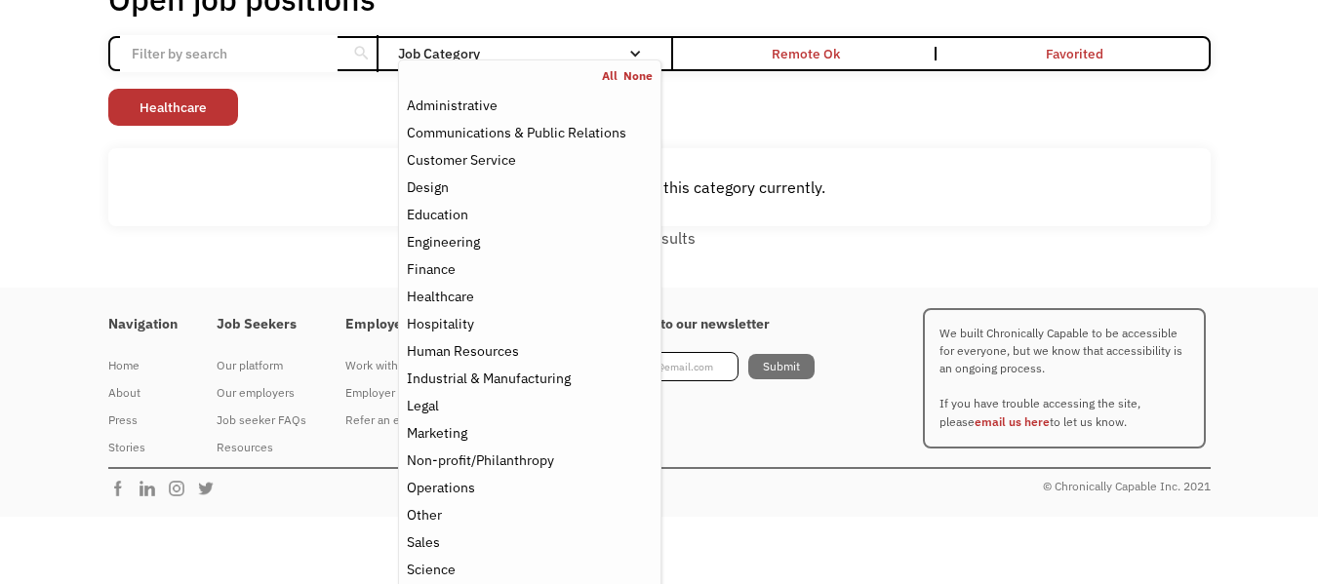
click at [762, 93] on div "Non-profit/Philanthropy Other Transportation Technology Science Sales Operation…" at bounding box center [659, 110] width 1103 height 42
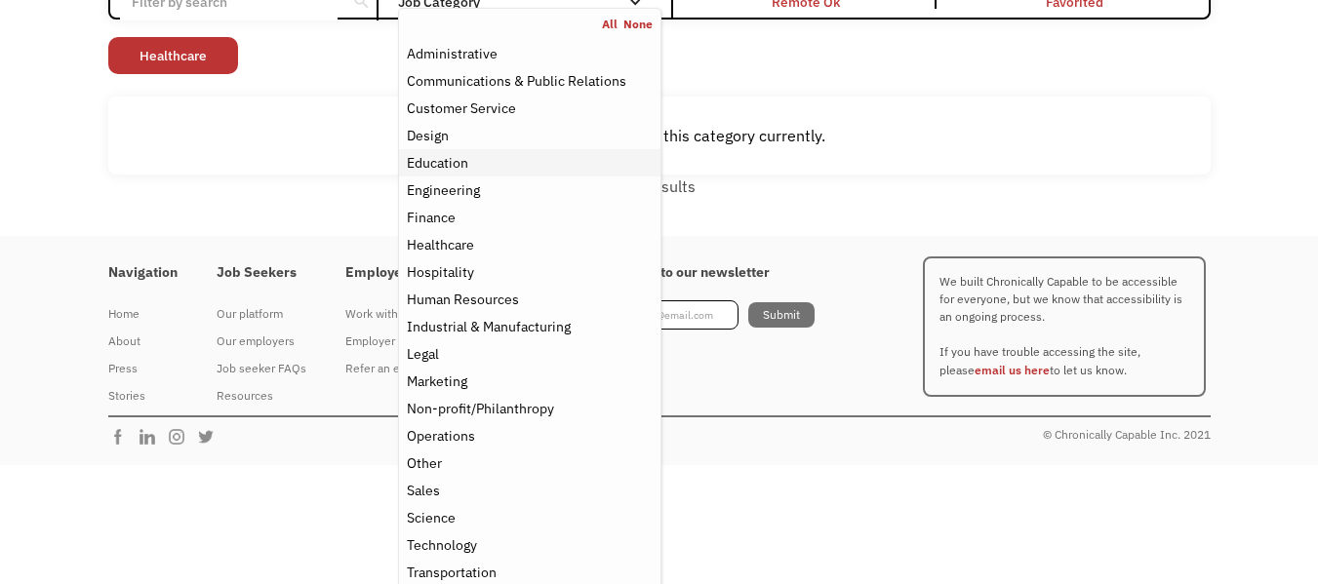
scroll to position [201, 0]
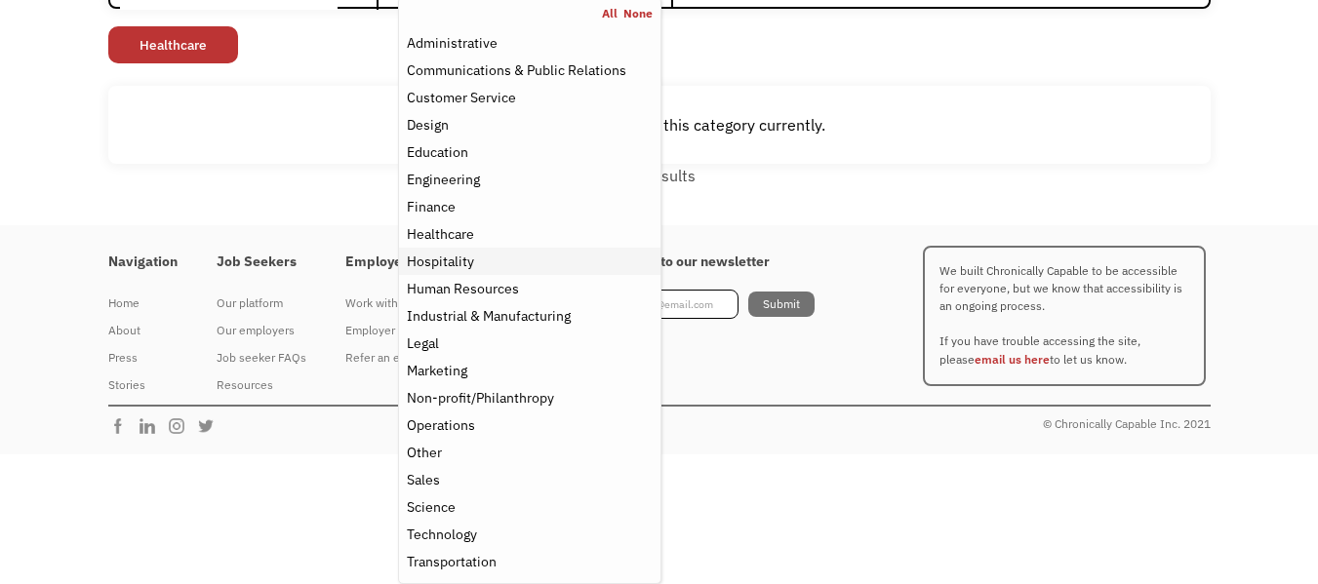
click at [497, 257] on div "Hospitality" at bounding box center [529, 261] width 245 height 23
click at [723, 76] on div "Open job positions You have X liked items Search search Filter by category Admi…" at bounding box center [659, 52] width 1103 height 270
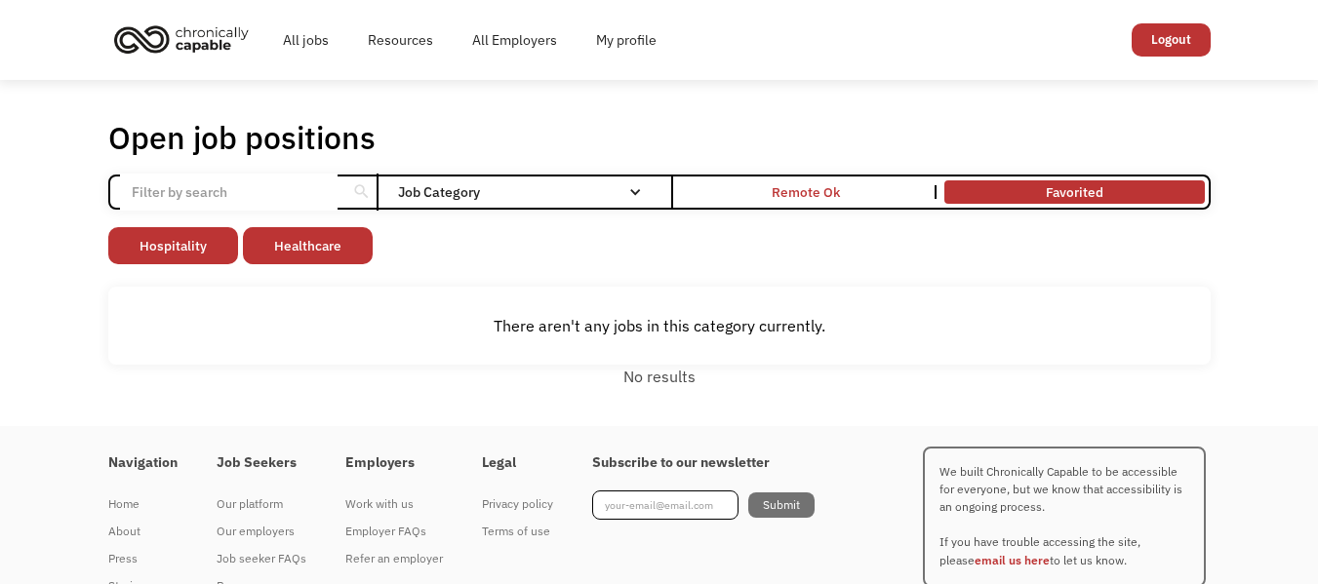
click at [1028, 190] on link "Favorited" at bounding box center [1074, 192] width 267 height 31
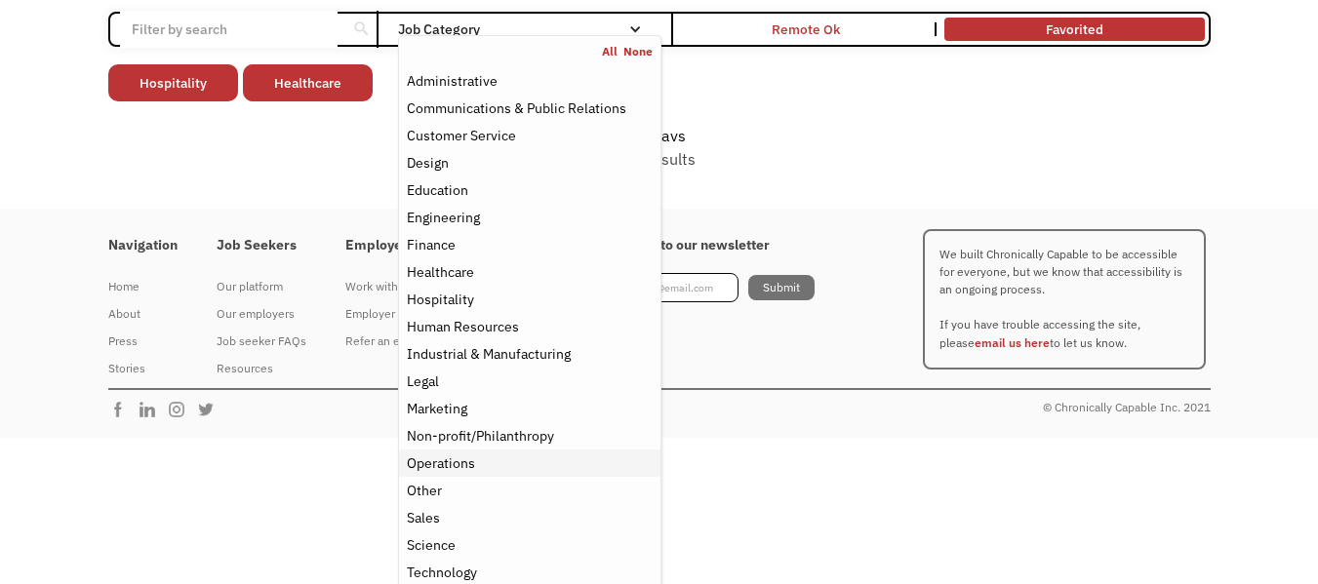
scroll to position [201, 0]
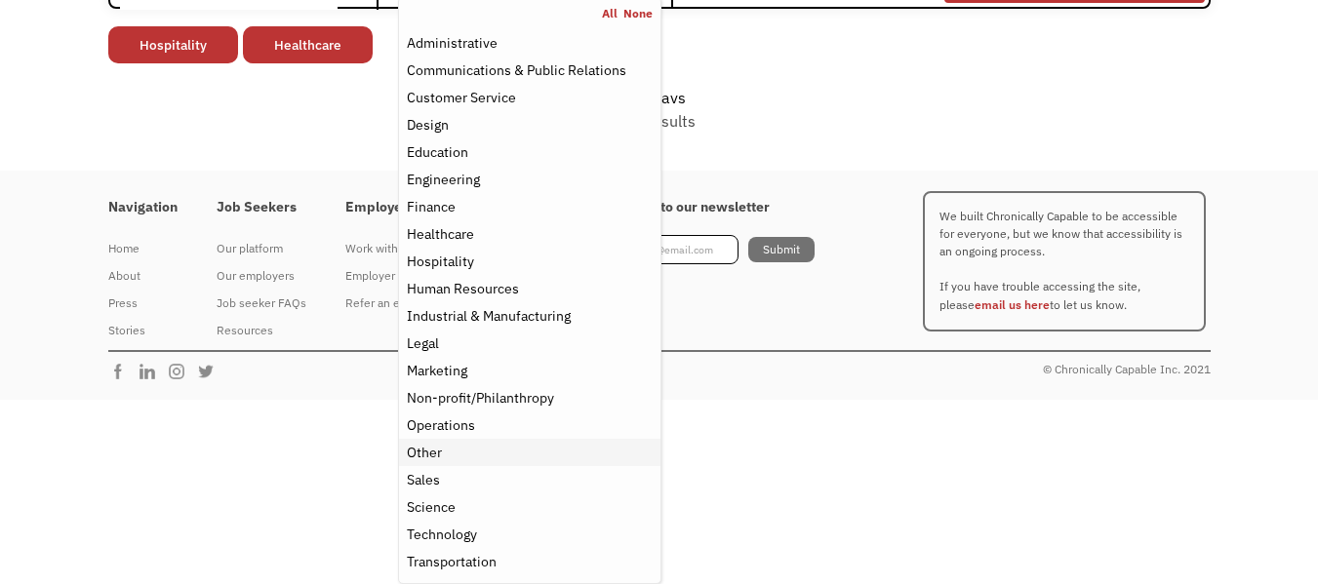
click at [533, 443] on div "Other" at bounding box center [529, 452] width 245 height 23
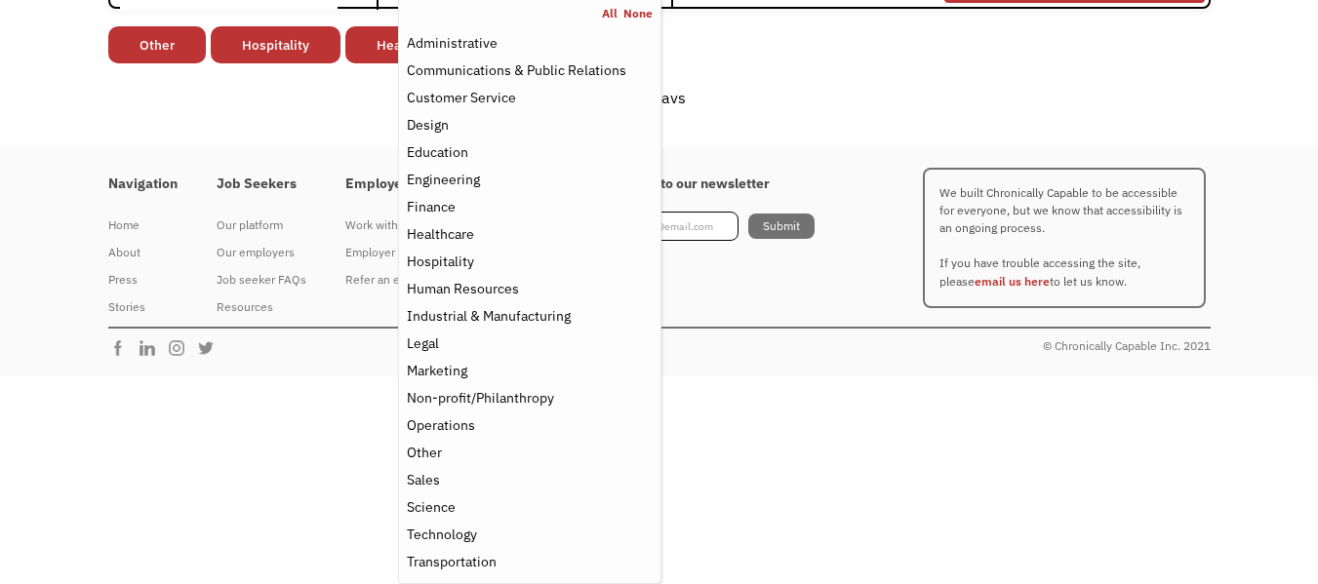
click at [788, 90] on div "No favs" at bounding box center [659, 97] width 1103 height 23
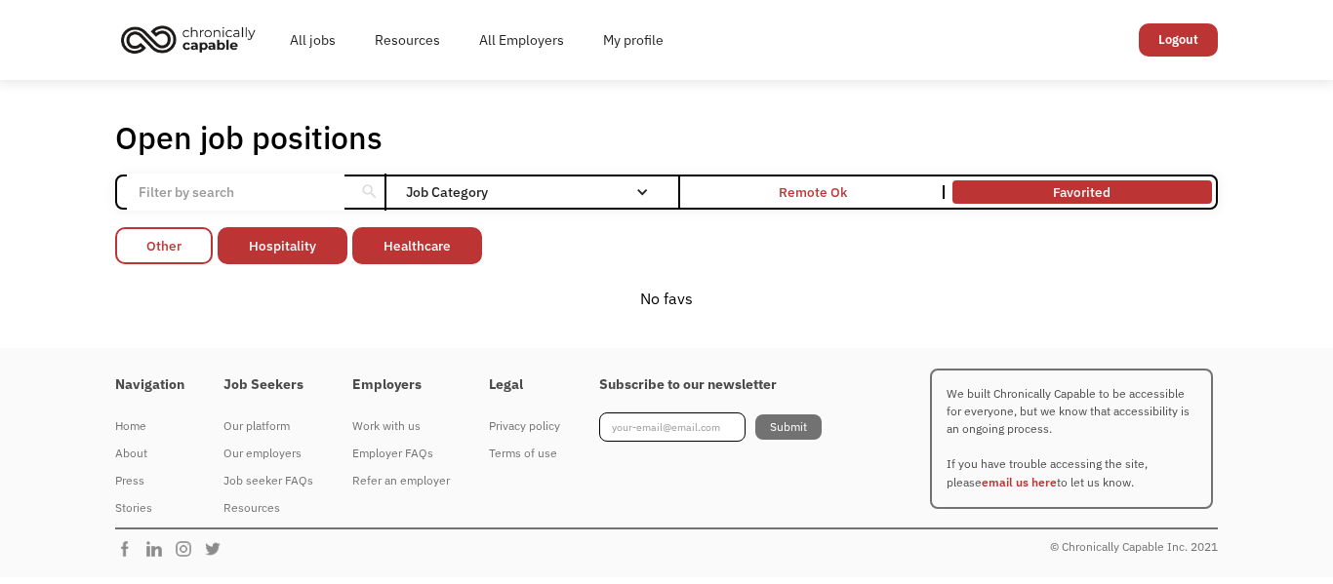
click at [161, 245] on link "Other" at bounding box center [164, 245] width 98 height 37
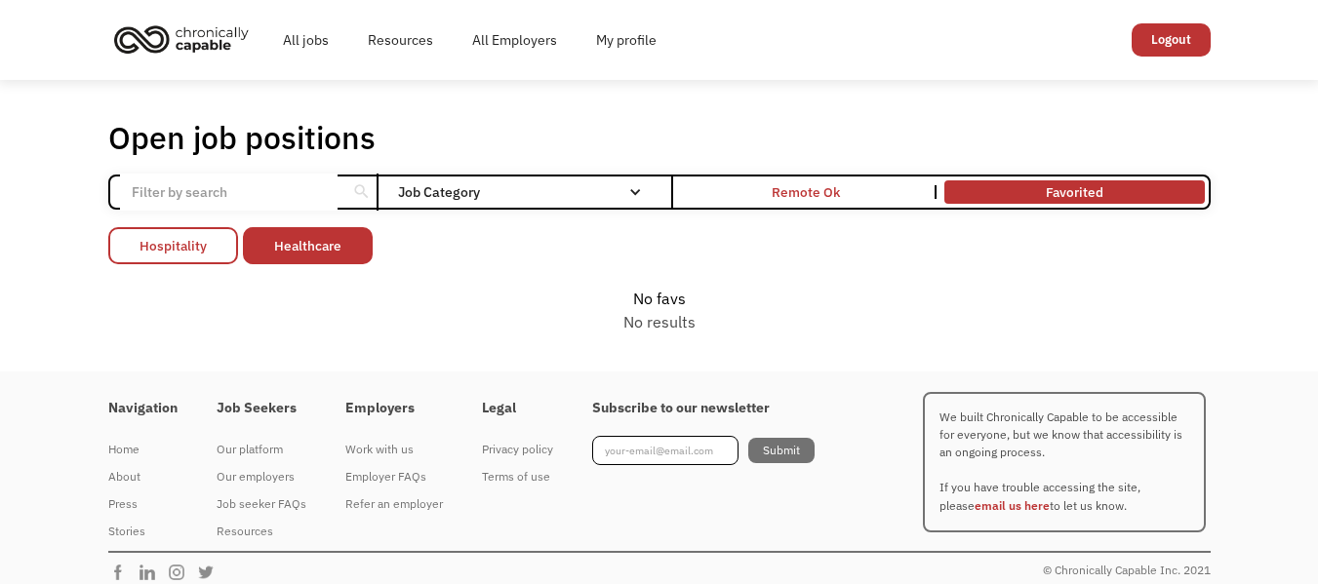
click at [192, 255] on link "Hospitality" at bounding box center [173, 245] width 130 height 37
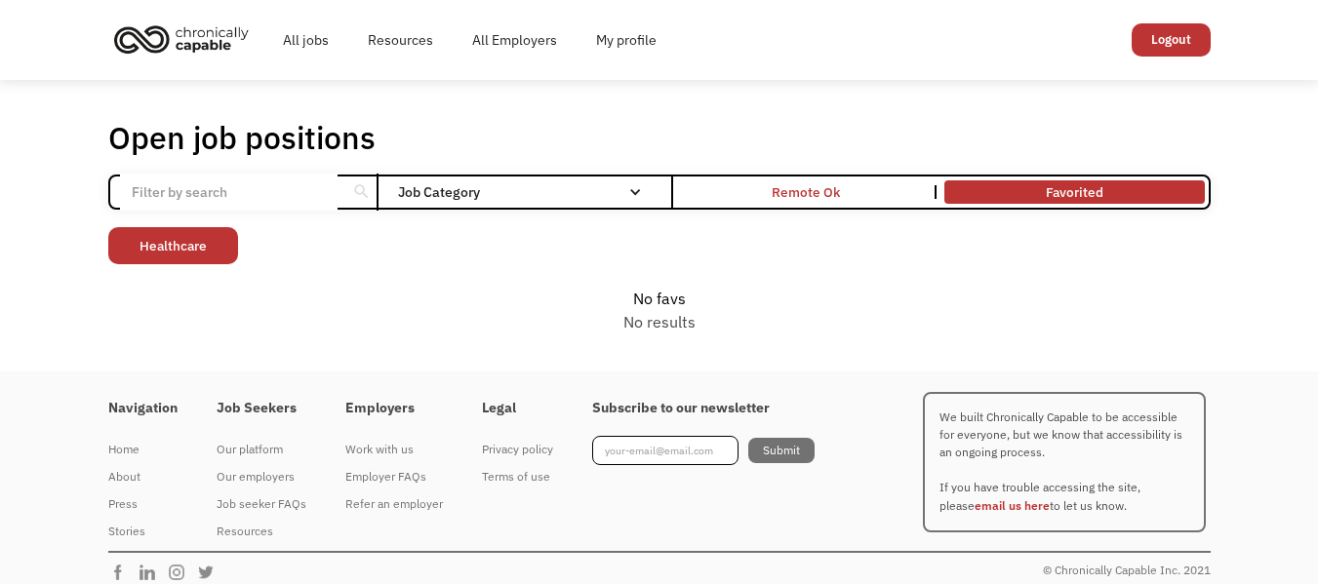
click at [192, 255] on link "Healthcare" at bounding box center [173, 245] width 130 height 37
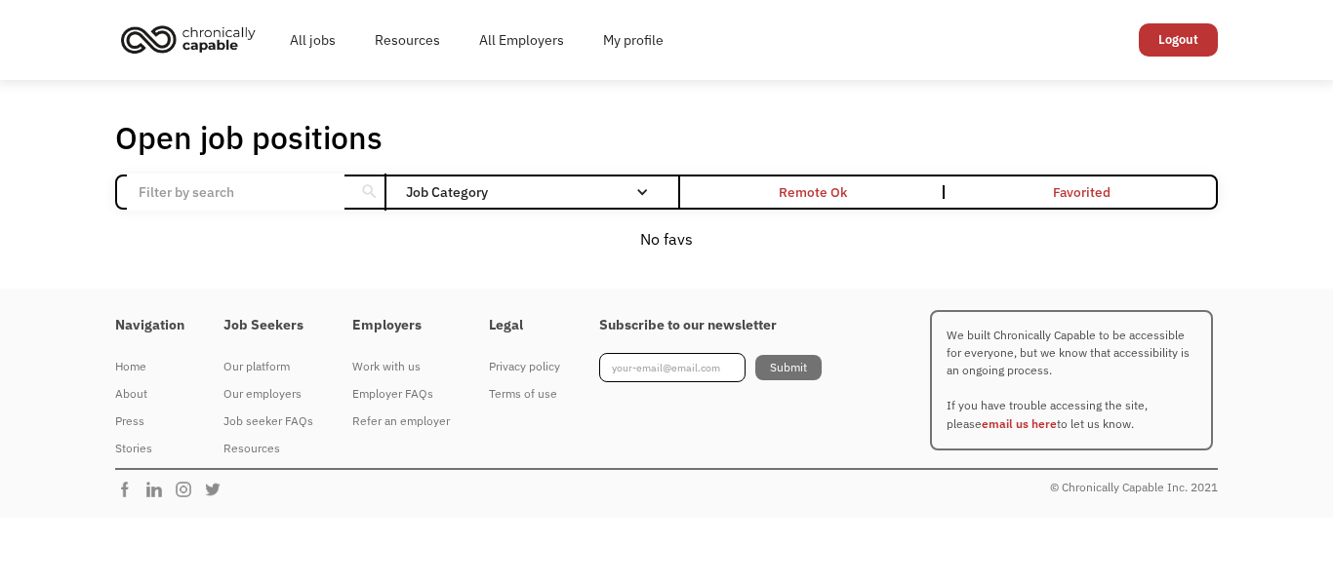
click at [1029, 190] on link "Favorited" at bounding box center [1081, 192] width 267 height 31
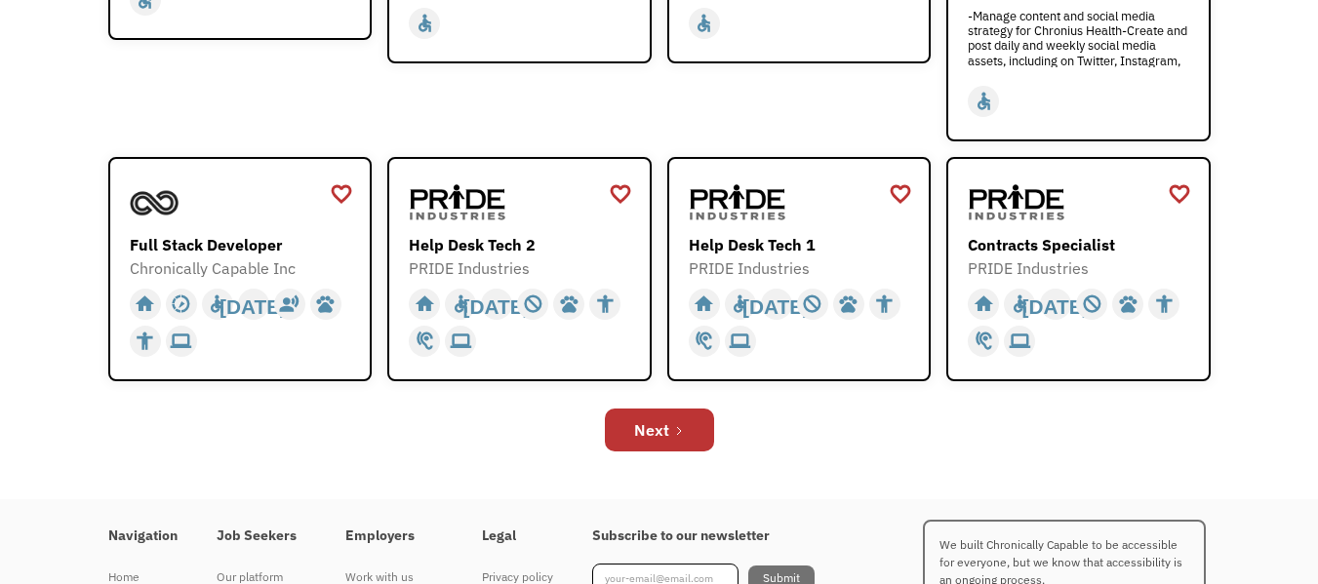
scroll to position [749, 0]
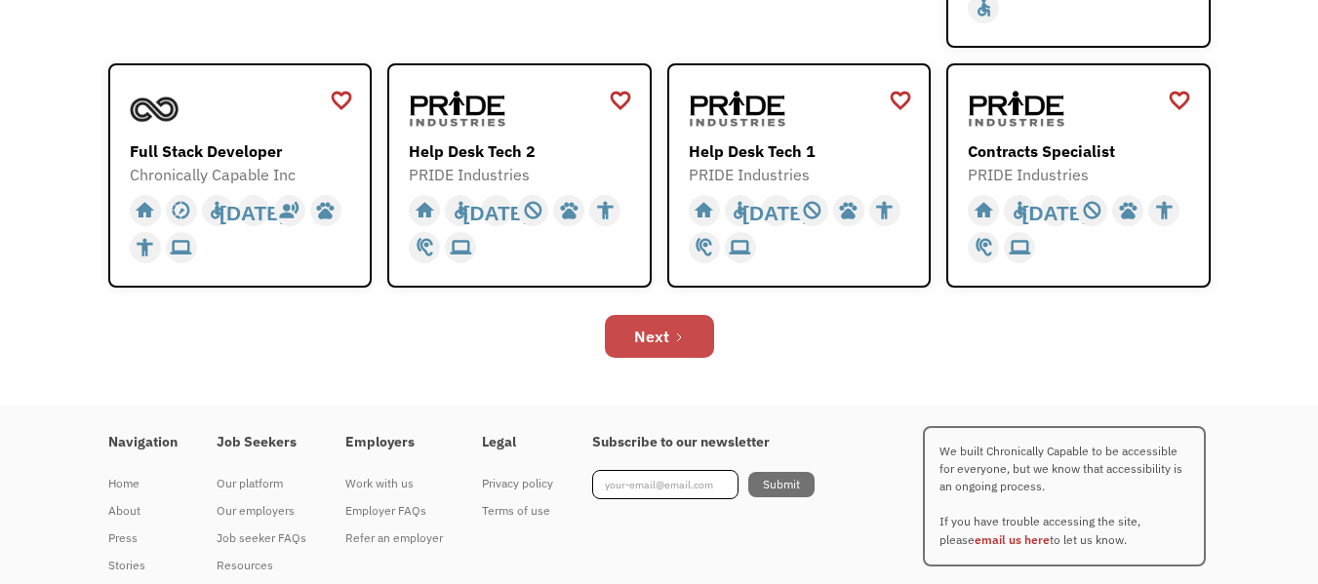
click at [659, 348] on link "Next" at bounding box center [659, 336] width 109 height 43
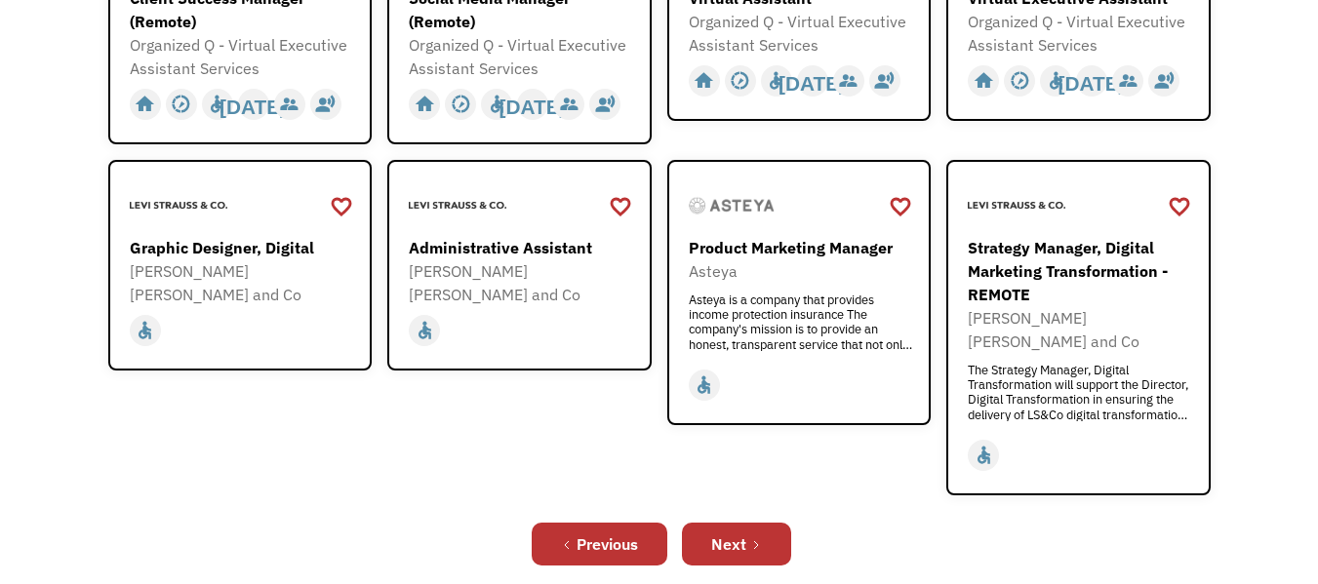
scroll to position [646, 0]
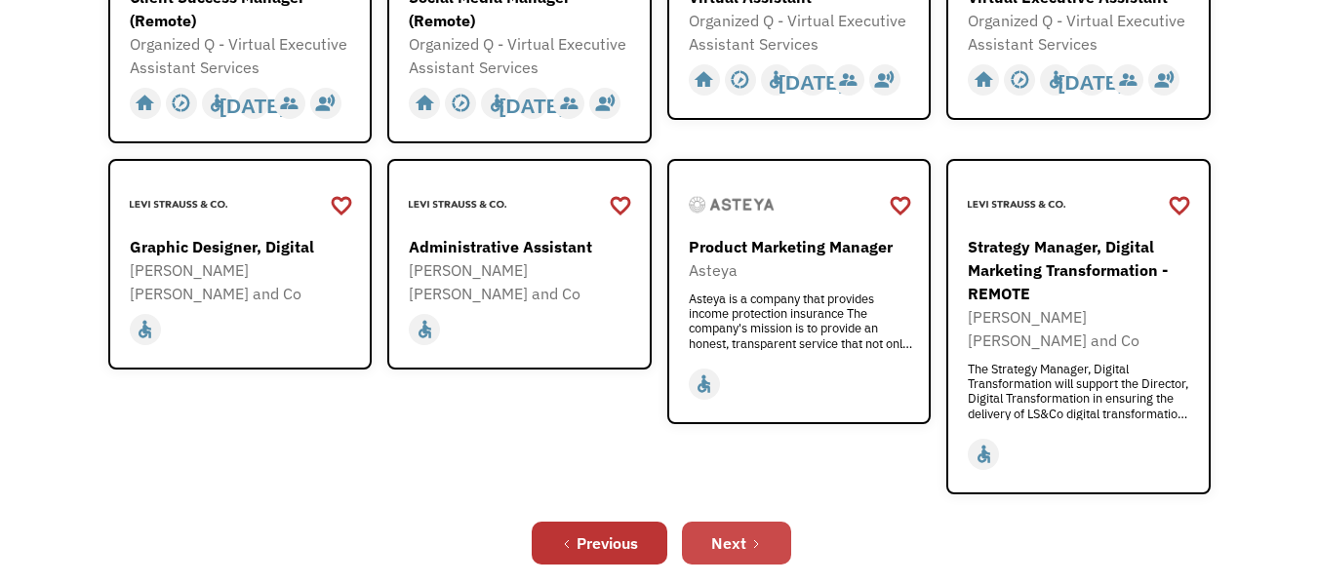
click at [756, 522] on link "Next" at bounding box center [736, 543] width 109 height 43
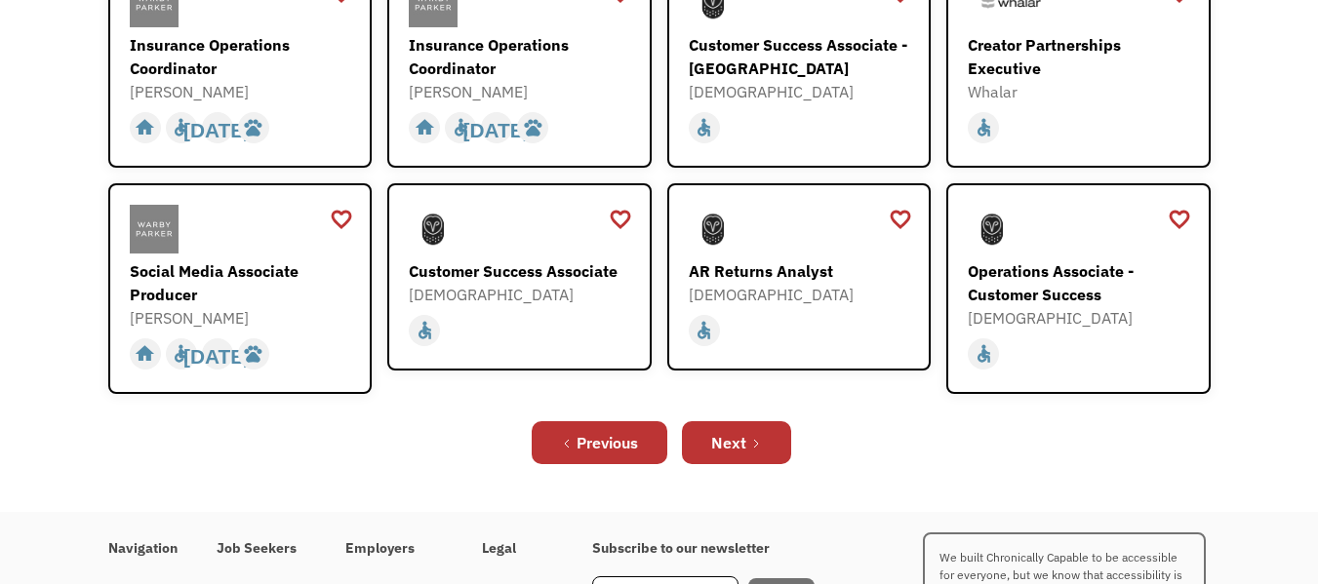
scroll to position [701, 0]
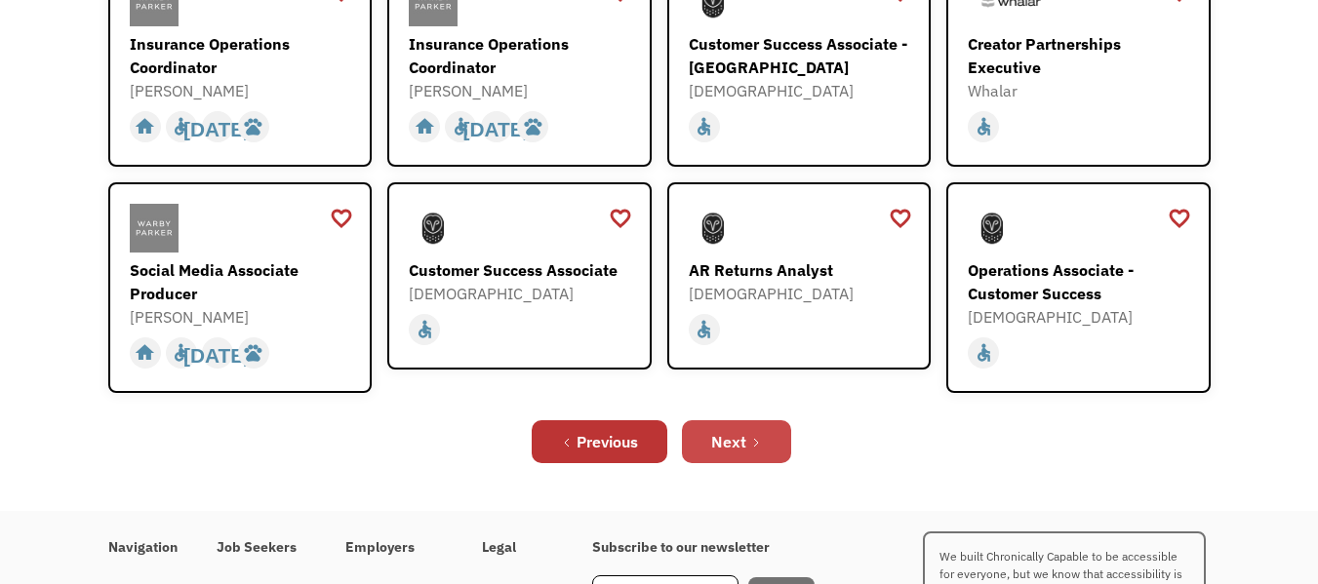
click at [714, 421] on link "Next" at bounding box center [736, 442] width 109 height 43
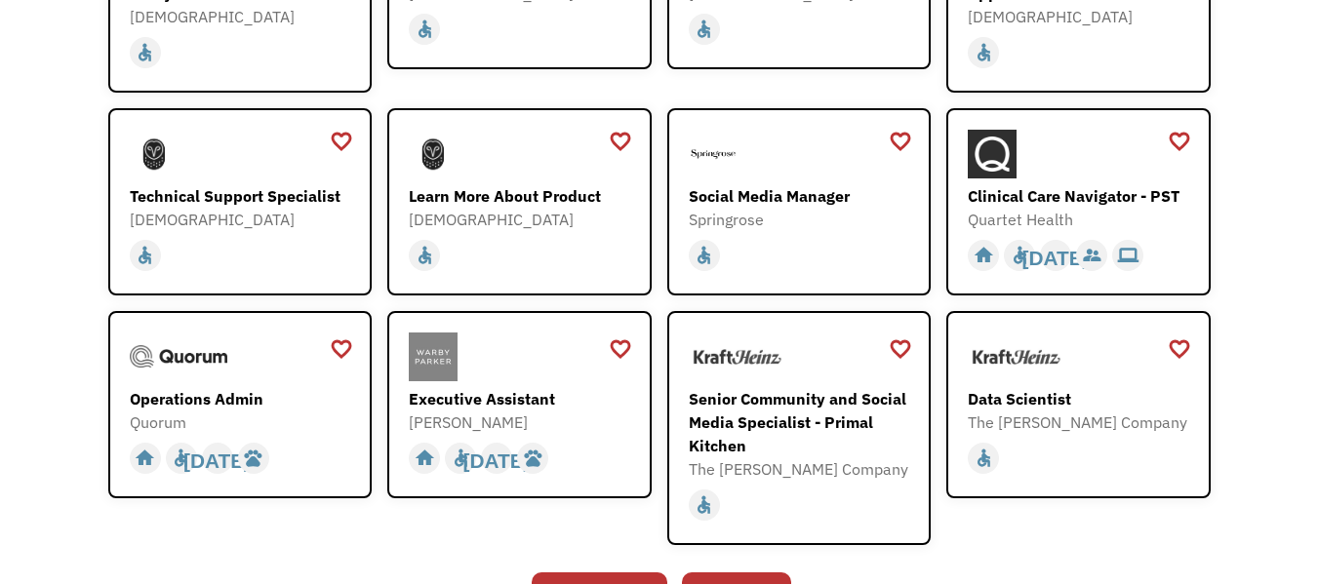
scroll to position [438, 0]
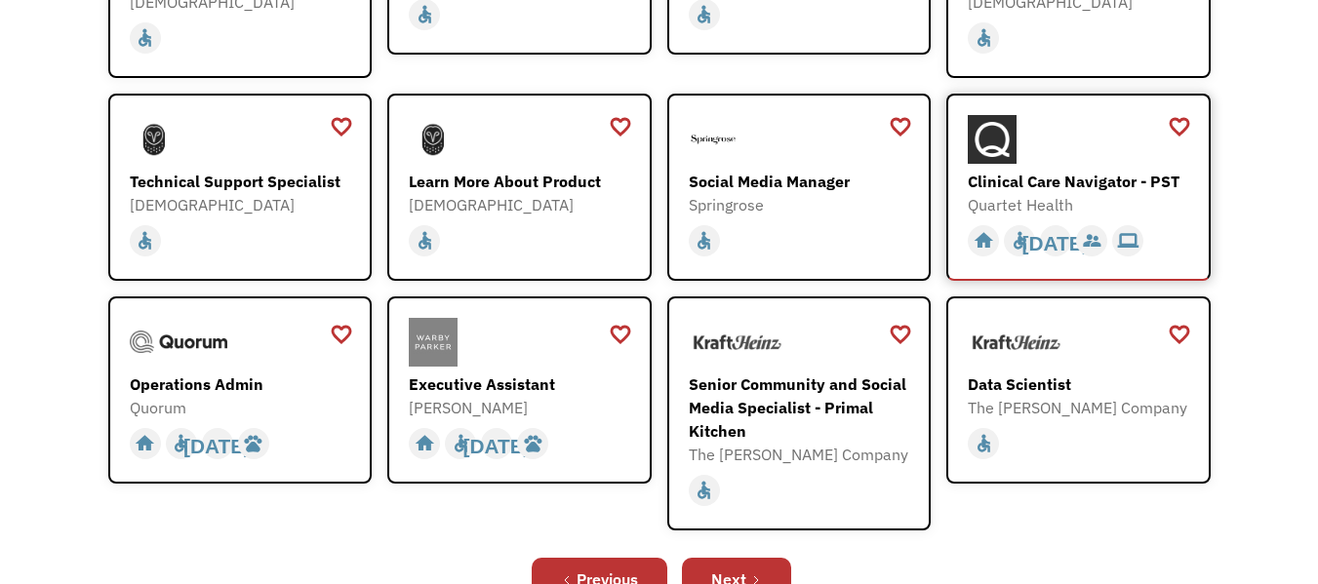
click at [1068, 158] on div at bounding box center [1081, 139] width 226 height 49
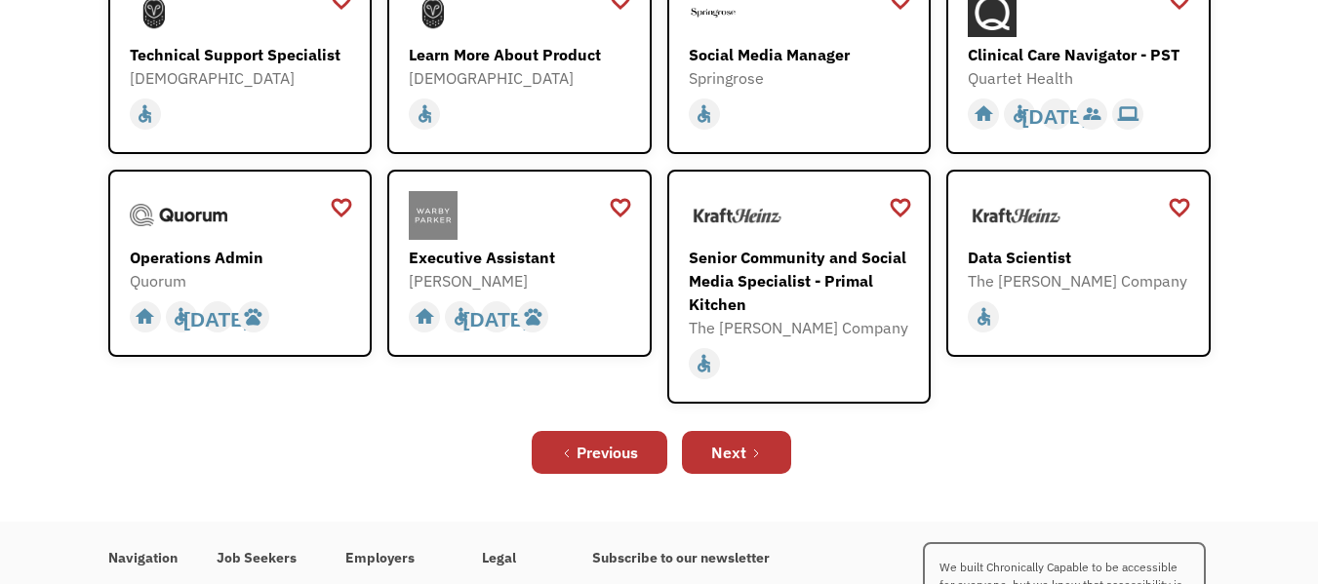
scroll to position [566, 0]
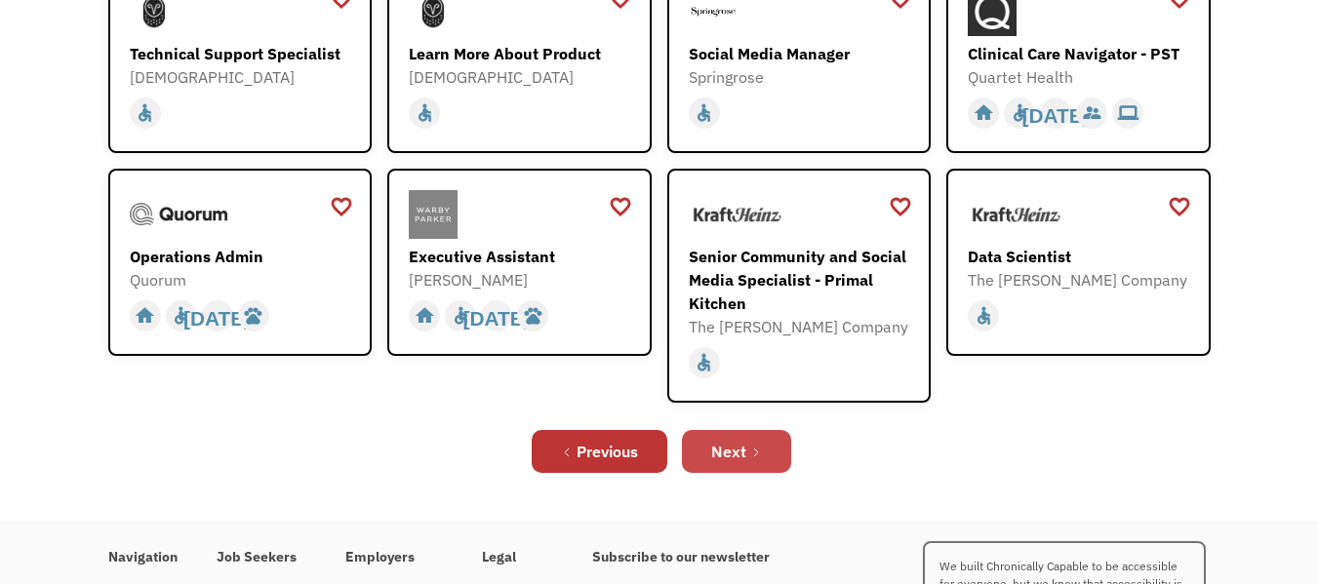
click at [762, 447] on icon "Next Page" at bounding box center [756, 453] width 12 height 12
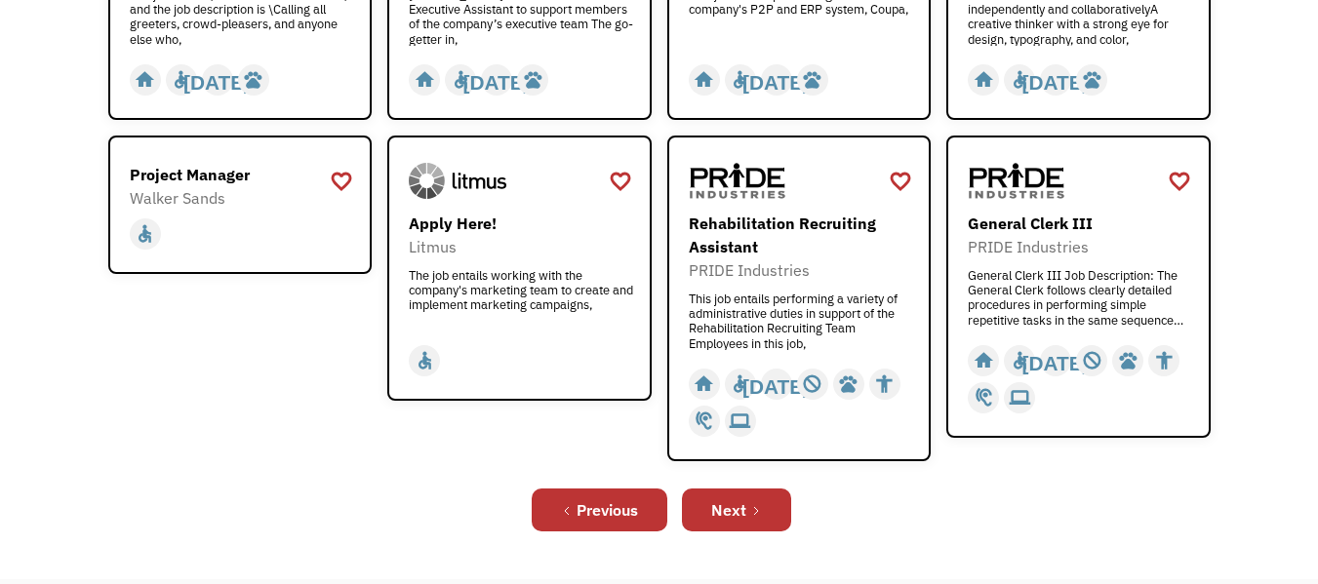
scroll to position [782, 0]
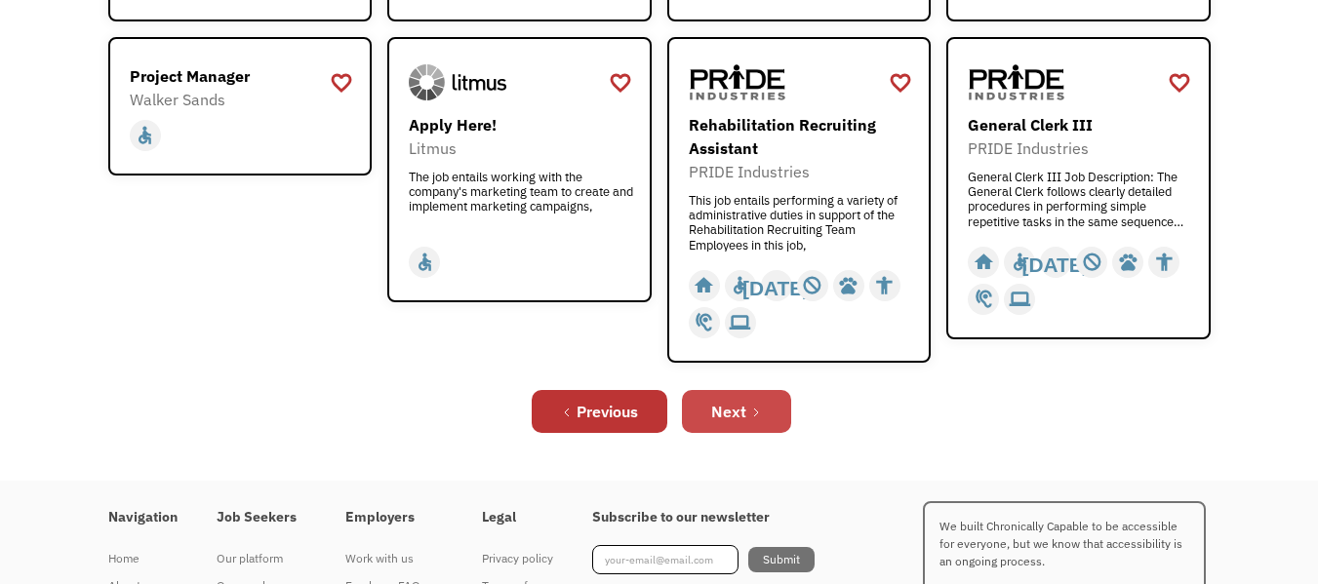
click at [771, 407] on link "Next" at bounding box center [736, 411] width 109 height 43
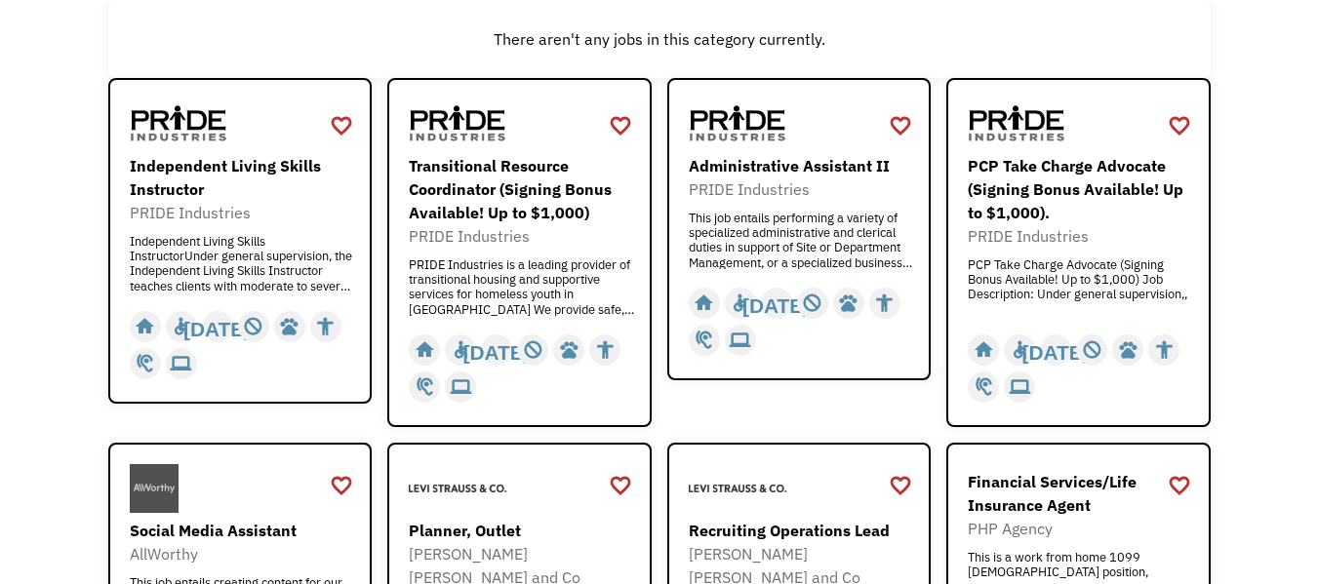
scroll to position [226, 0]
click at [1158, 262] on div "PCP Take Charge Advocate (Signing Bonus Available! Up to $1,000) Job Descriptio…" at bounding box center [1081, 288] width 226 height 59
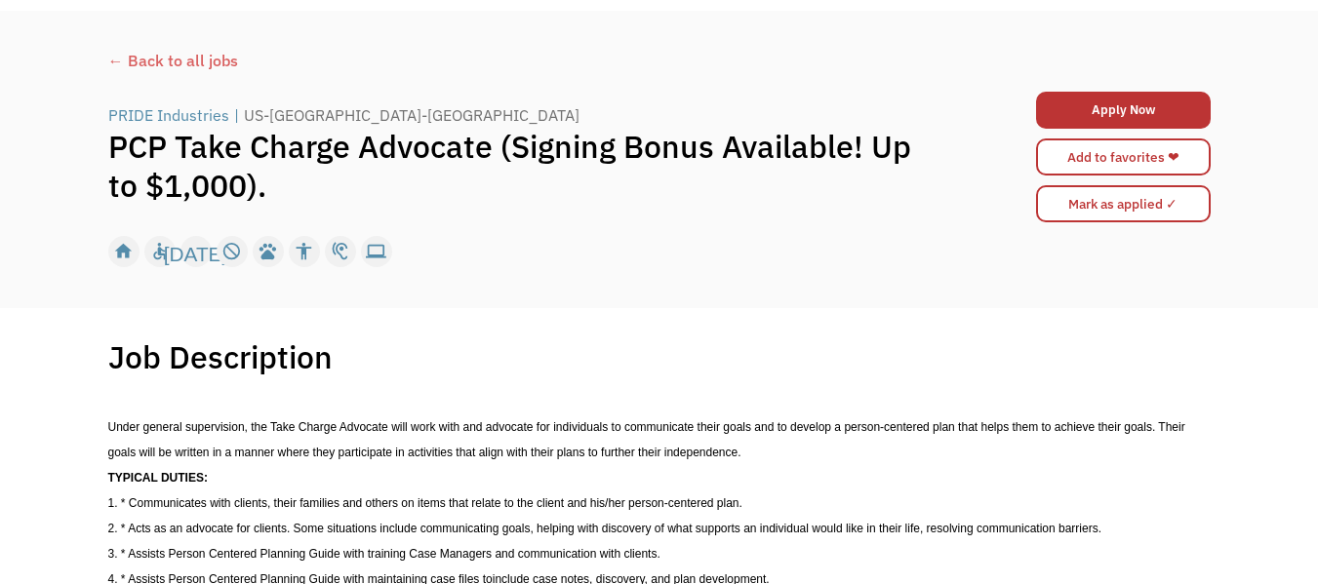
scroll to position [62, 0]
